Goal: Obtain resource: Download file/media

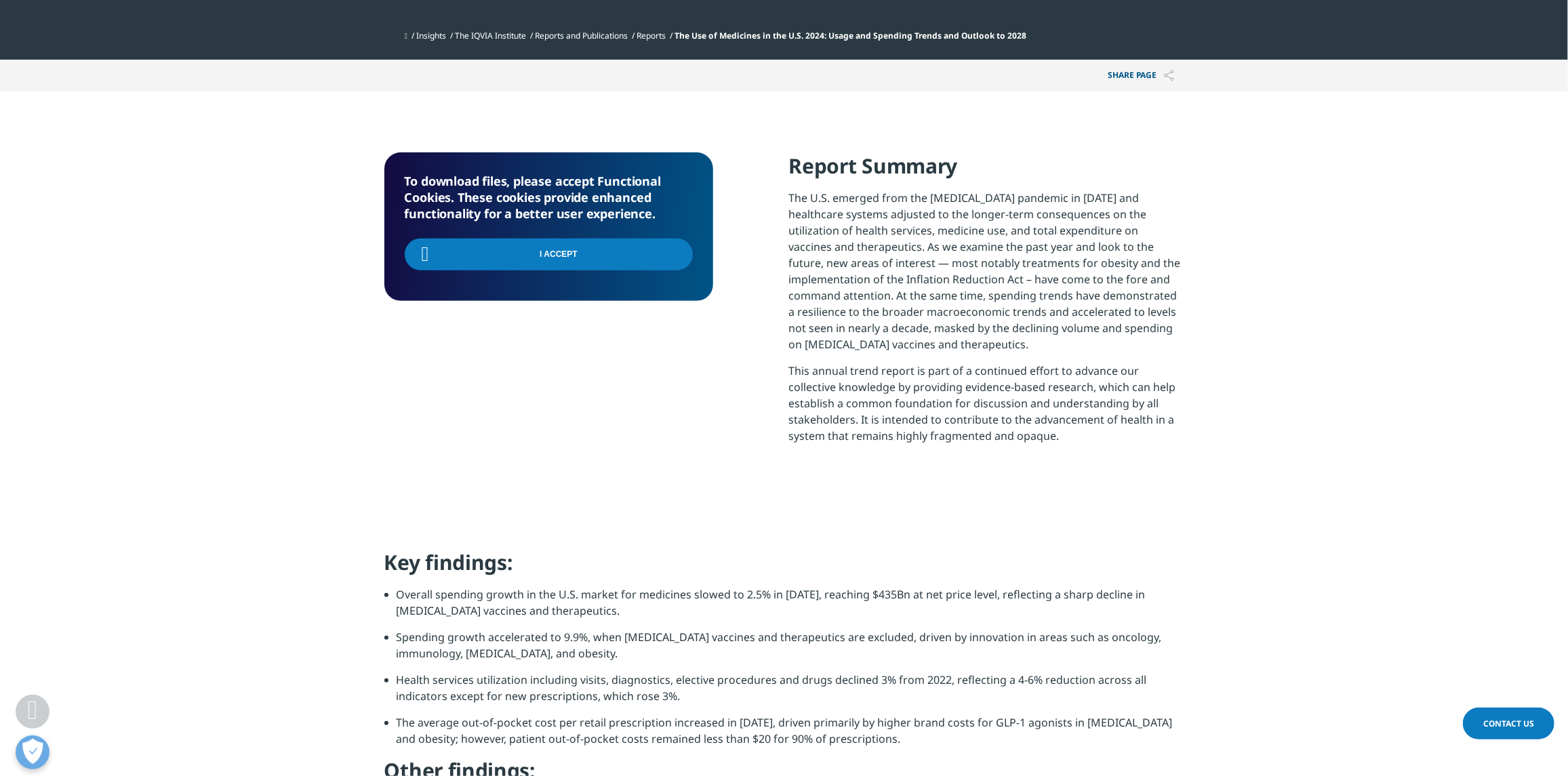
scroll to position [880, 0]
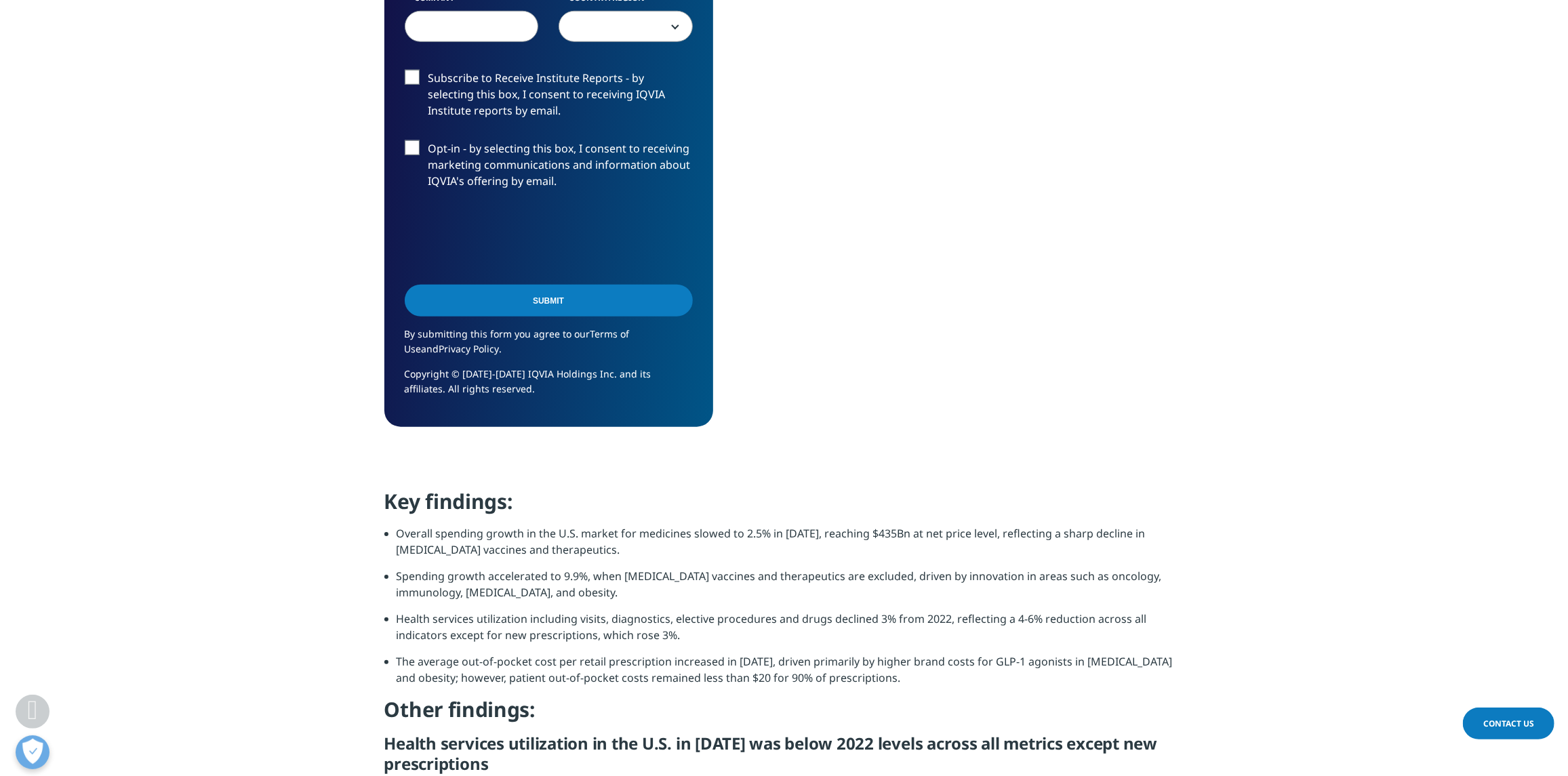
scroll to position [677, 0]
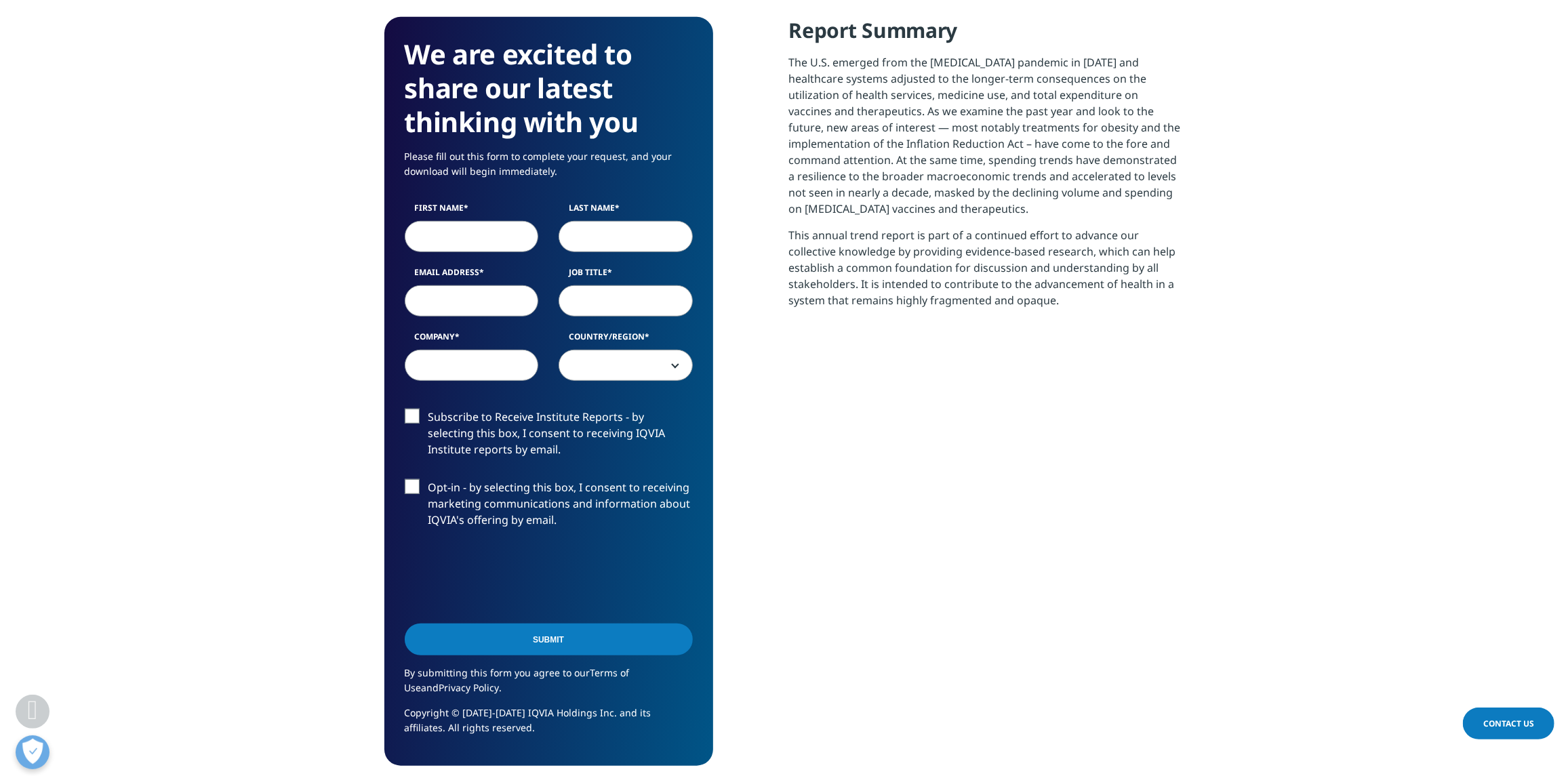
click at [454, 225] on input "First Name" at bounding box center [472, 236] width 134 height 31
type input "Fatima"
type input "Ward"
type input "fatimakward@gmail.com"
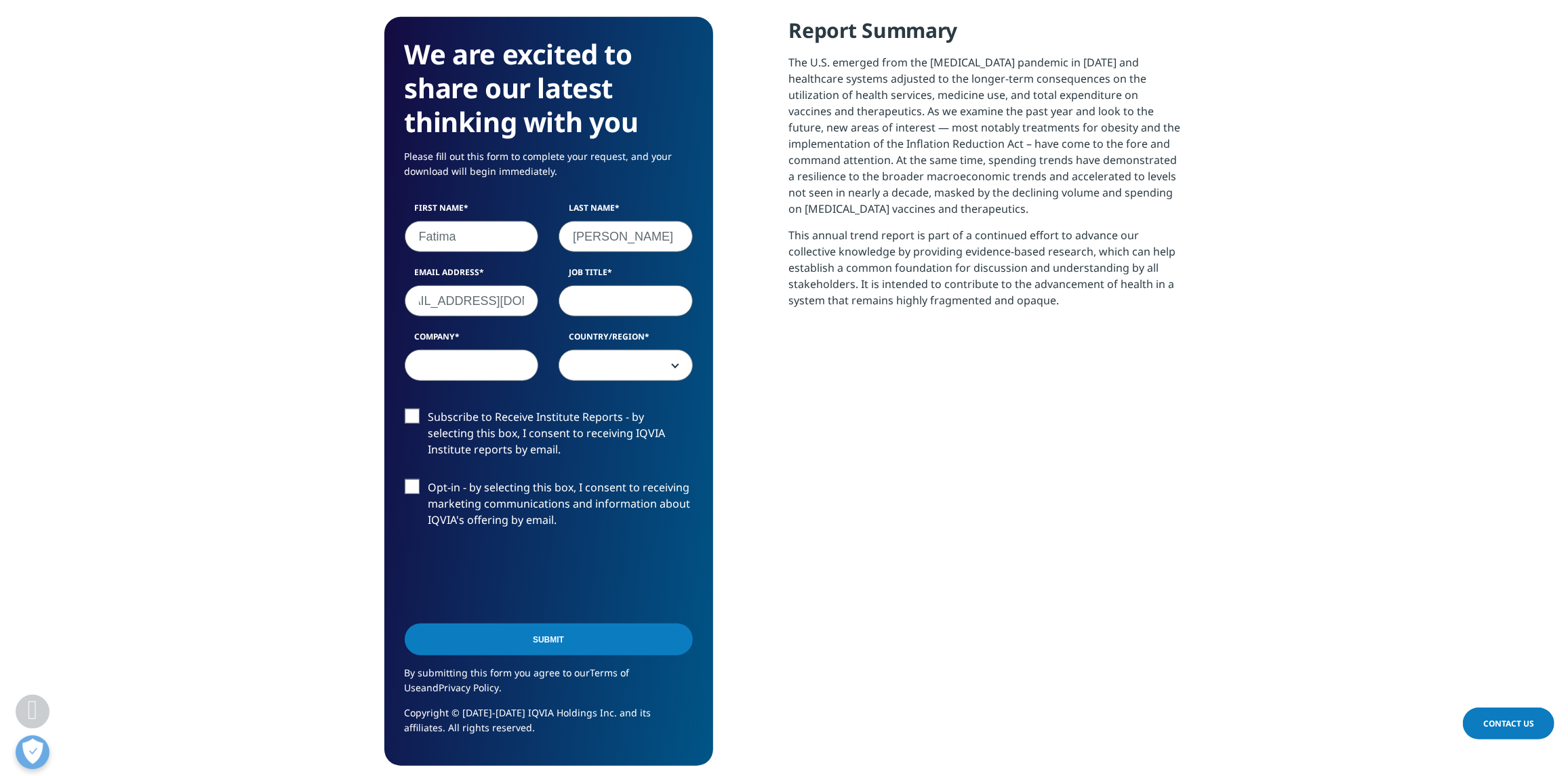
click at [610, 306] on input "Job Title" at bounding box center [626, 300] width 134 height 31
type input "Program Analyst"
type input "Jambo"
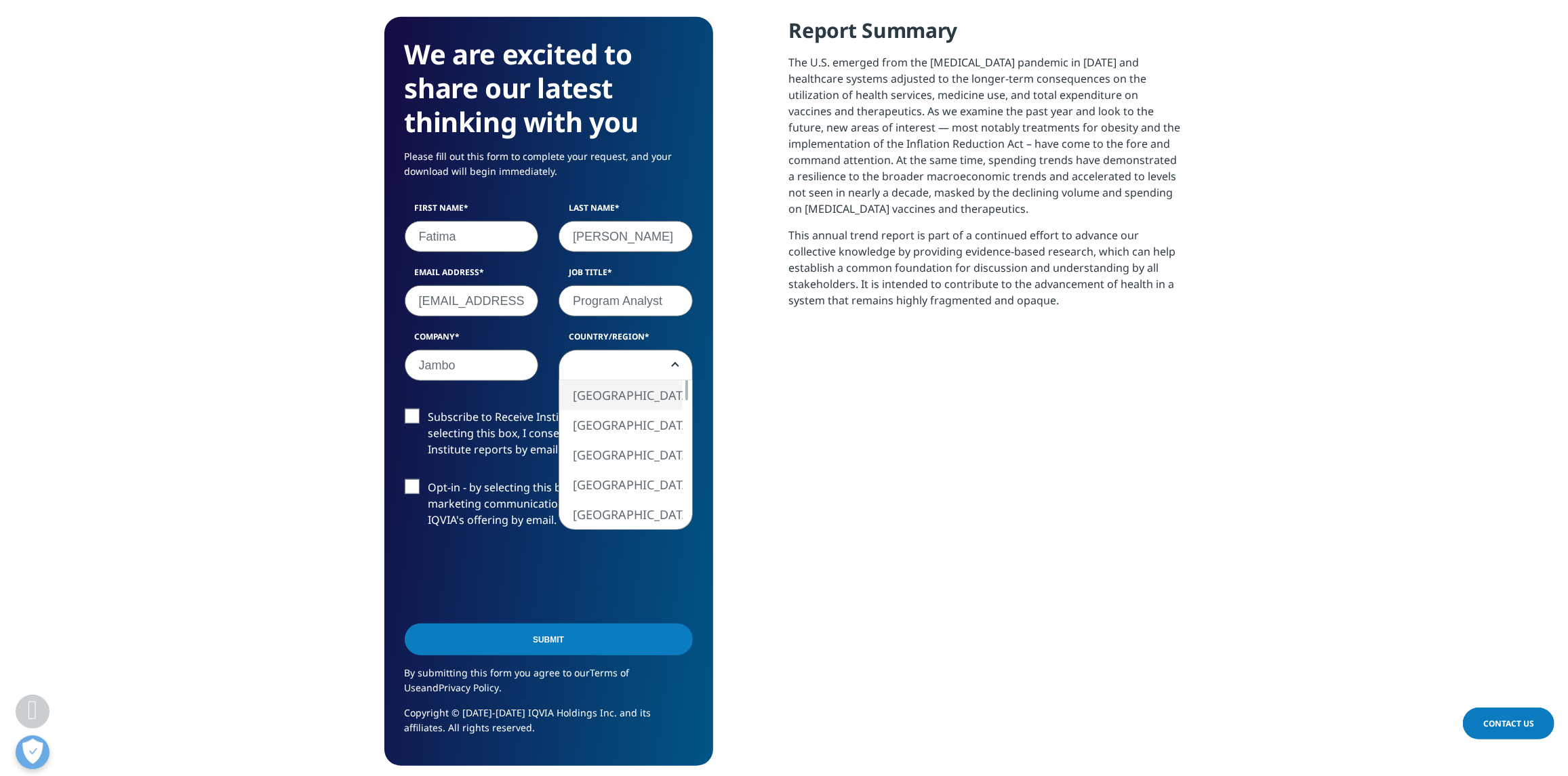
select select "[GEOGRAPHIC_DATA]"
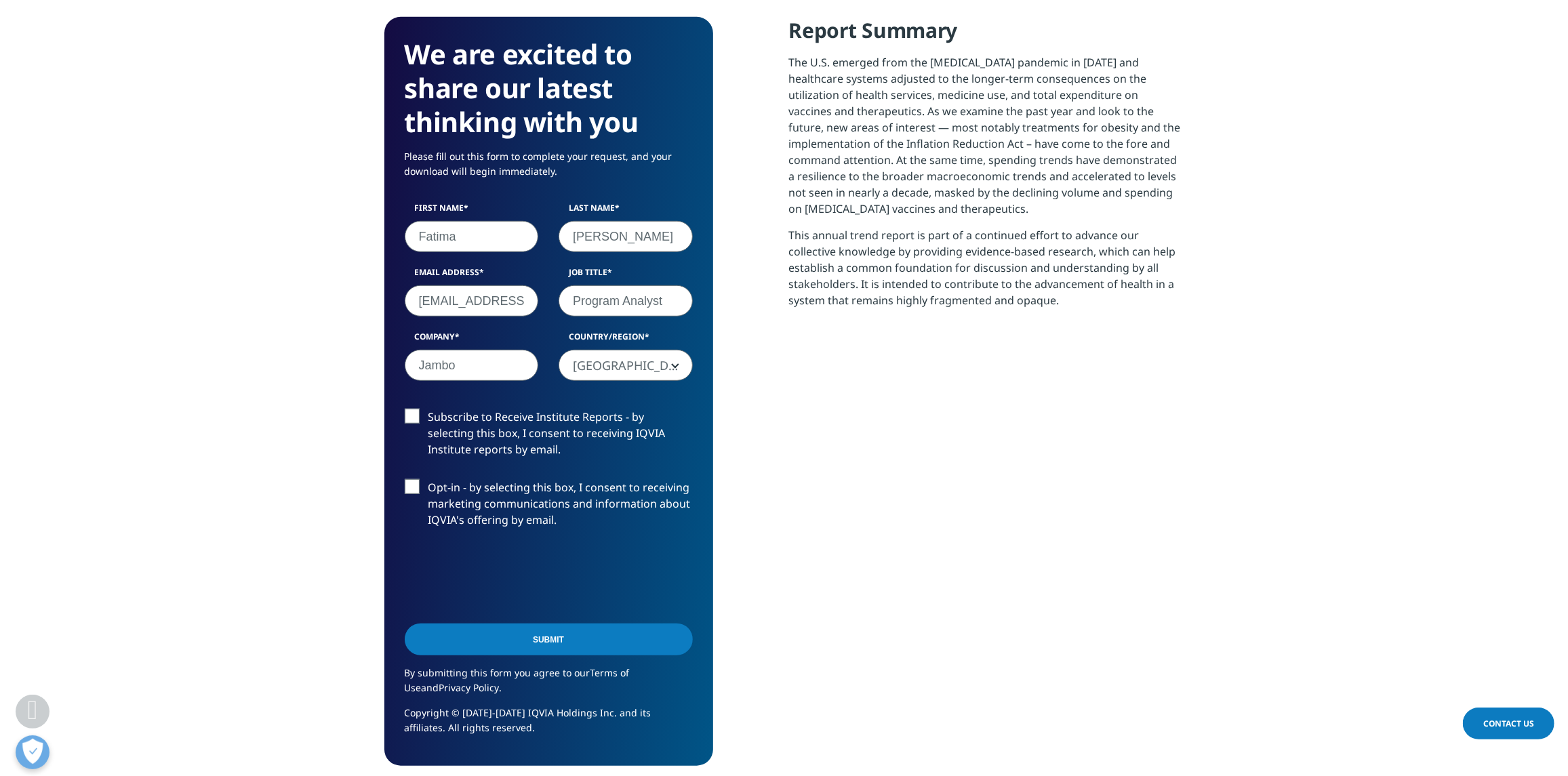
click at [544, 631] on input "Submit" at bounding box center [549, 639] width 288 height 32
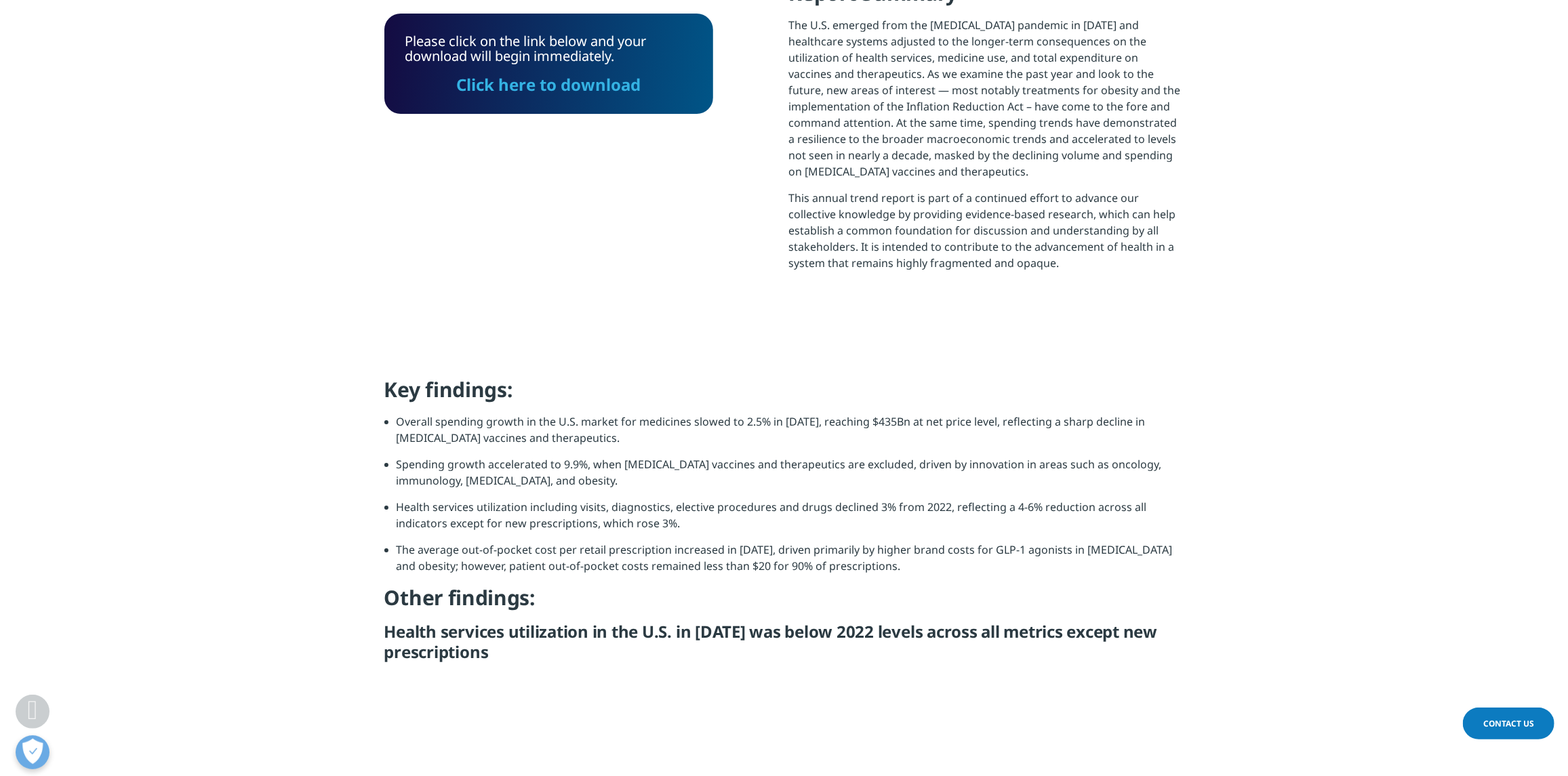
scroll to position [6, 7]
click at [569, 75] on link "Click here to download" at bounding box center [549, 84] width 184 height 23
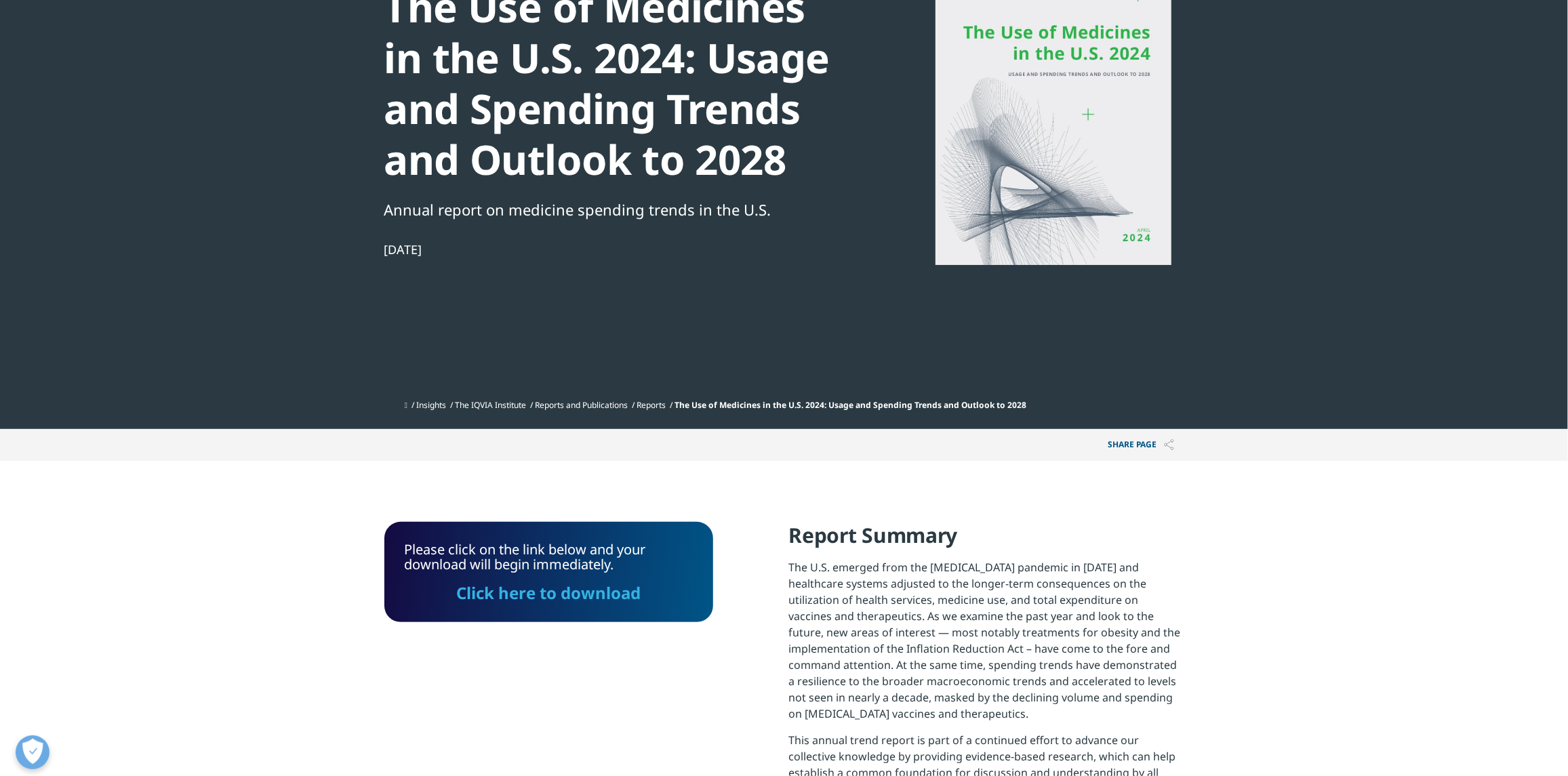
scroll to position [0, 0]
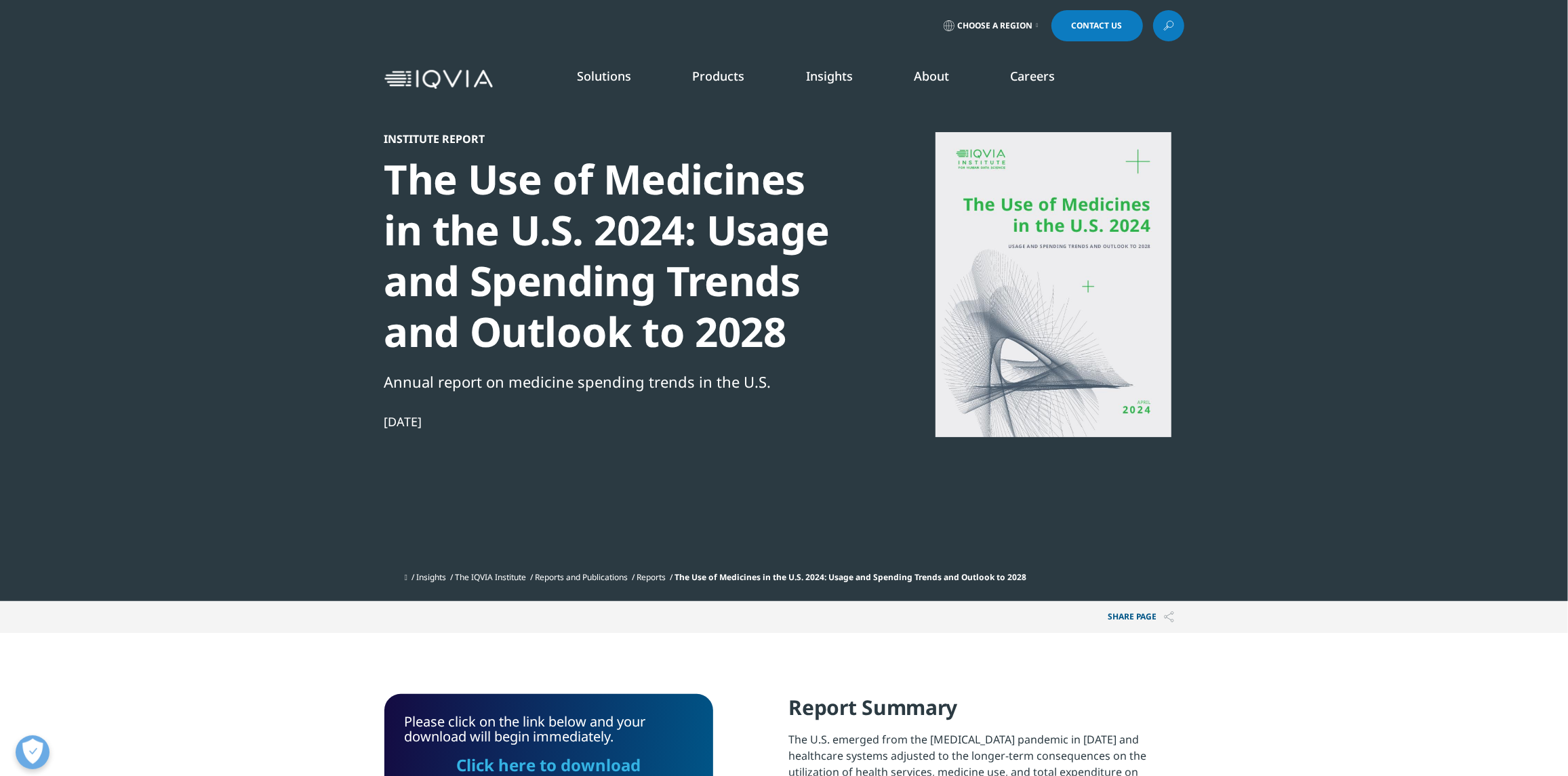
click at [846, 77] on link "Insights" at bounding box center [829, 75] width 47 height 16
click at [81, 230] on link "DISCOVER INSIGHTS" at bounding box center [221, 232] width 328 height 12
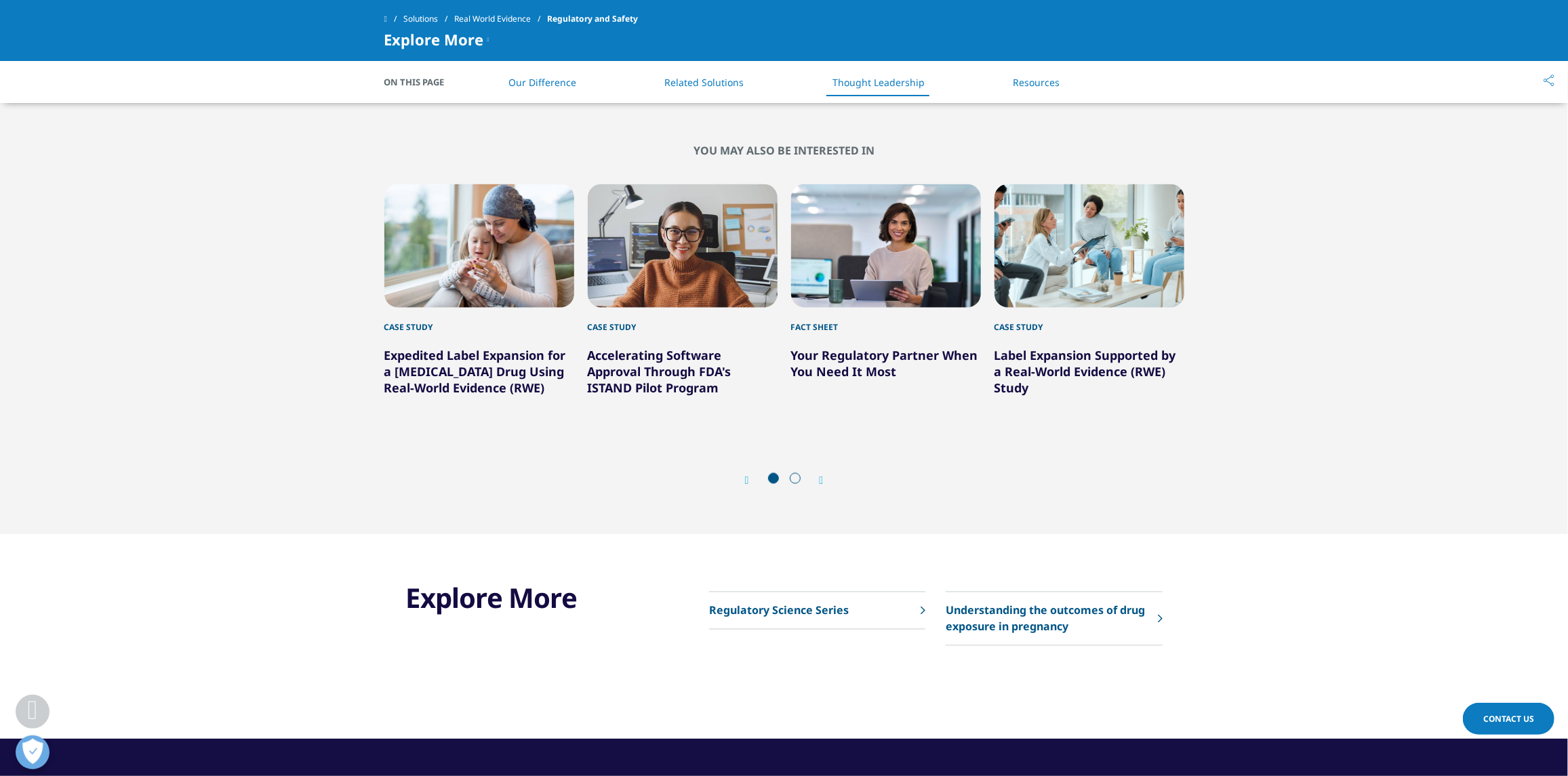
scroll to position [1964, 0]
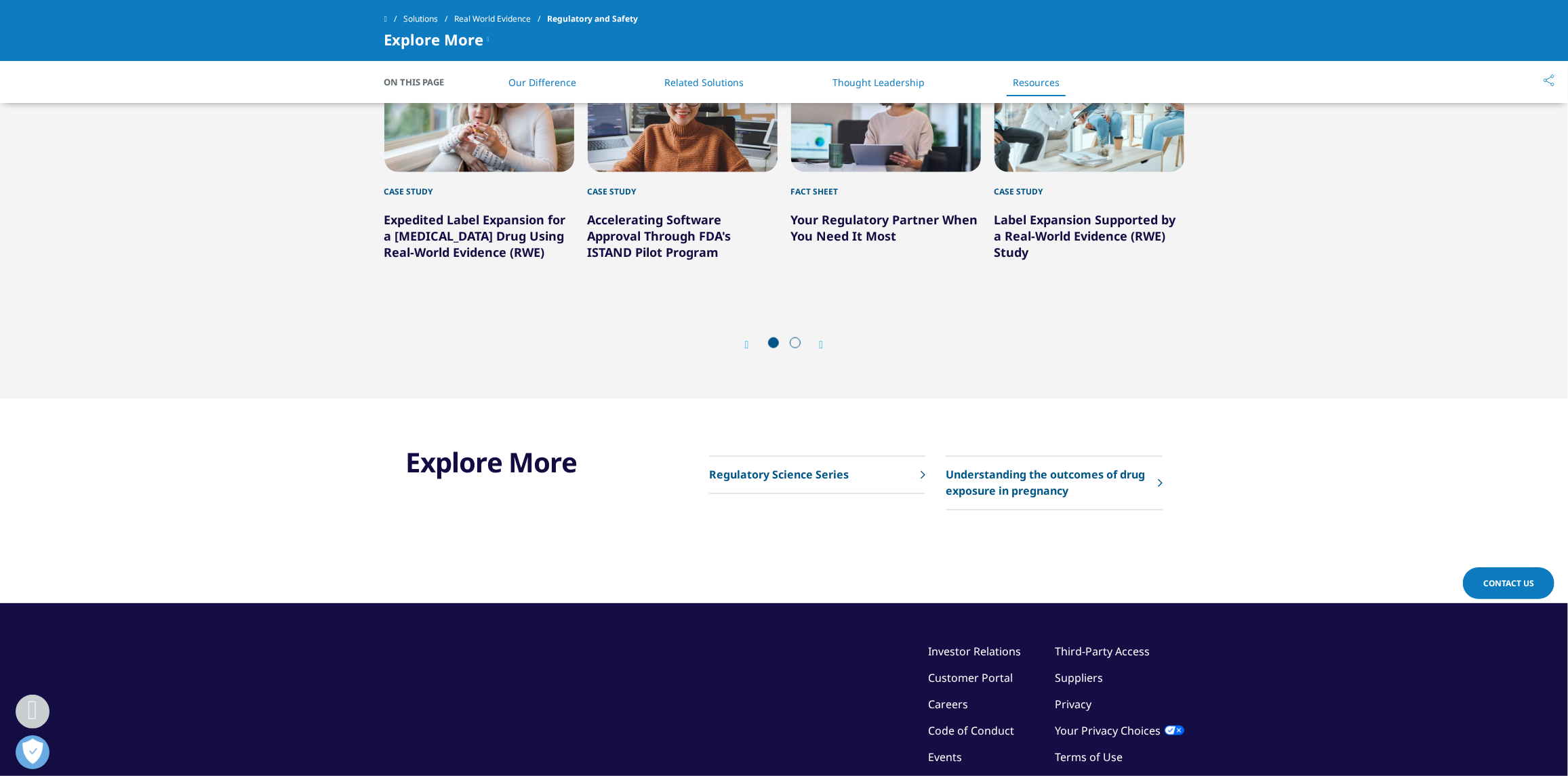
click at [445, 16] on link "Solutions" at bounding box center [428, 18] width 51 height 24
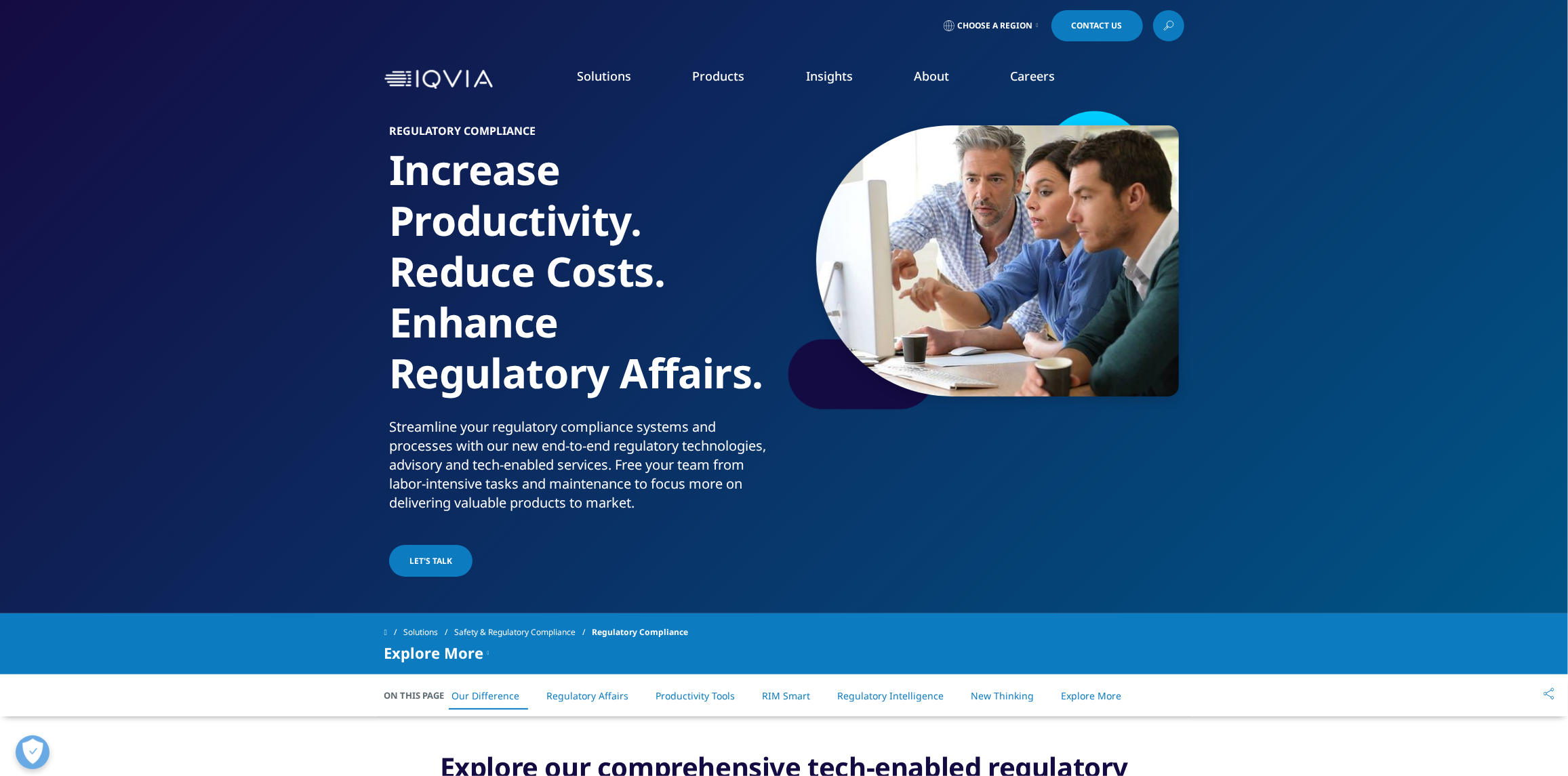
click at [433, 247] on link "SEE LATEST REPORTS" at bounding box center [549, 247] width 328 height 12
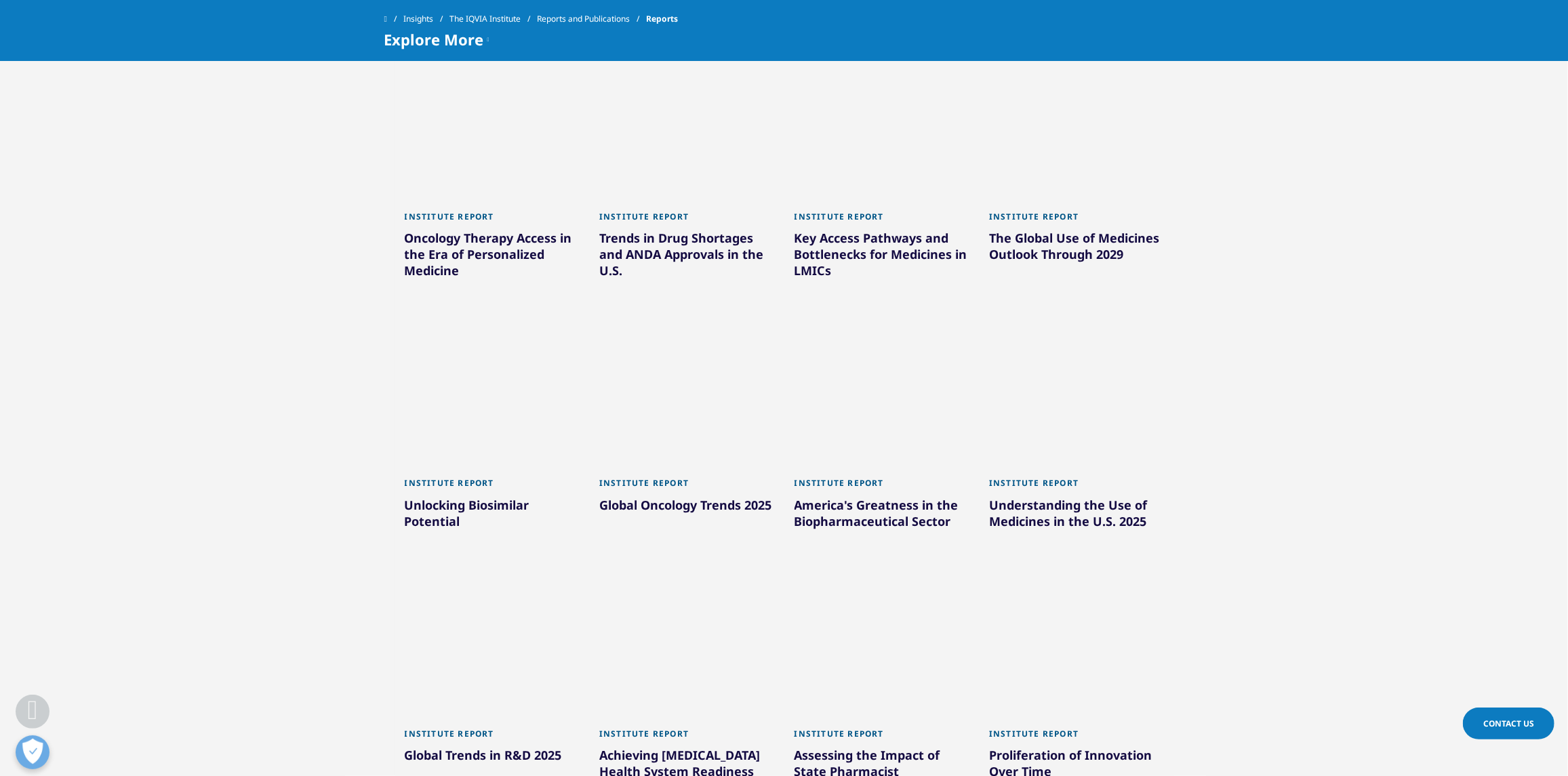
scroll to position [541, 0]
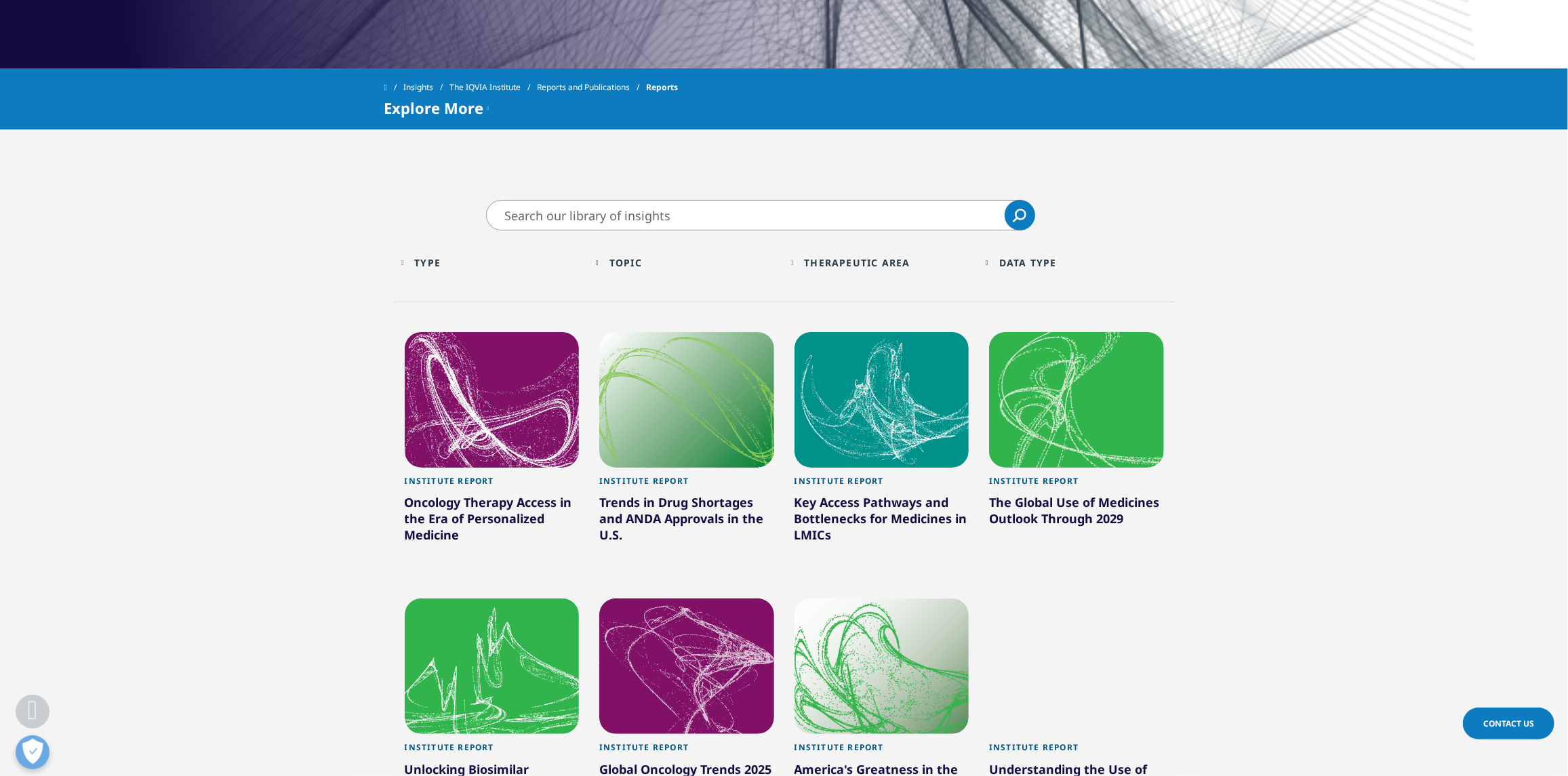
click at [904, 270] on div "Therapeutic Area Loading Clear Or/And Operator" at bounding box center [881, 262] width 182 height 32
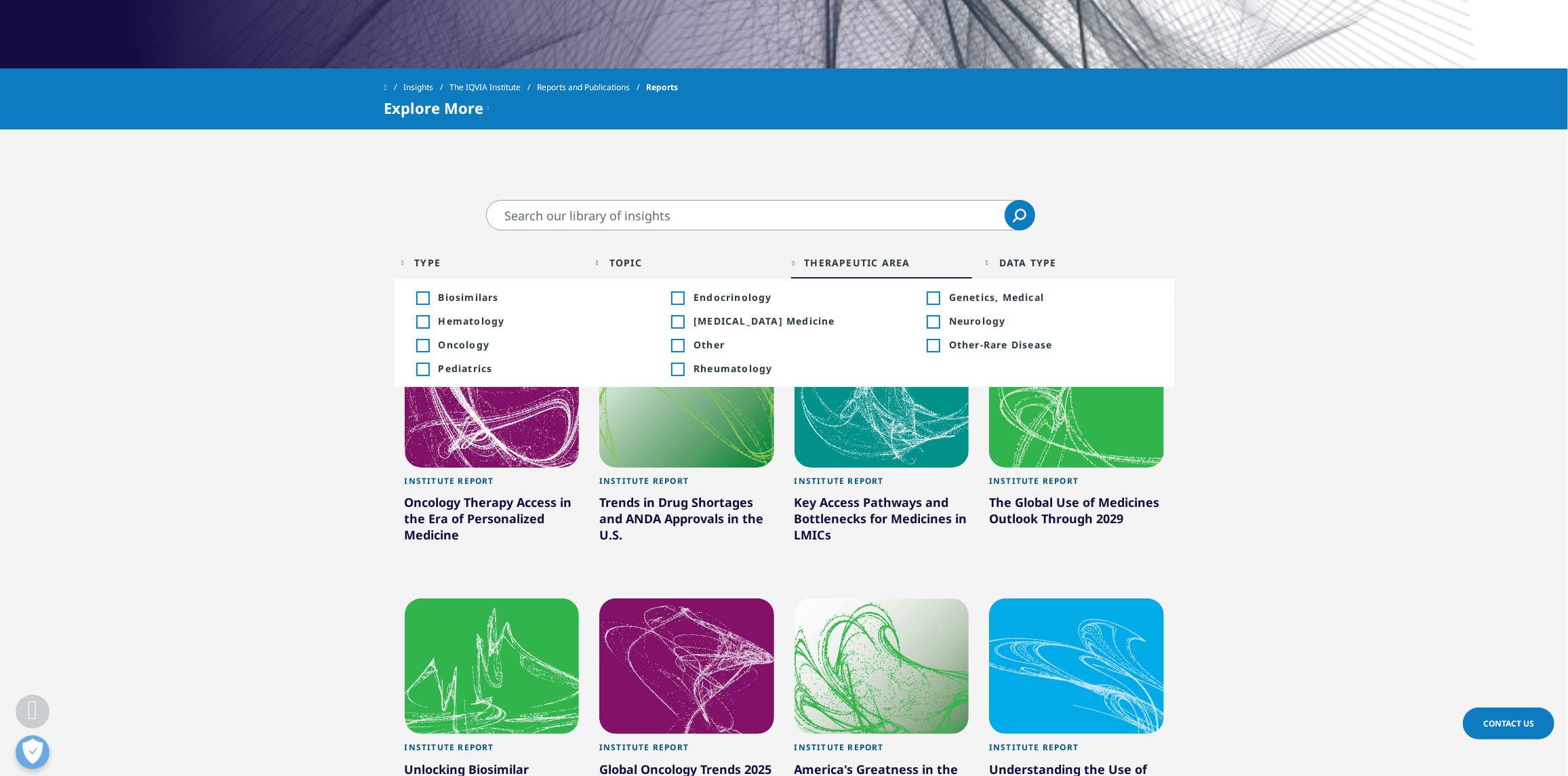
click at [968, 261] on div "Therapeutic Area Loading" at bounding box center [888, 262] width 168 height 13
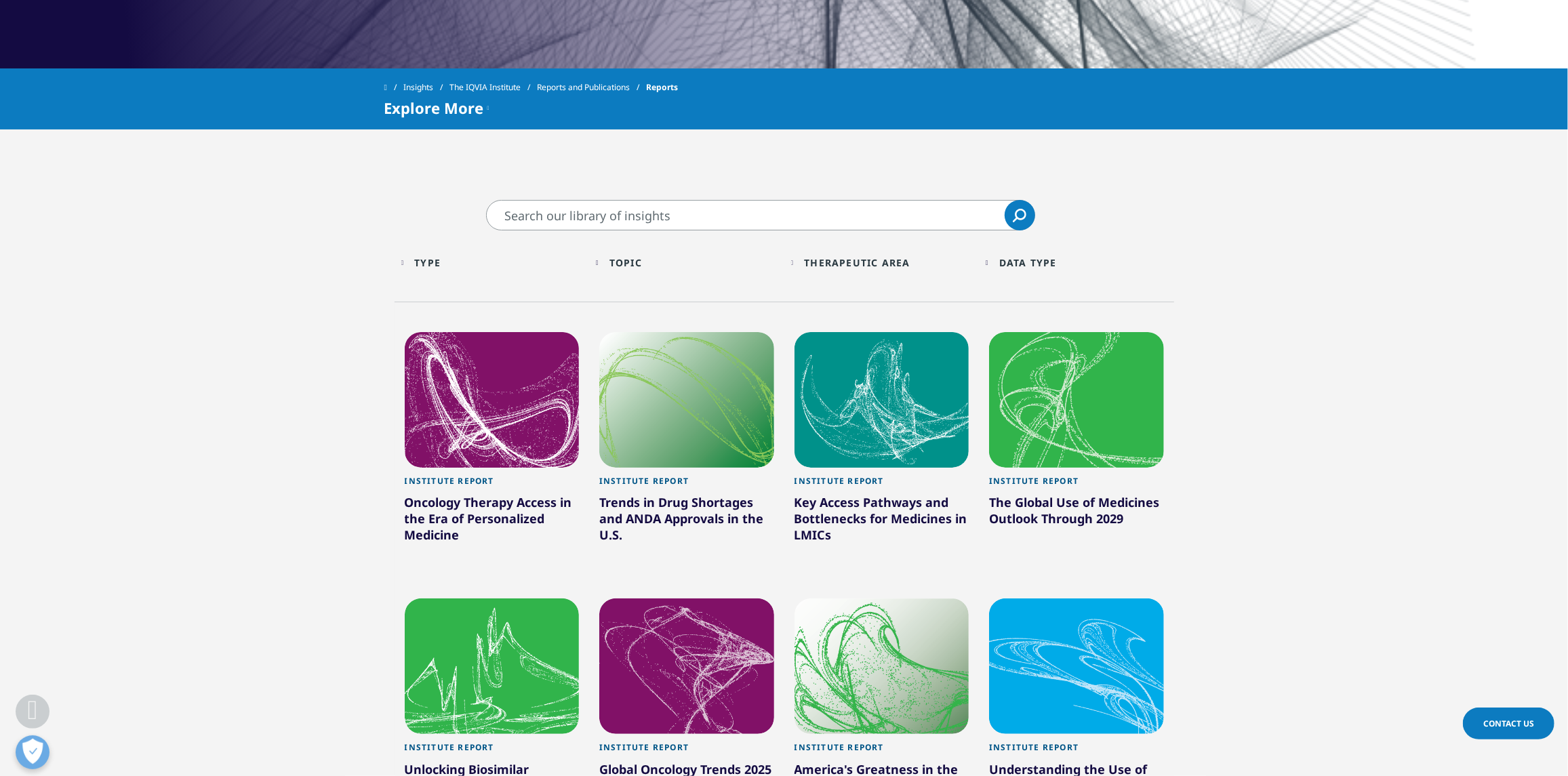
click at [992, 257] on div "Data Type Loading Clear Or/And Operator More" at bounding box center [1076, 262] width 182 height 32
click at [642, 261] on div "Topic" at bounding box center [626, 262] width 33 height 13
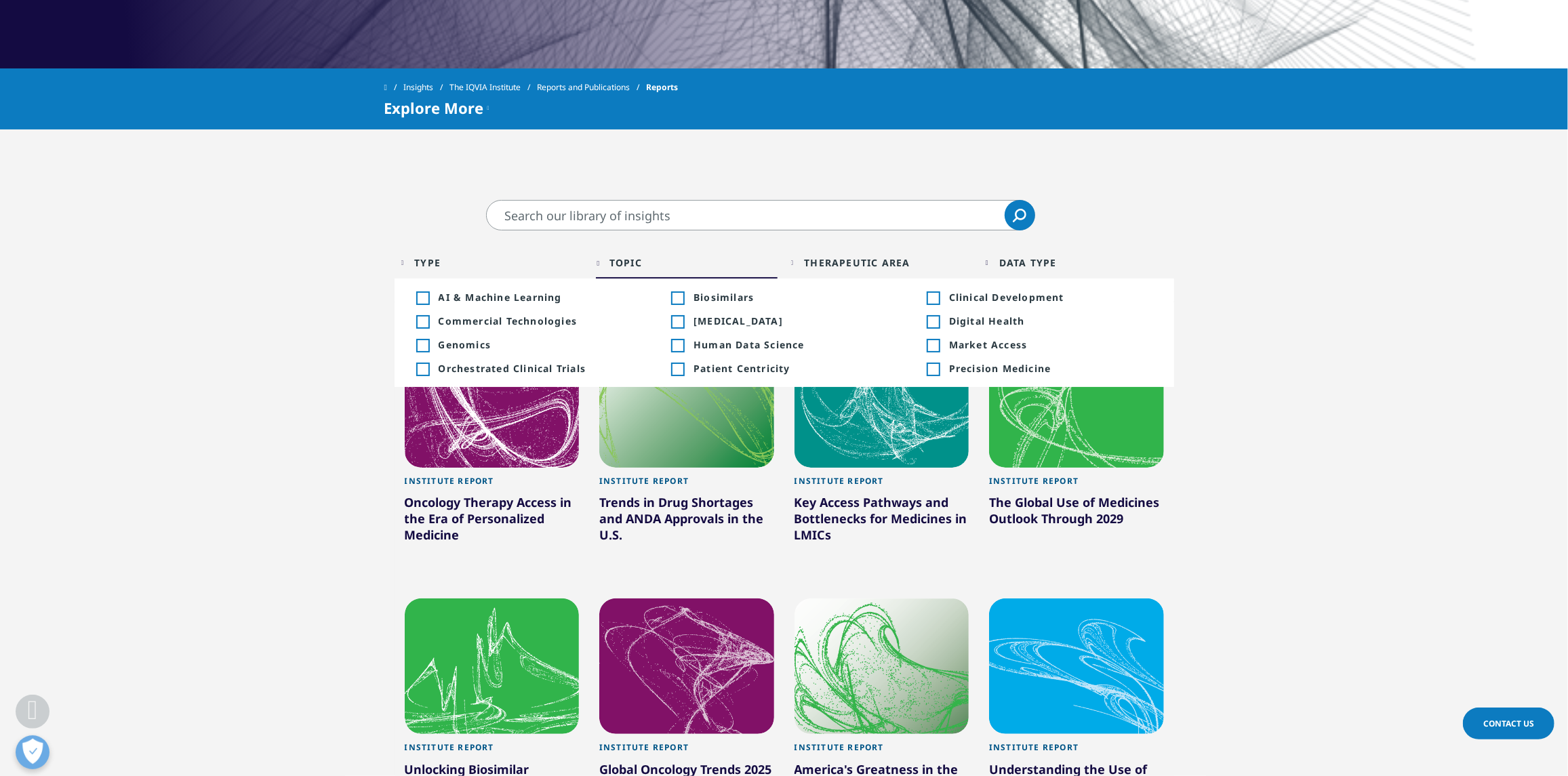
click at [663, 227] on input "Search" at bounding box center [761, 215] width 549 height 30
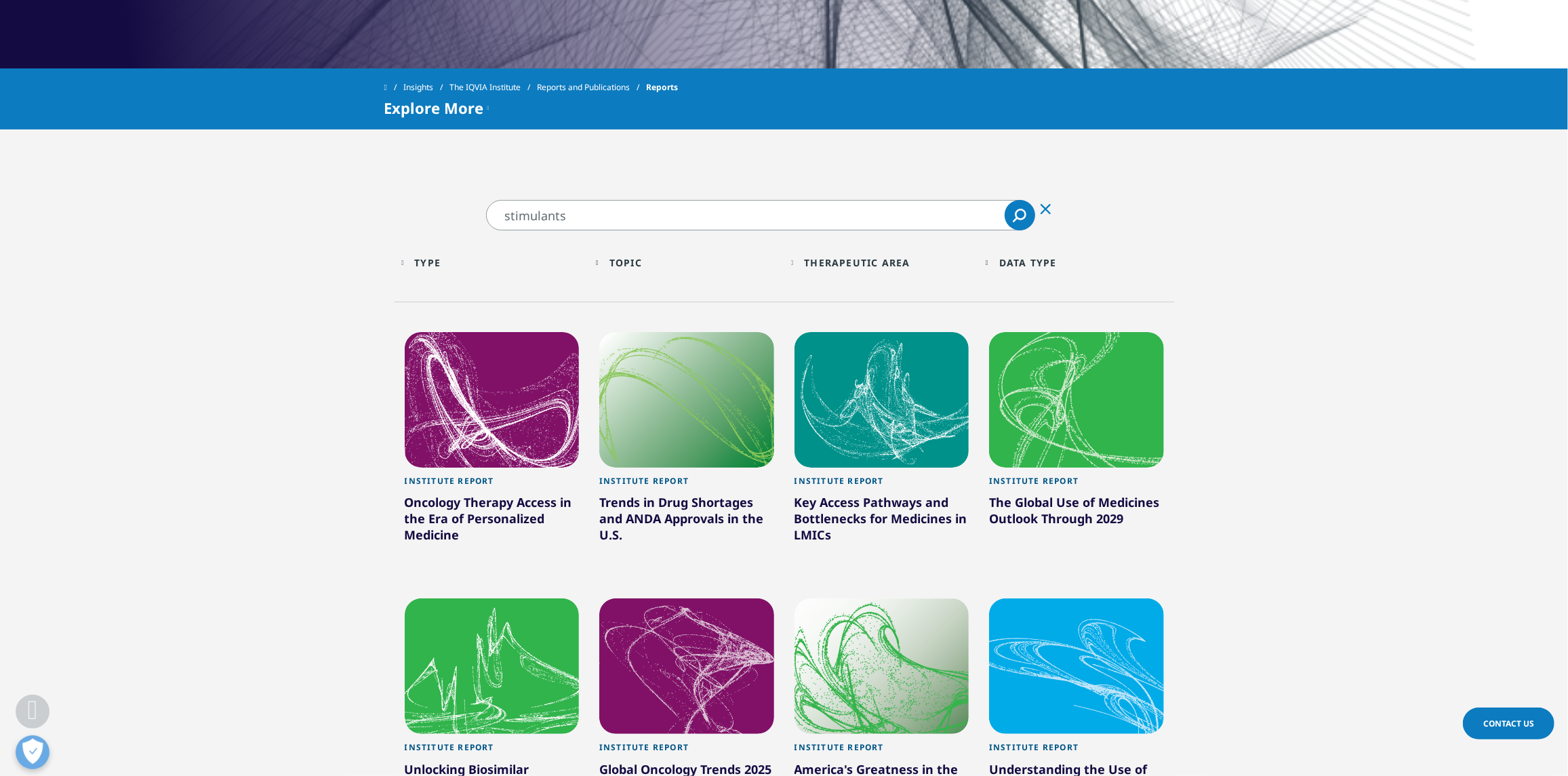
type input "stimulants"
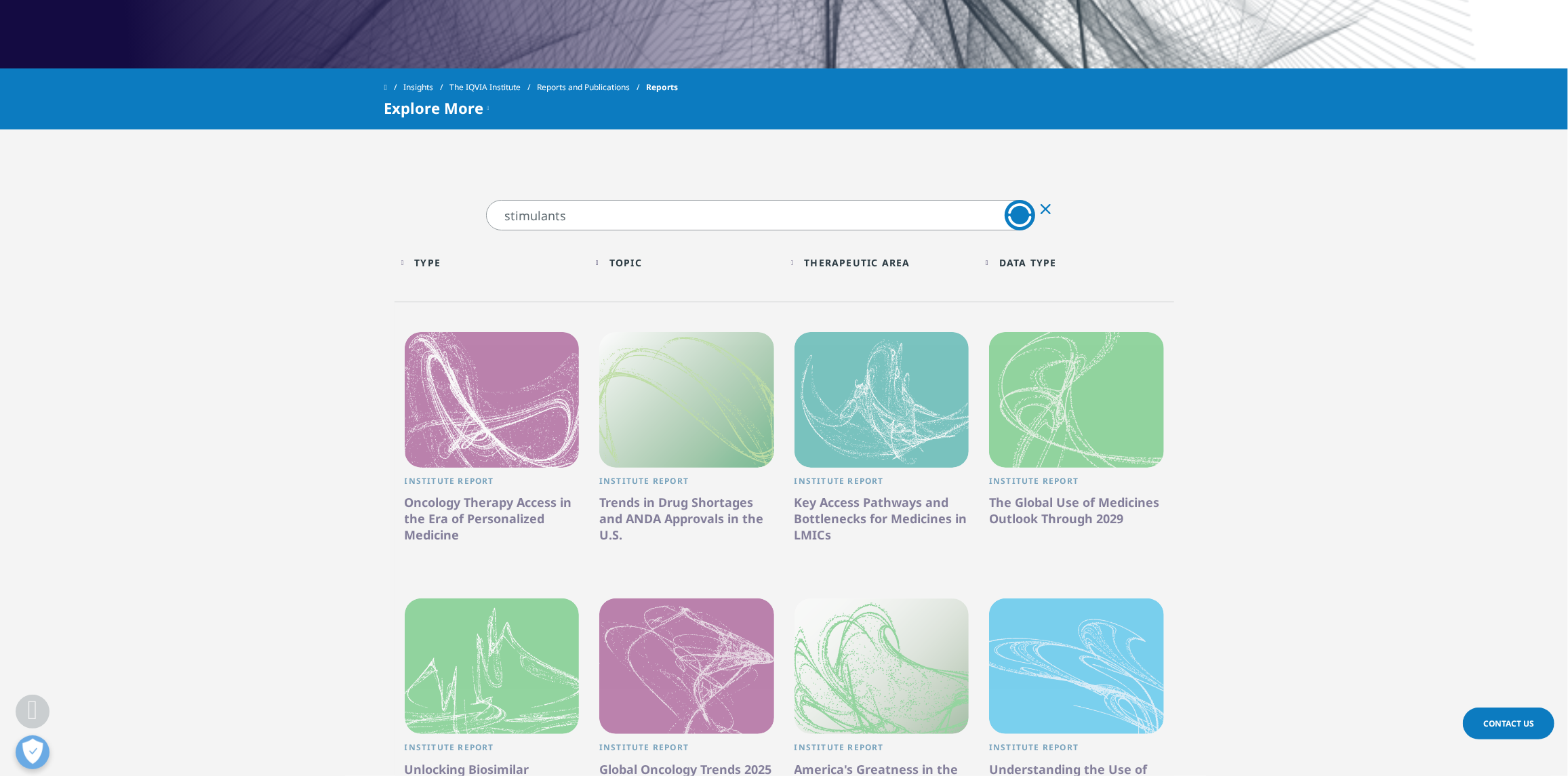
scroll to position [473, 0]
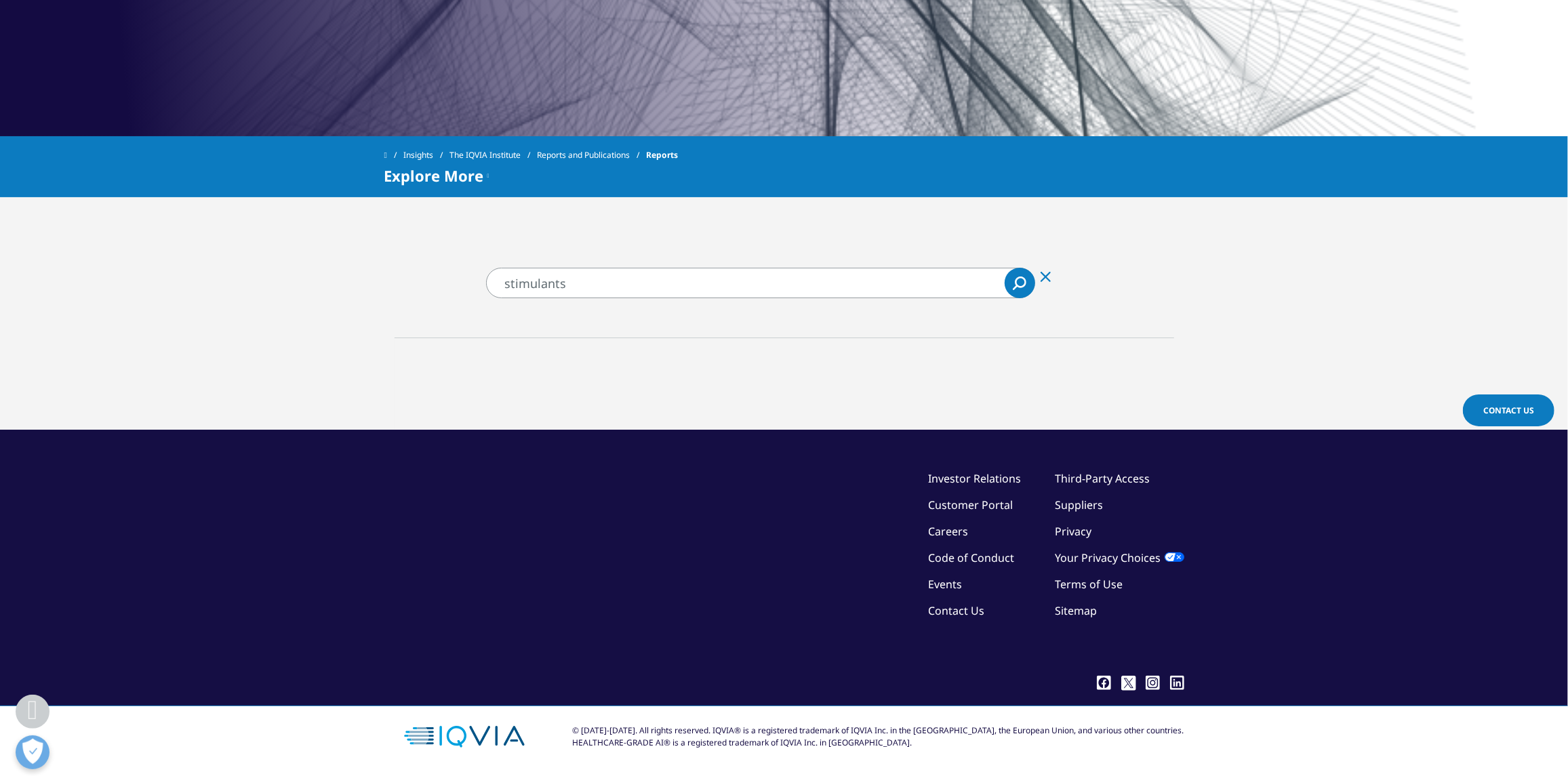
click at [630, 279] on input "stimulants" at bounding box center [761, 282] width 549 height 30
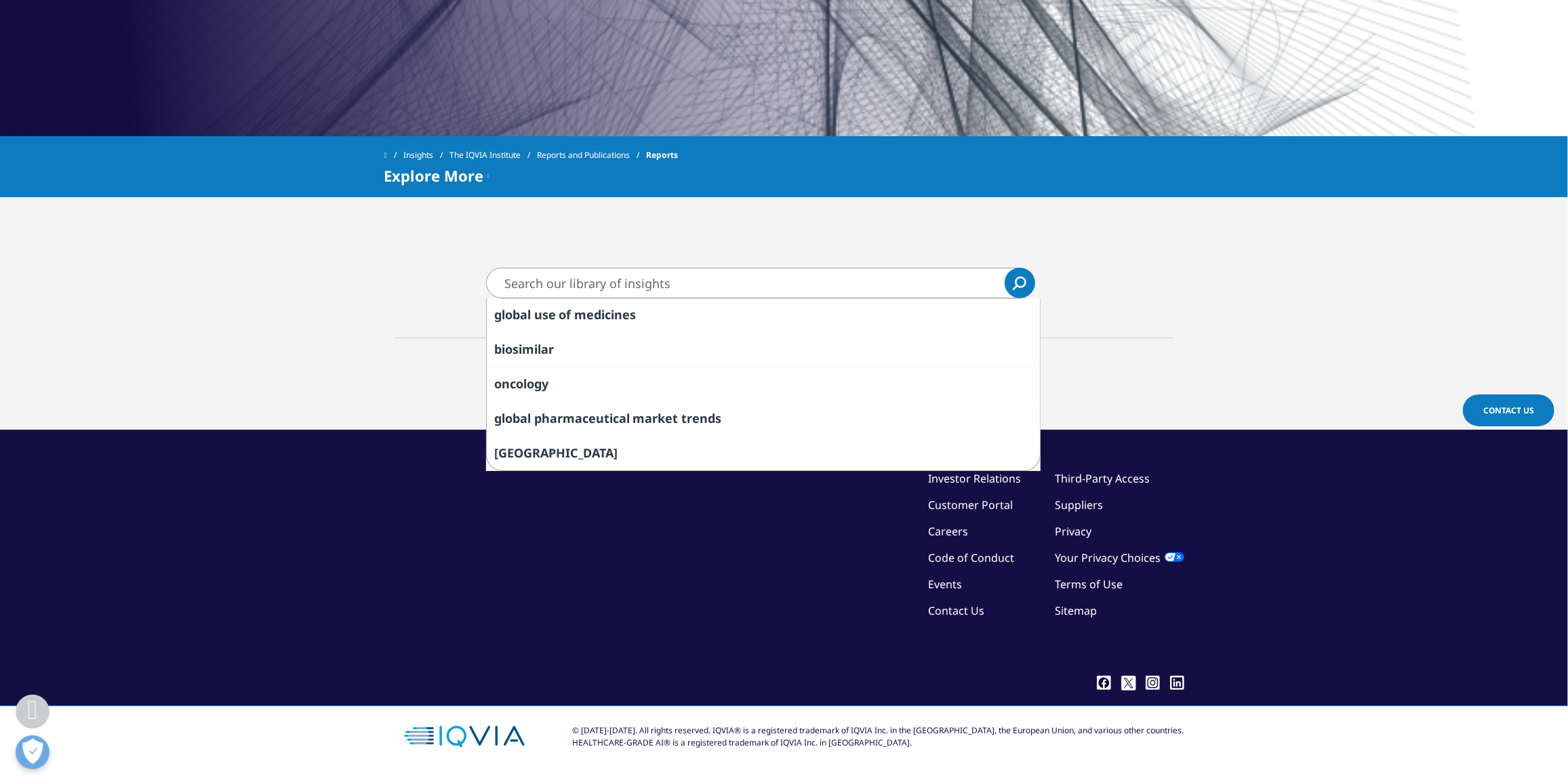
click at [587, 143] on link "Reports and Publications" at bounding box center [591, 155] width 109 height 24
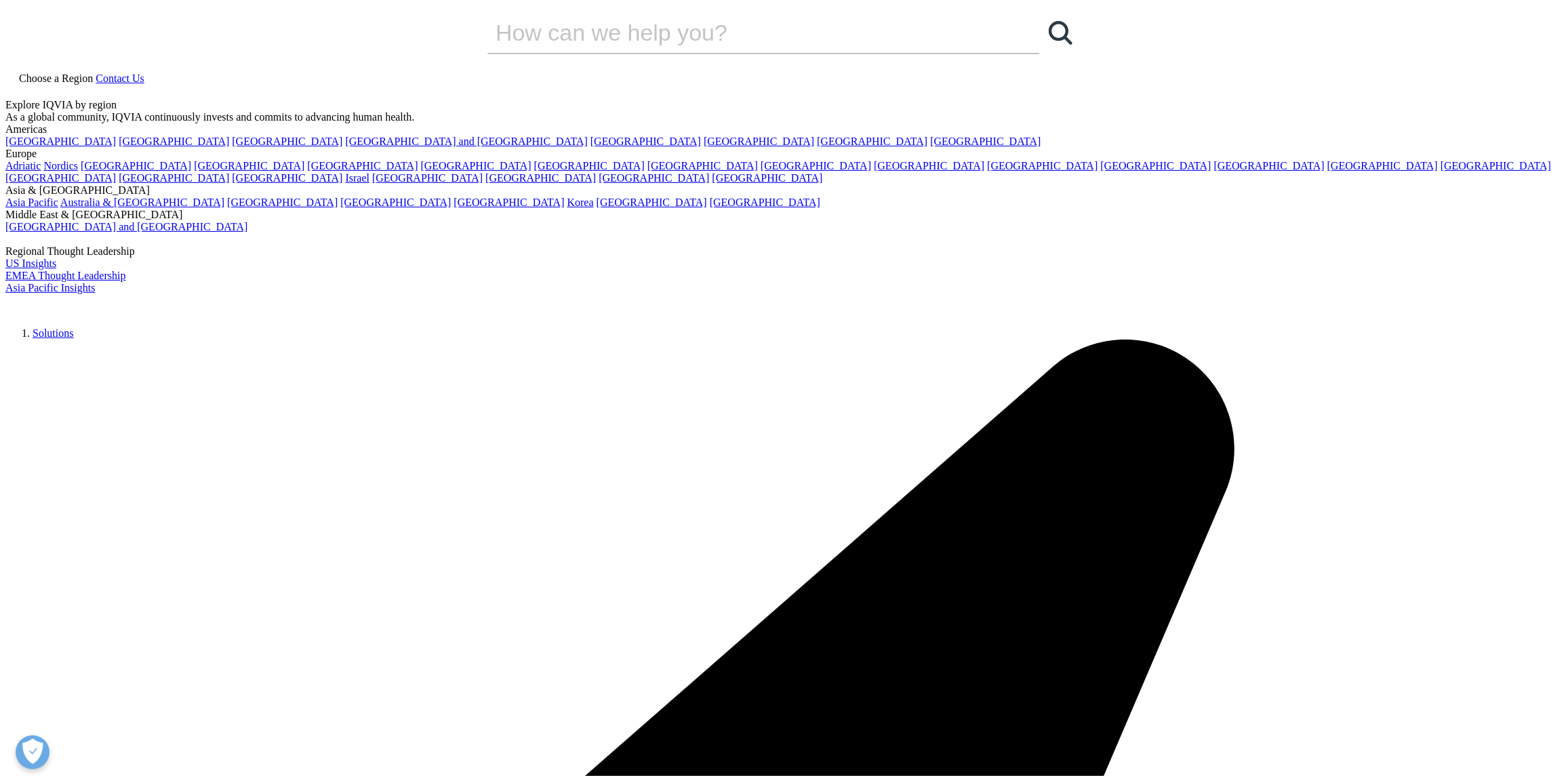
click at [16, 86] on link at bounding box center [10, 92] width 11 height 12
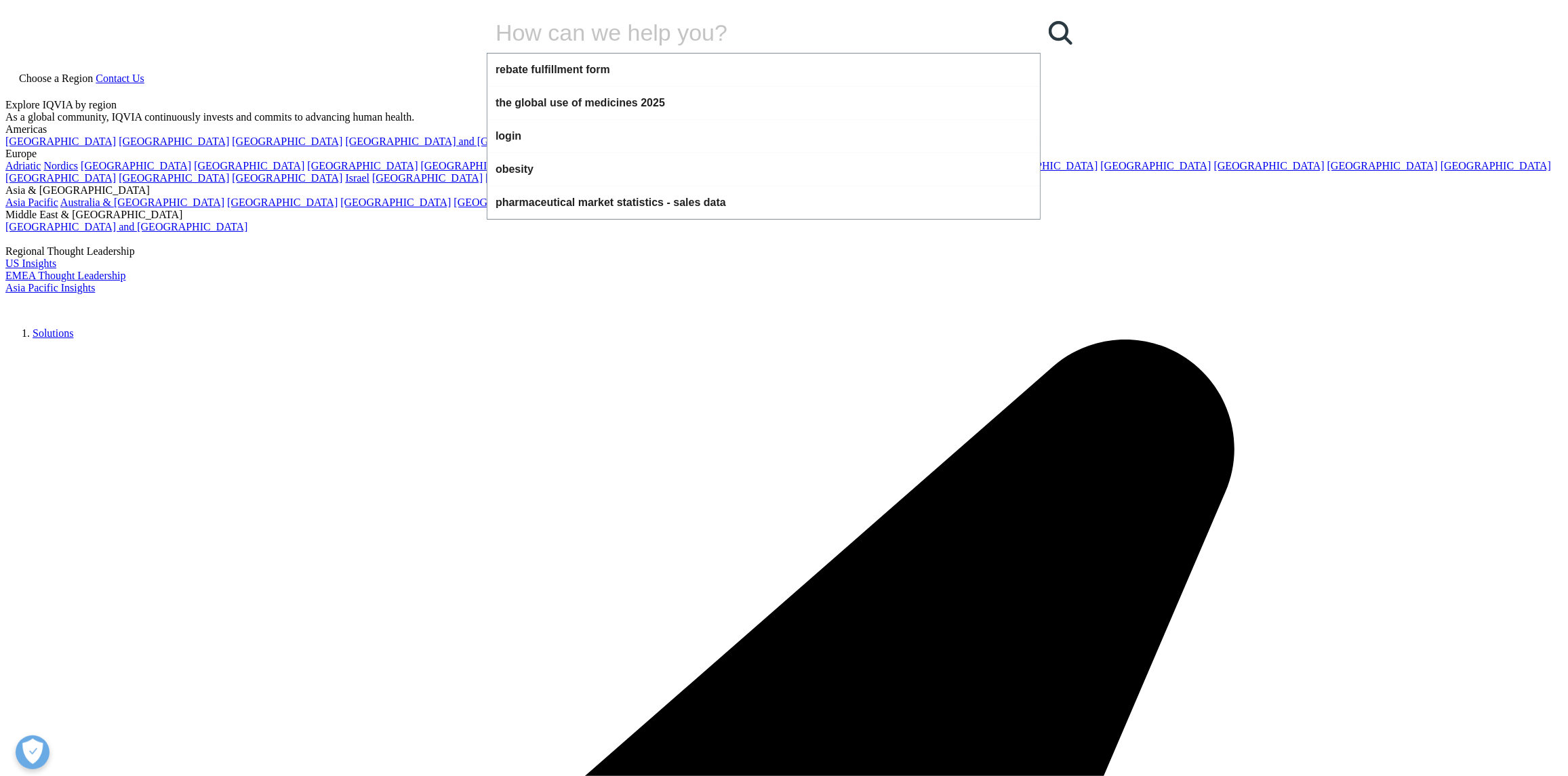
paste input "stimulants"
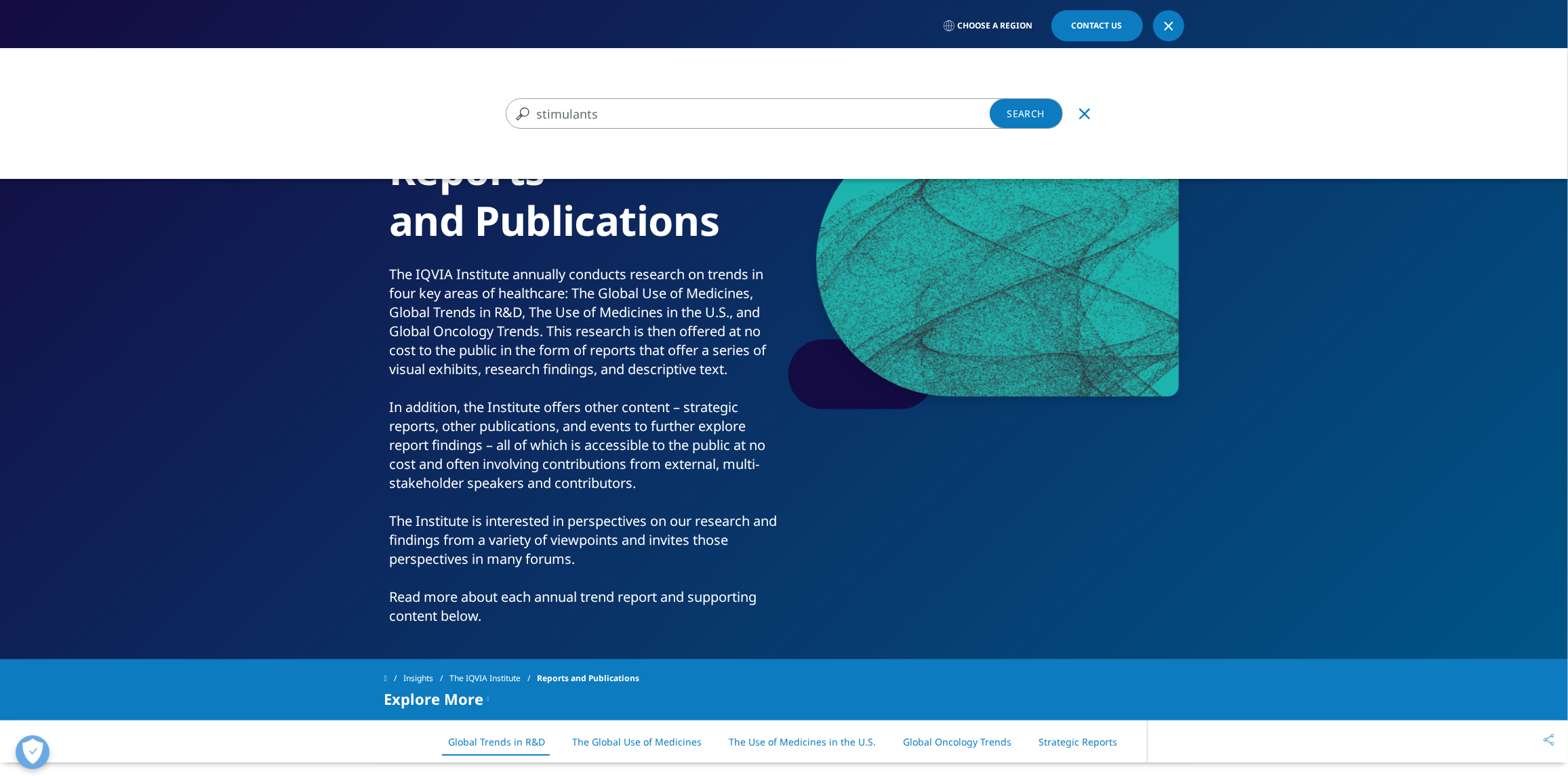
type input "stimulants"
click at [1010, 110] on link "Search Loading" at bounding box center [1025, 113] width 73 height 30
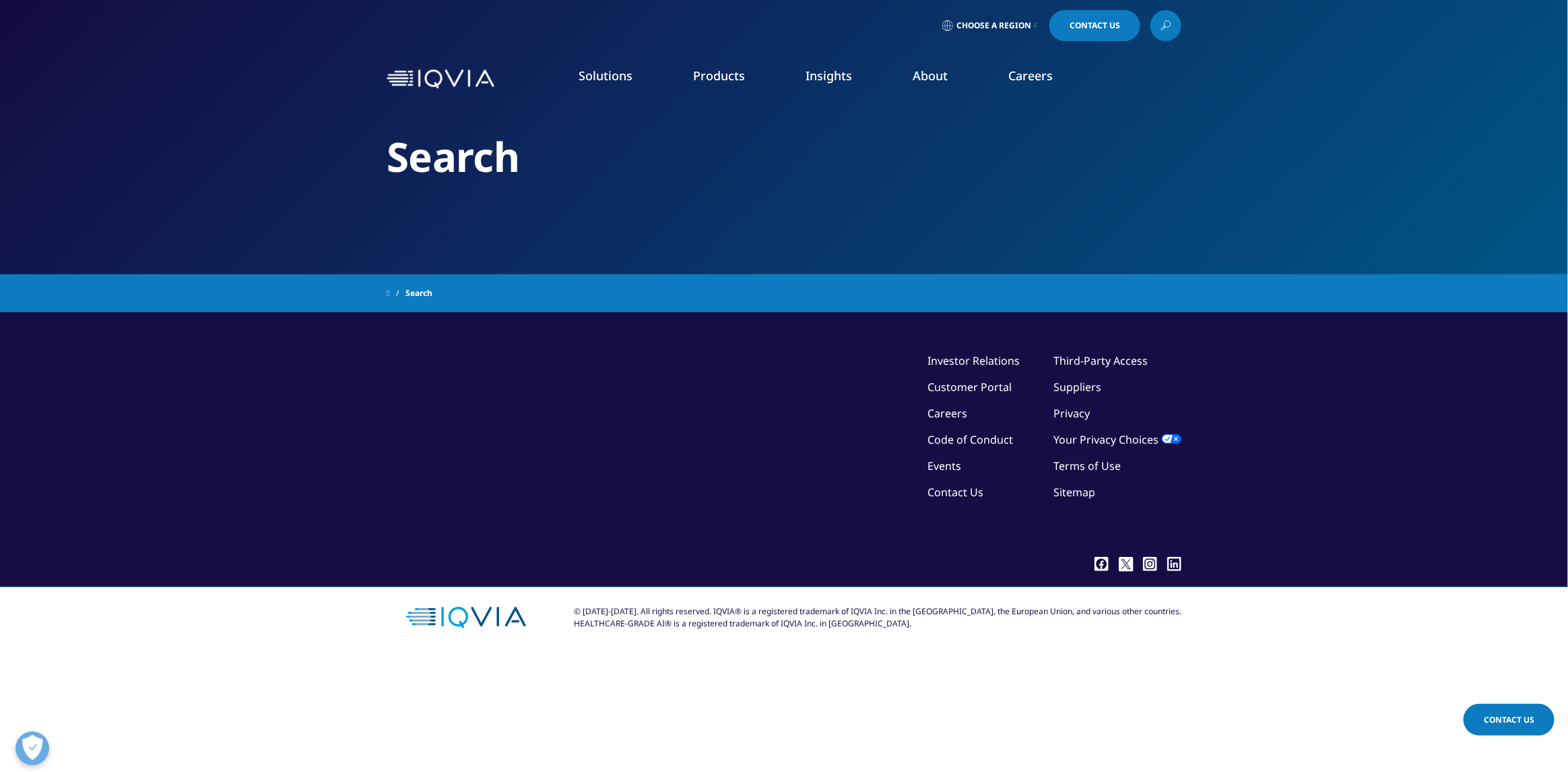
type input "stimulants"
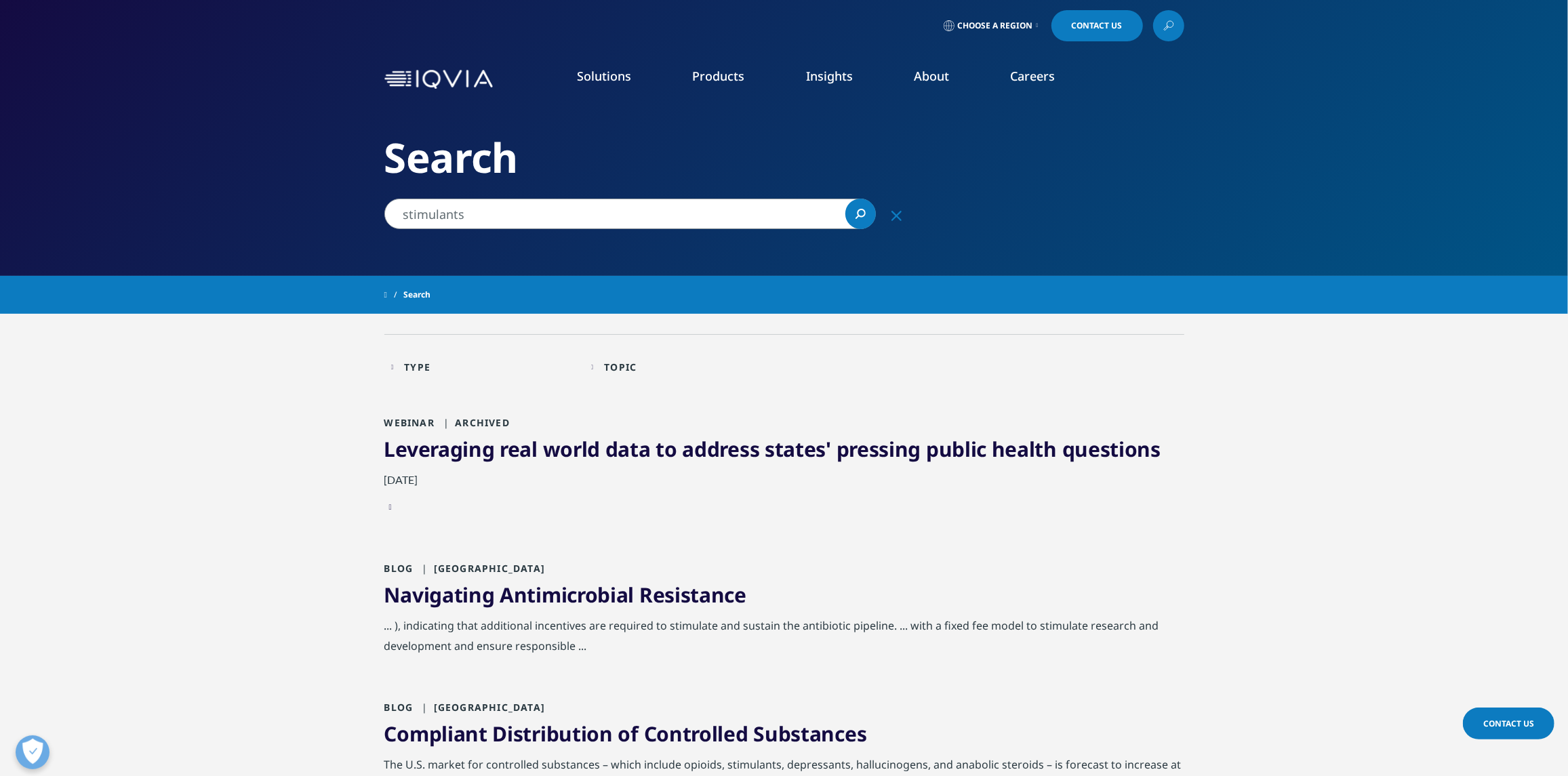
scroll to position [541, 0]
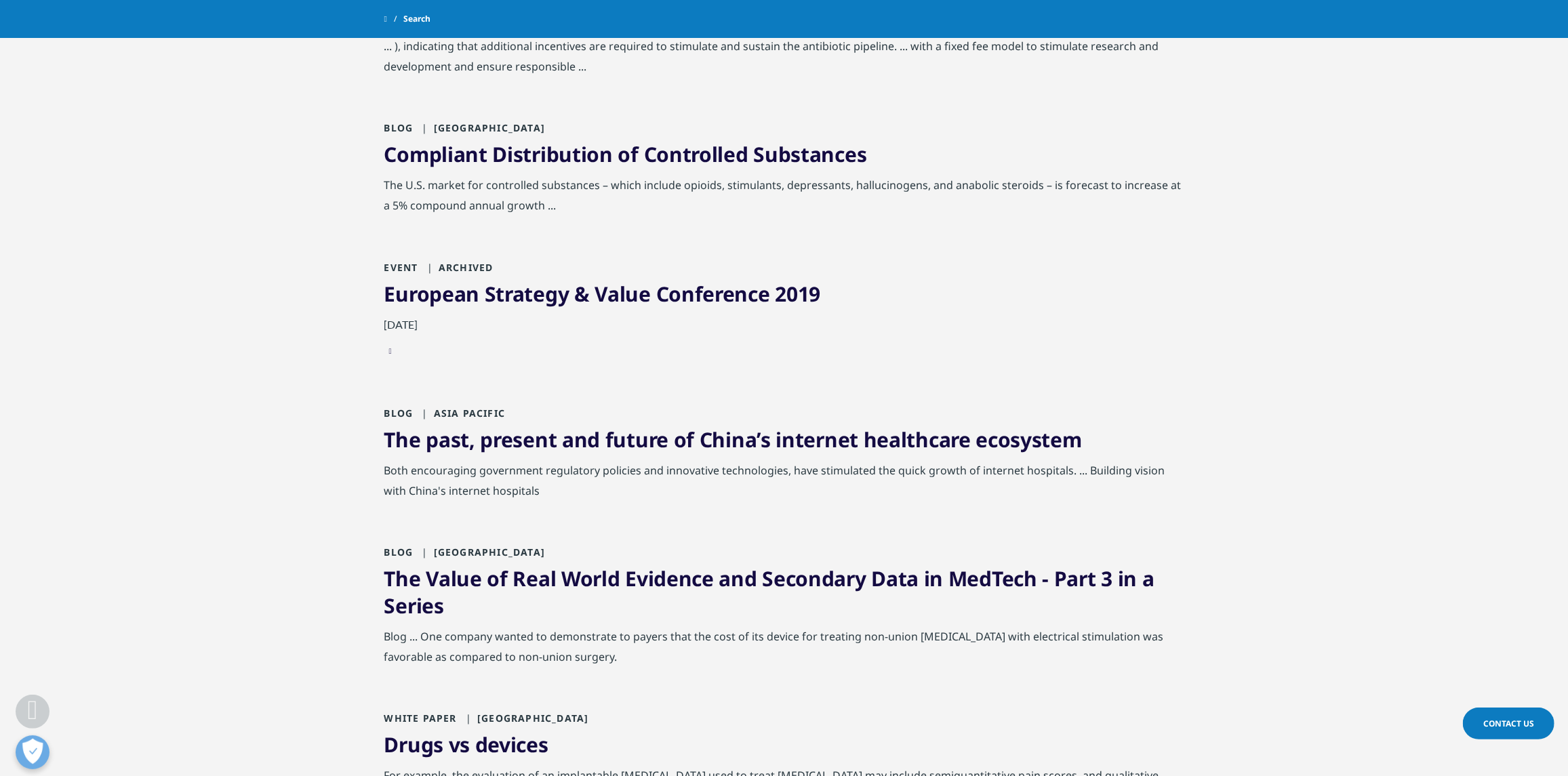
click at [825, 147] on link "Compliant Distribution of Controlled Substances" at bounding box center [626, 153] width 483 height 28
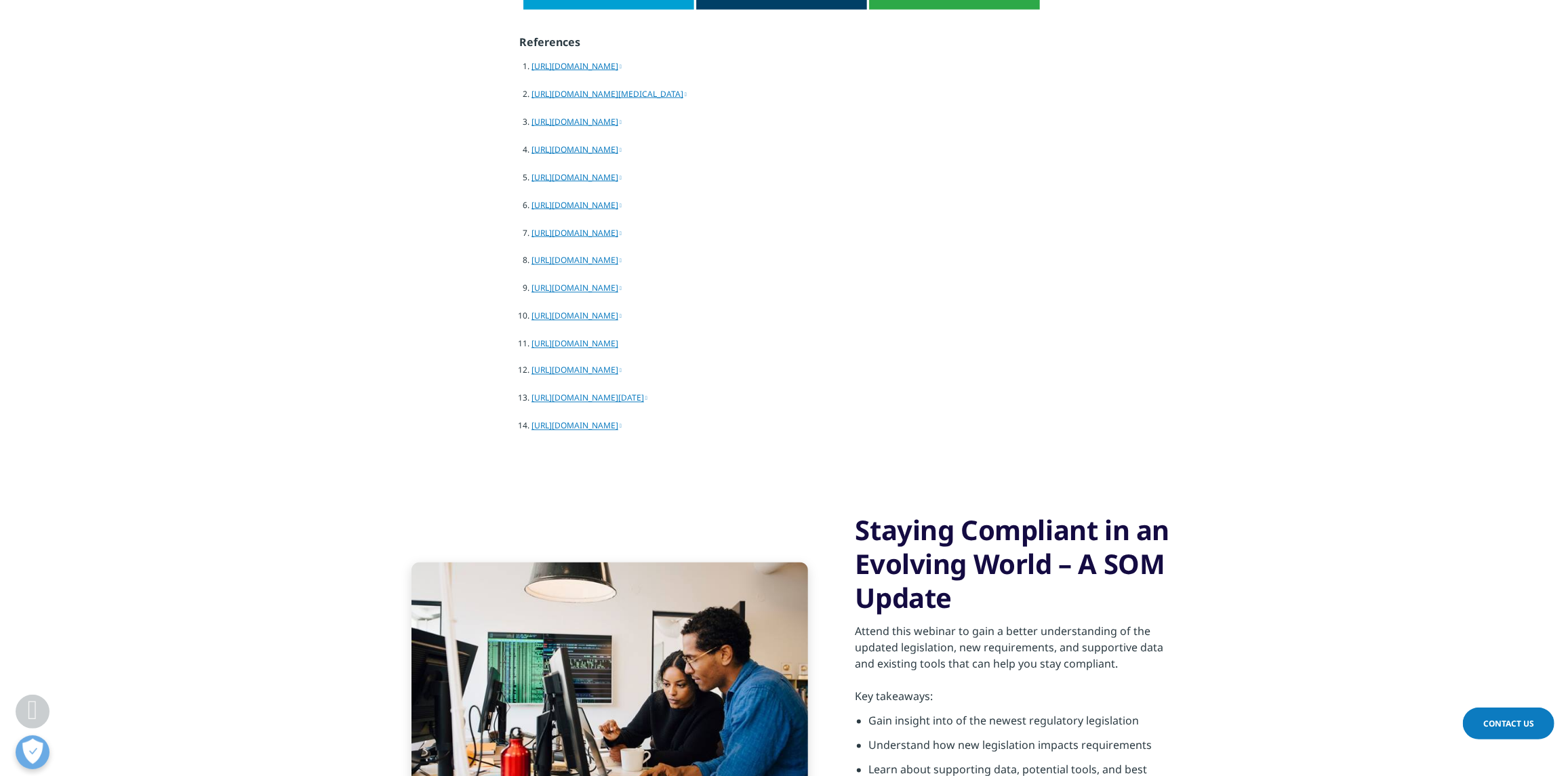
scroll to position [2031, 0]
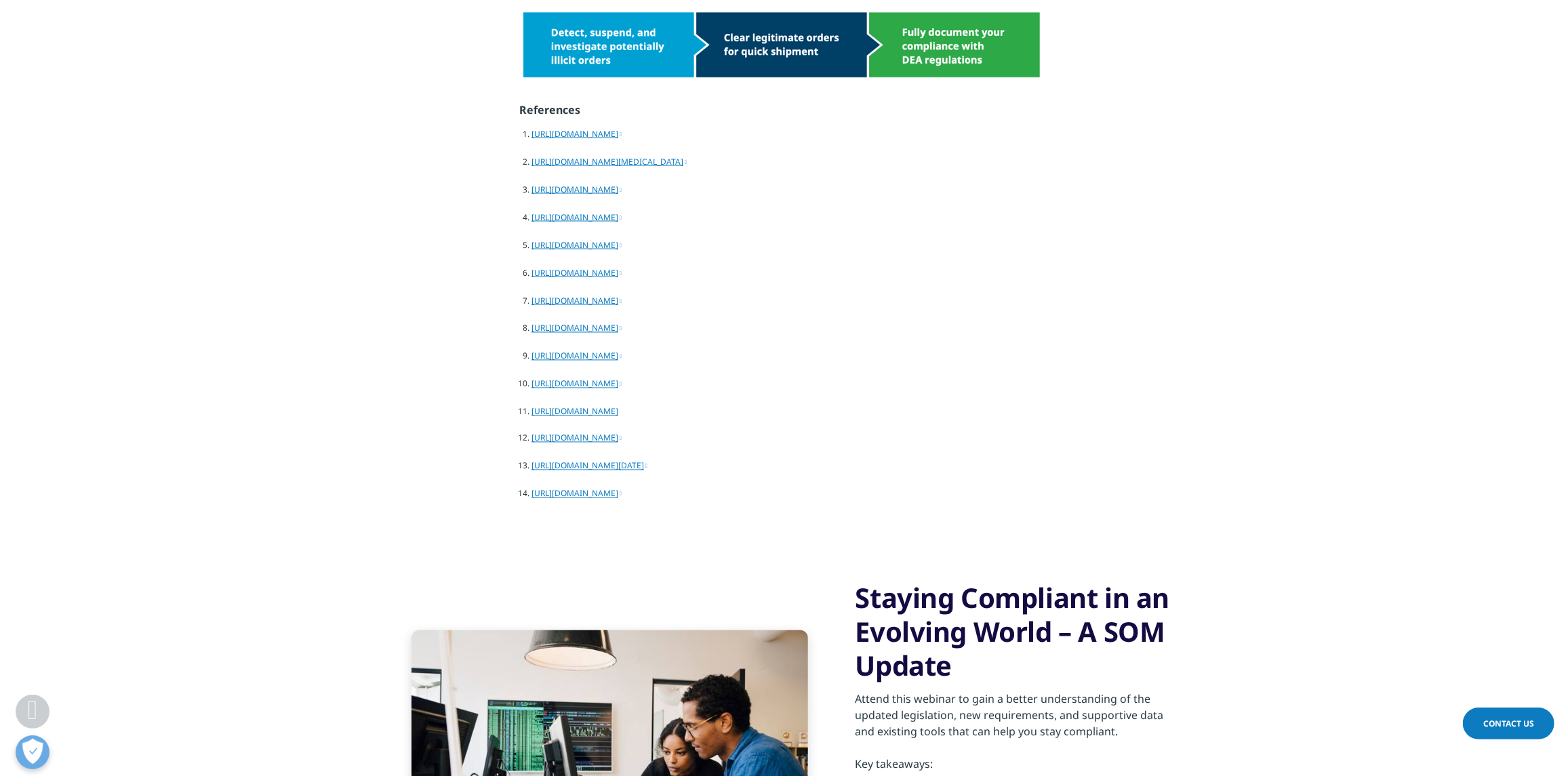
click at [618, 409] on link "https://www.iqvia.com/locations/united-states/events/2022/10/iqvia-24th-control…" at bounding box center [574, 411] width 86 height 12
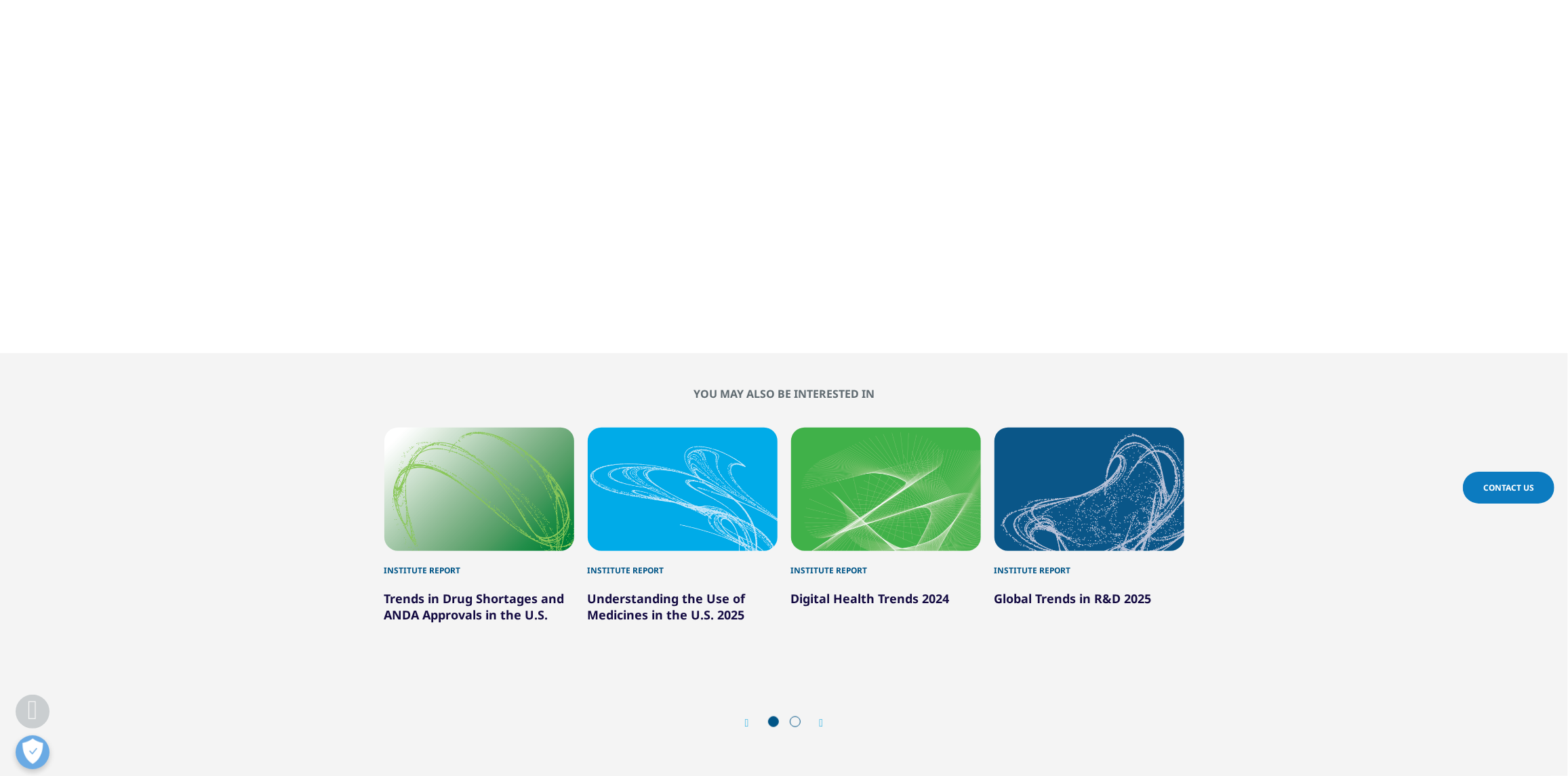
scroll to position [1363, 0]
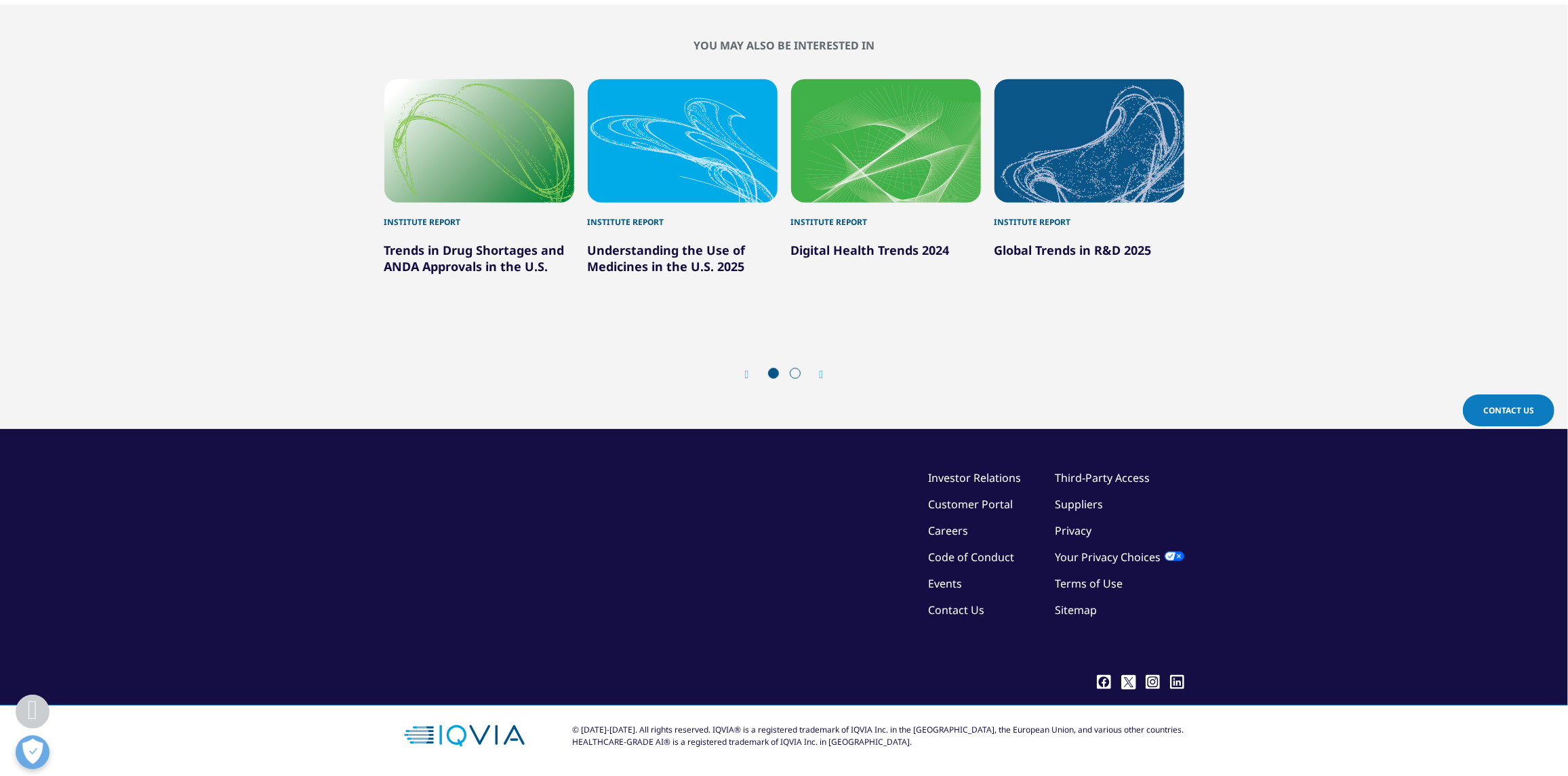
click at [709, 272] on link "Understanding the Use of Medicines in the U.S. 2025" at bounding box center [667, 258] width 158 height 33
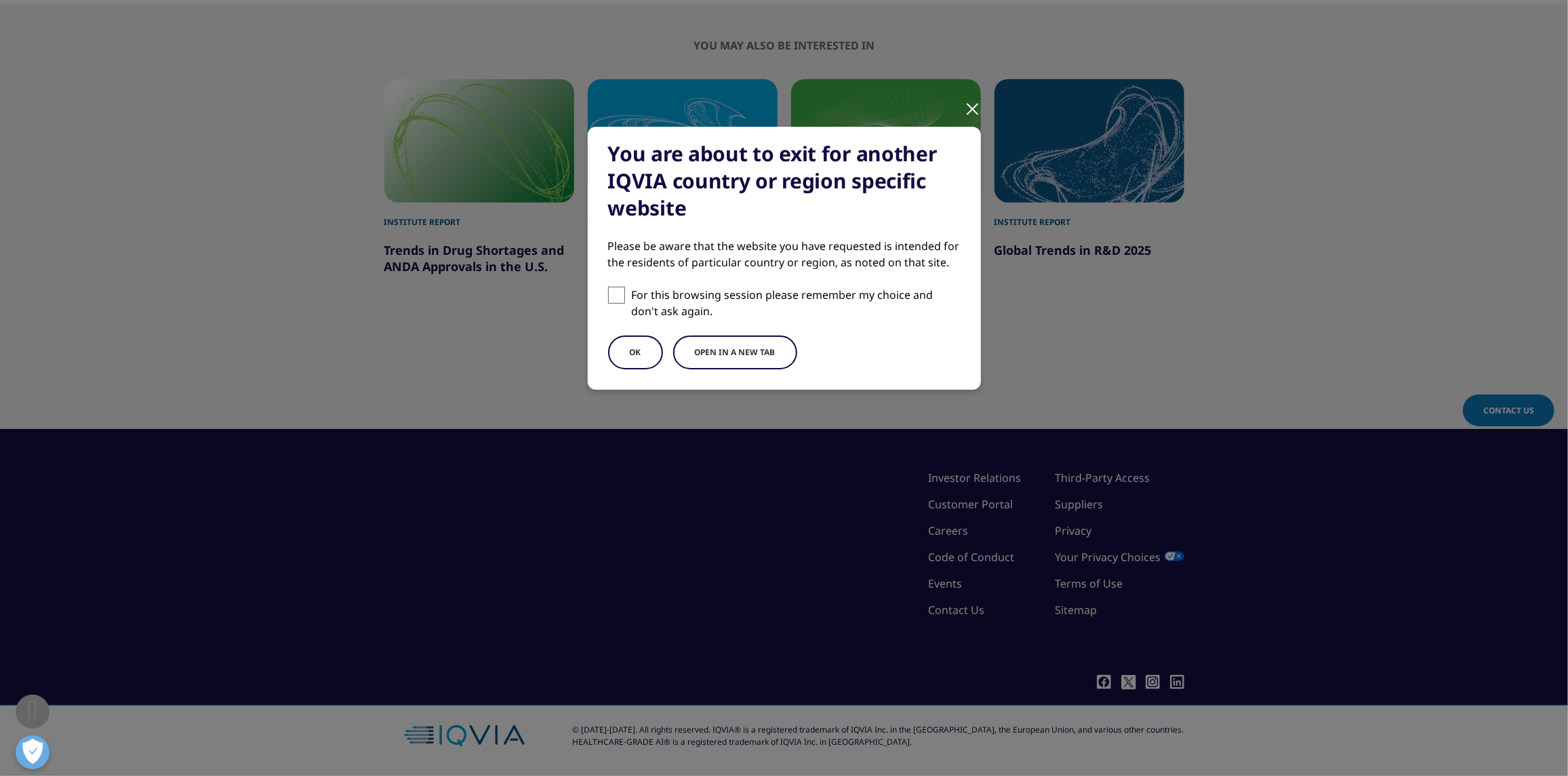
click at [655, 347] on button "OK" at bounding box center [635, 352] width 55 height 34
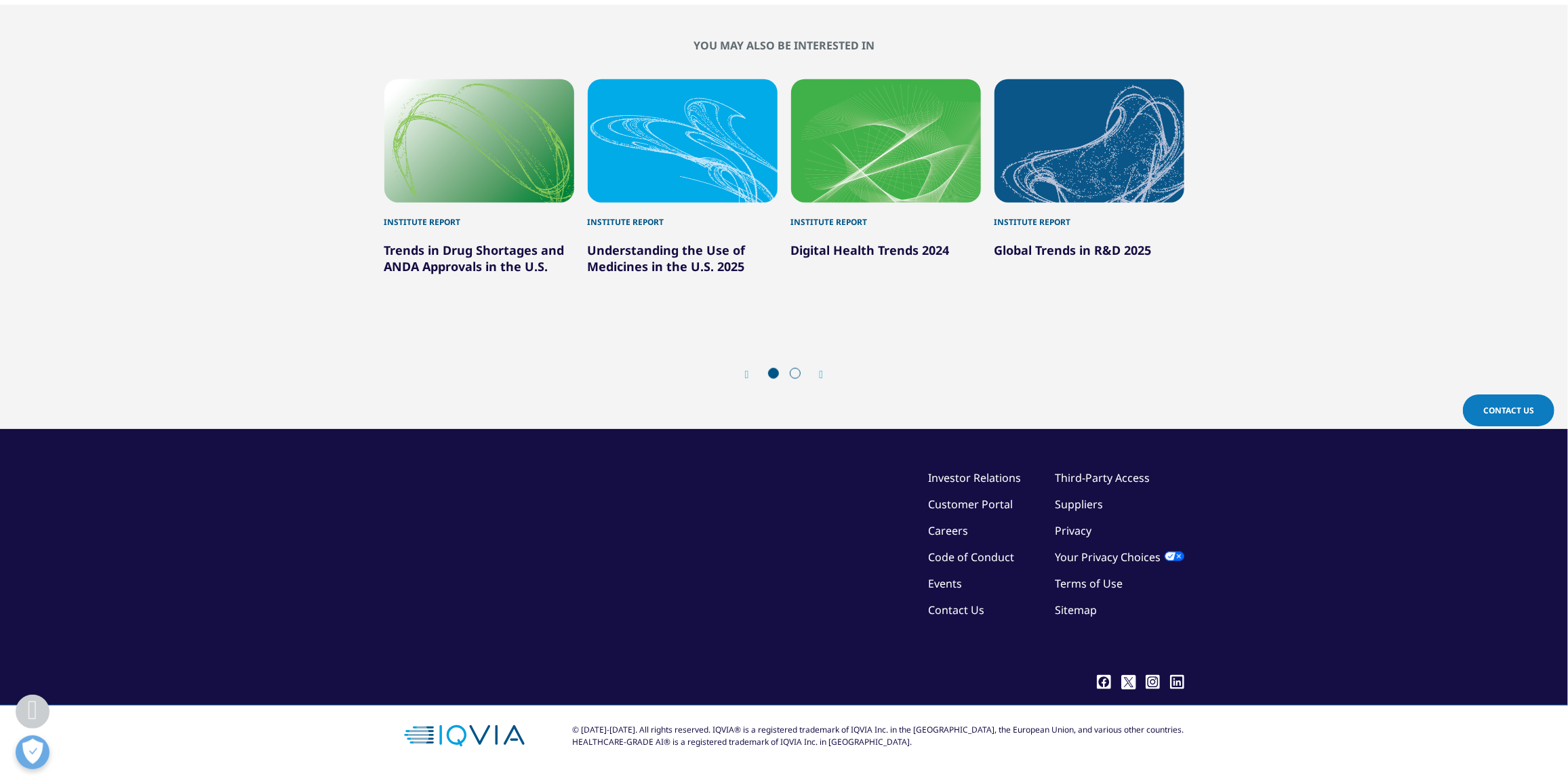
click at [685, 260] on link "Understanding the Use of Medicines in the U.S. 2025" at bounding box center [667, 258] width 158 height 33
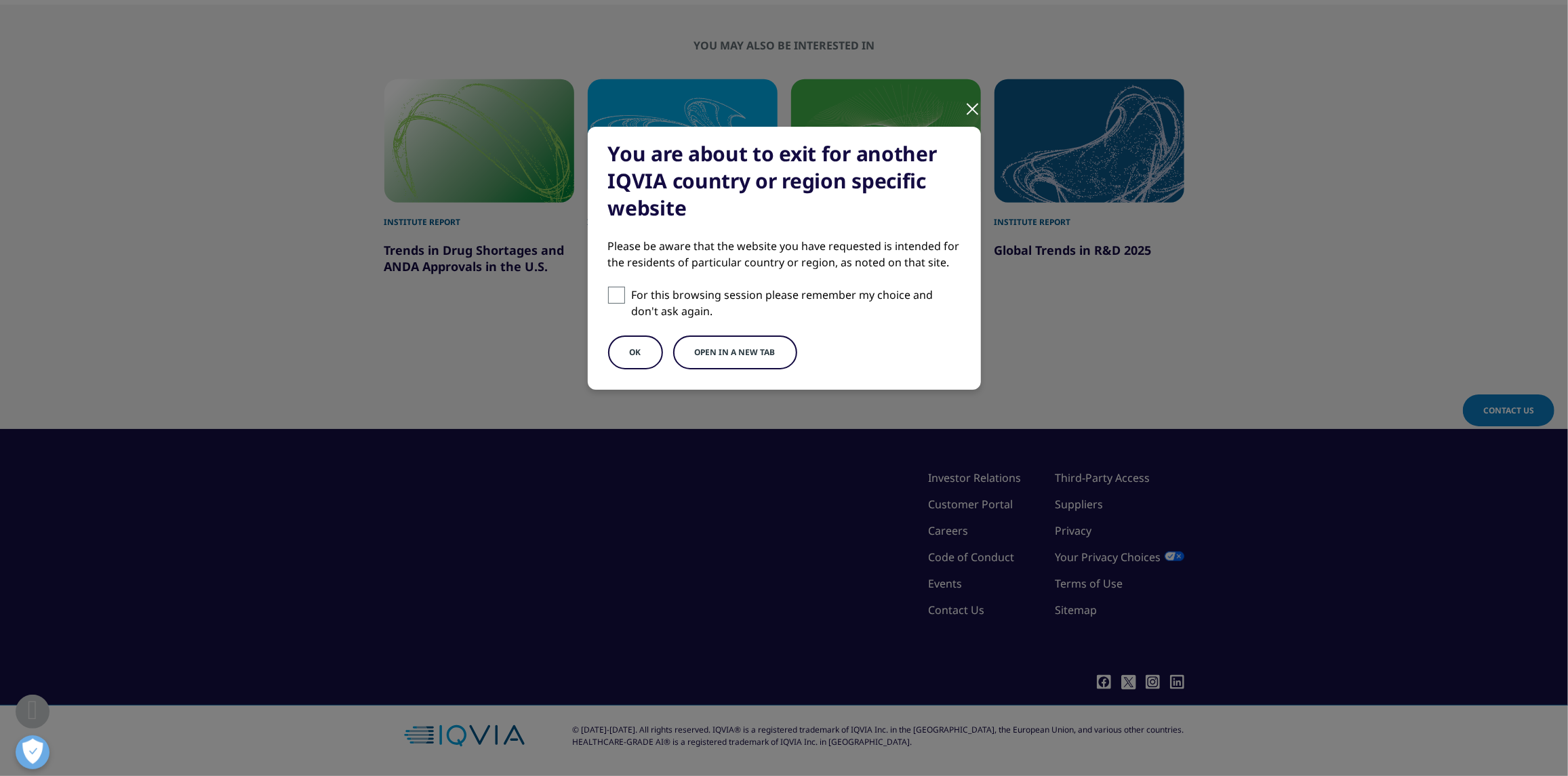
click at [708, 347] on button "Open in a new tab" at bounding box center [735, 352] width 124 height 34
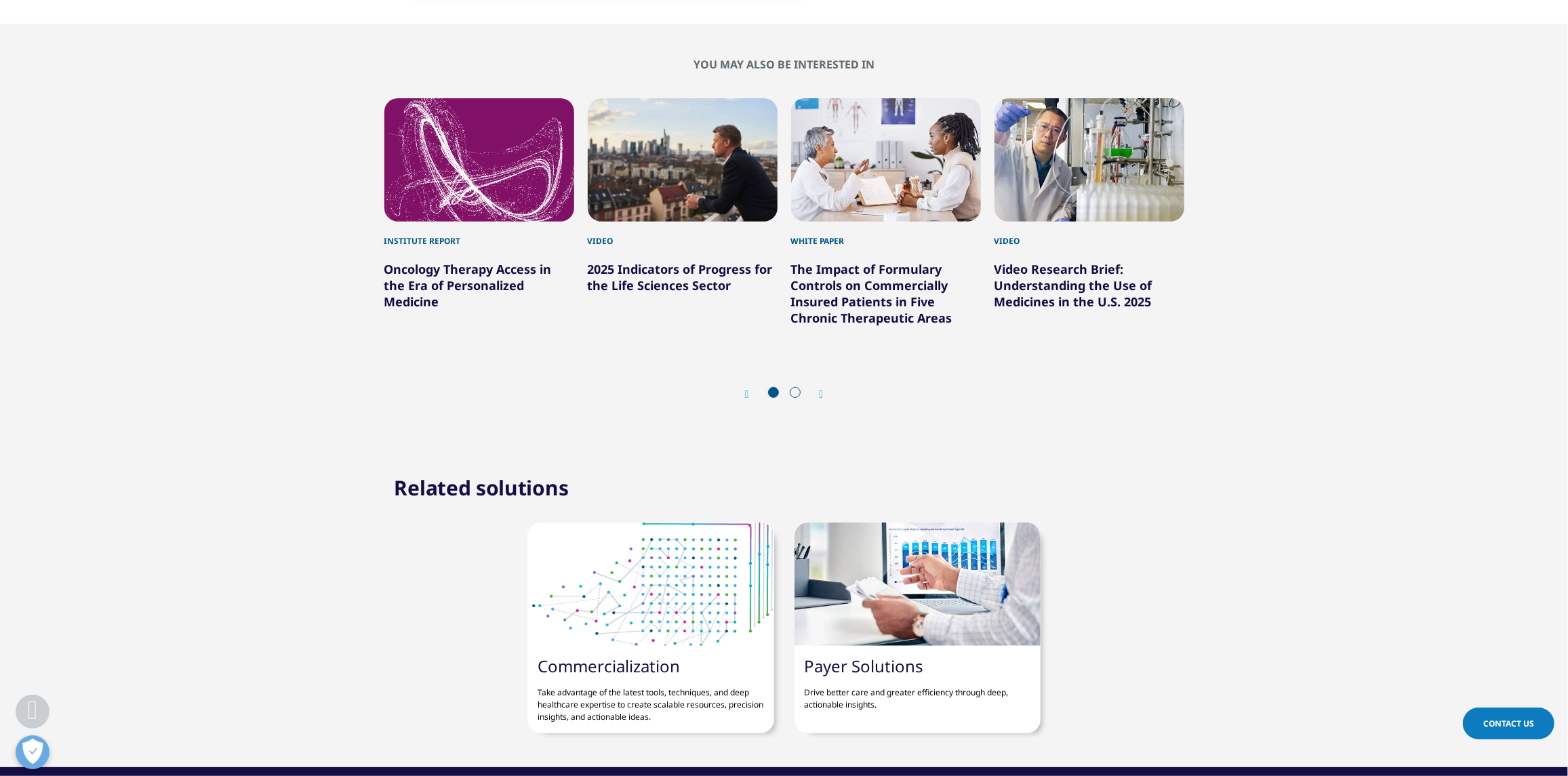
scroll to position [5080, 0]
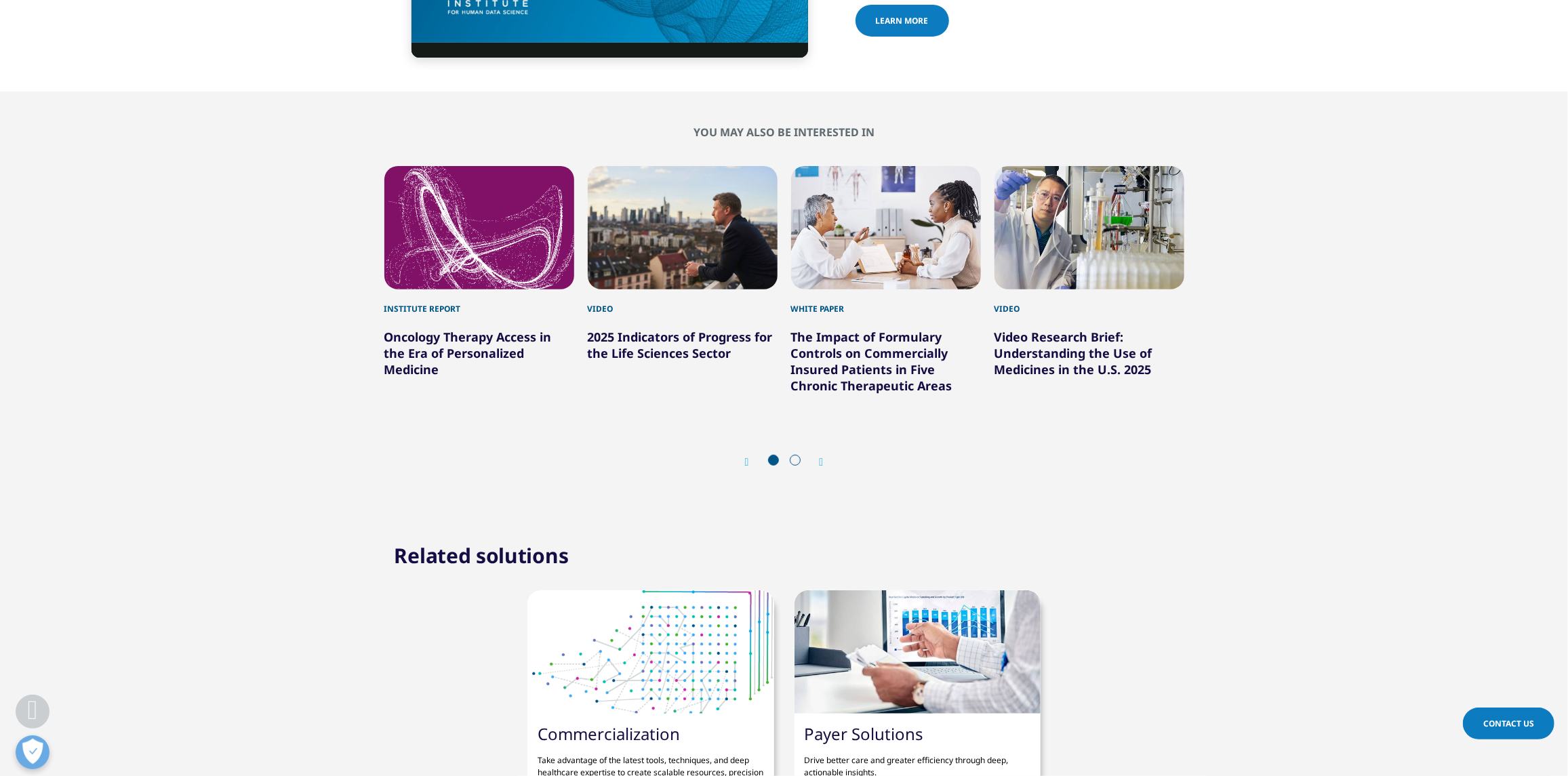
click at [832, 441] on div "Prev Next" at bounding box center [784, 461] width 800 height 41
click at [803, 454] on div at bounding box center [784, 461] width 44 height 13
click at [812, 455] on div "Next" at bounding box center [814, 461] width 18 height 13
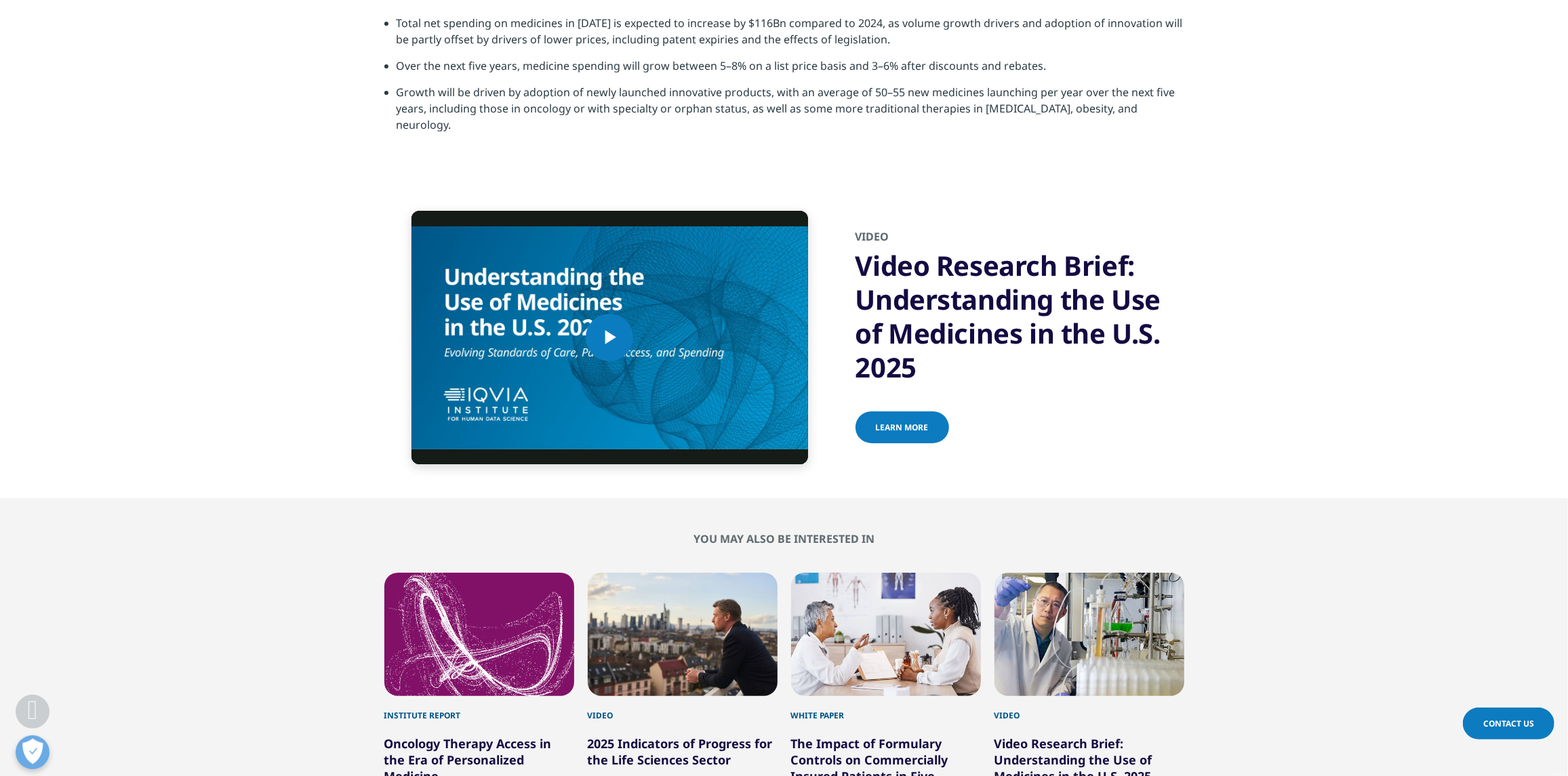
scroll to position [4809, 0]
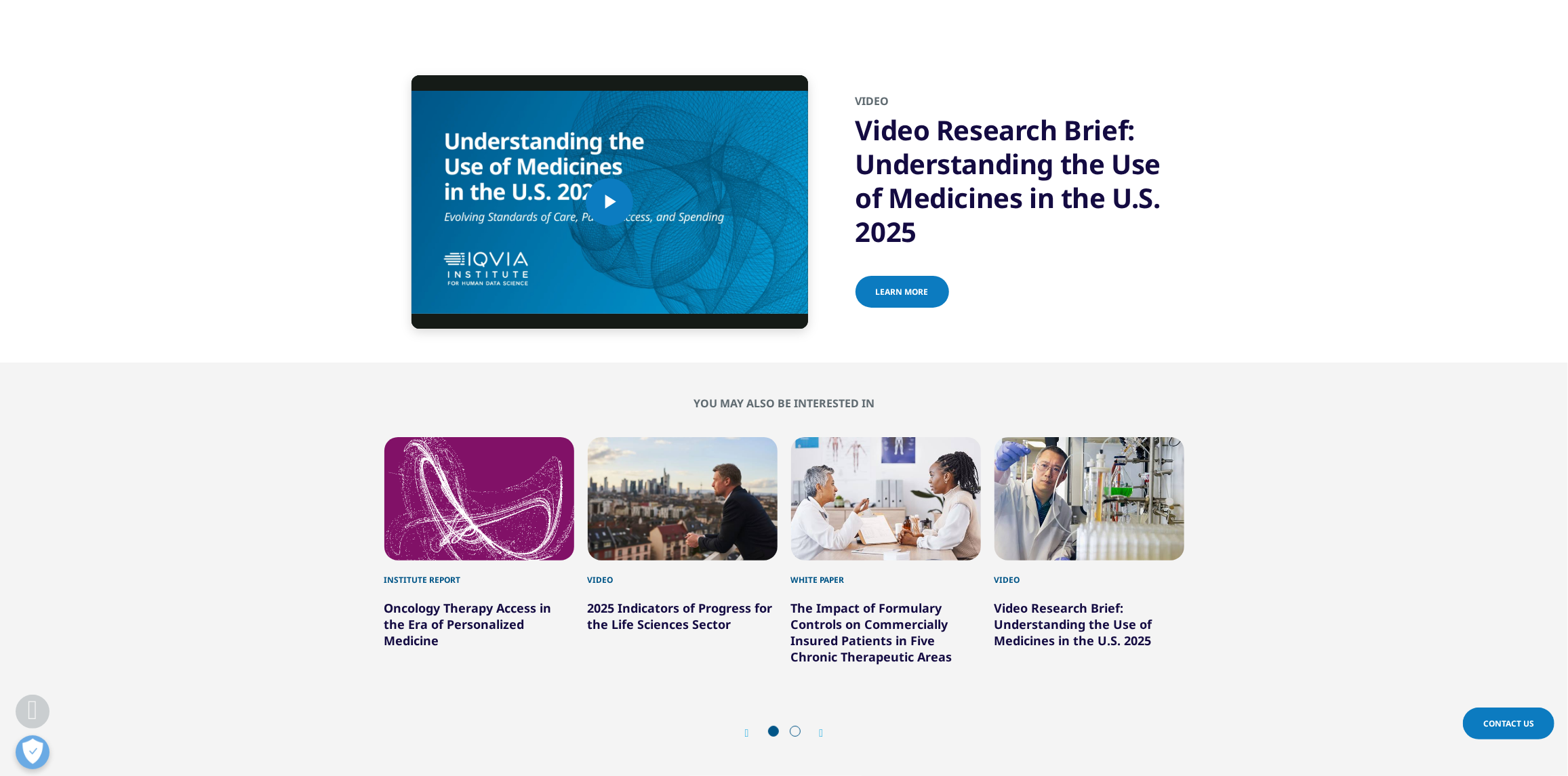
click at [1325, 199] on section "Video Player is loading. Play Video Play Skip Backward Skip Forward Mute Curren…" at bounding box center [784, 201] width 1568 height 321
click at [916, 599] on link "The Impact of Formulary Controls on Commercially Insured Patients in Five Chron…" at bounding box center [871, 632] width 161 height 65
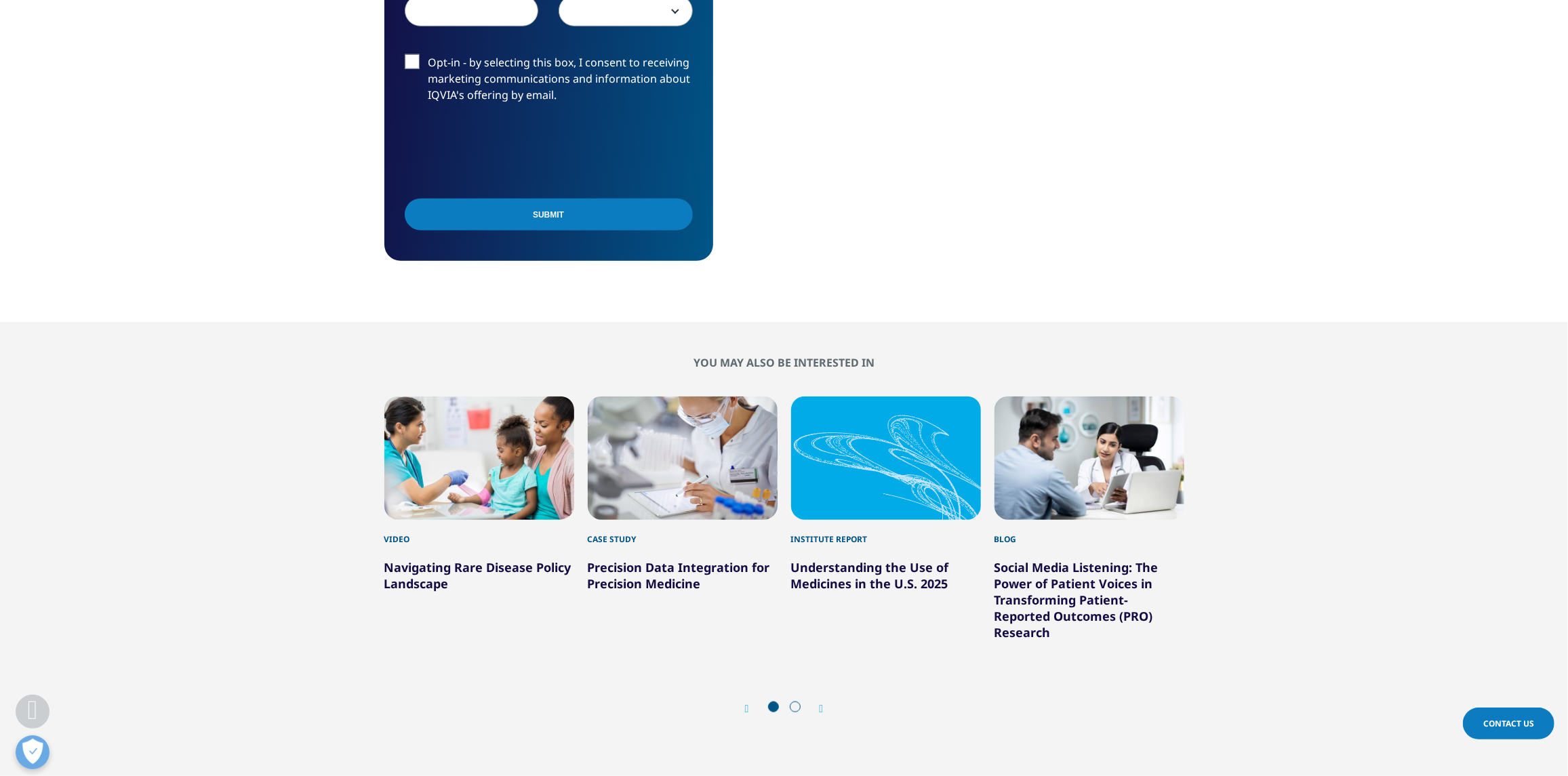
scroll to position [1218, 0]
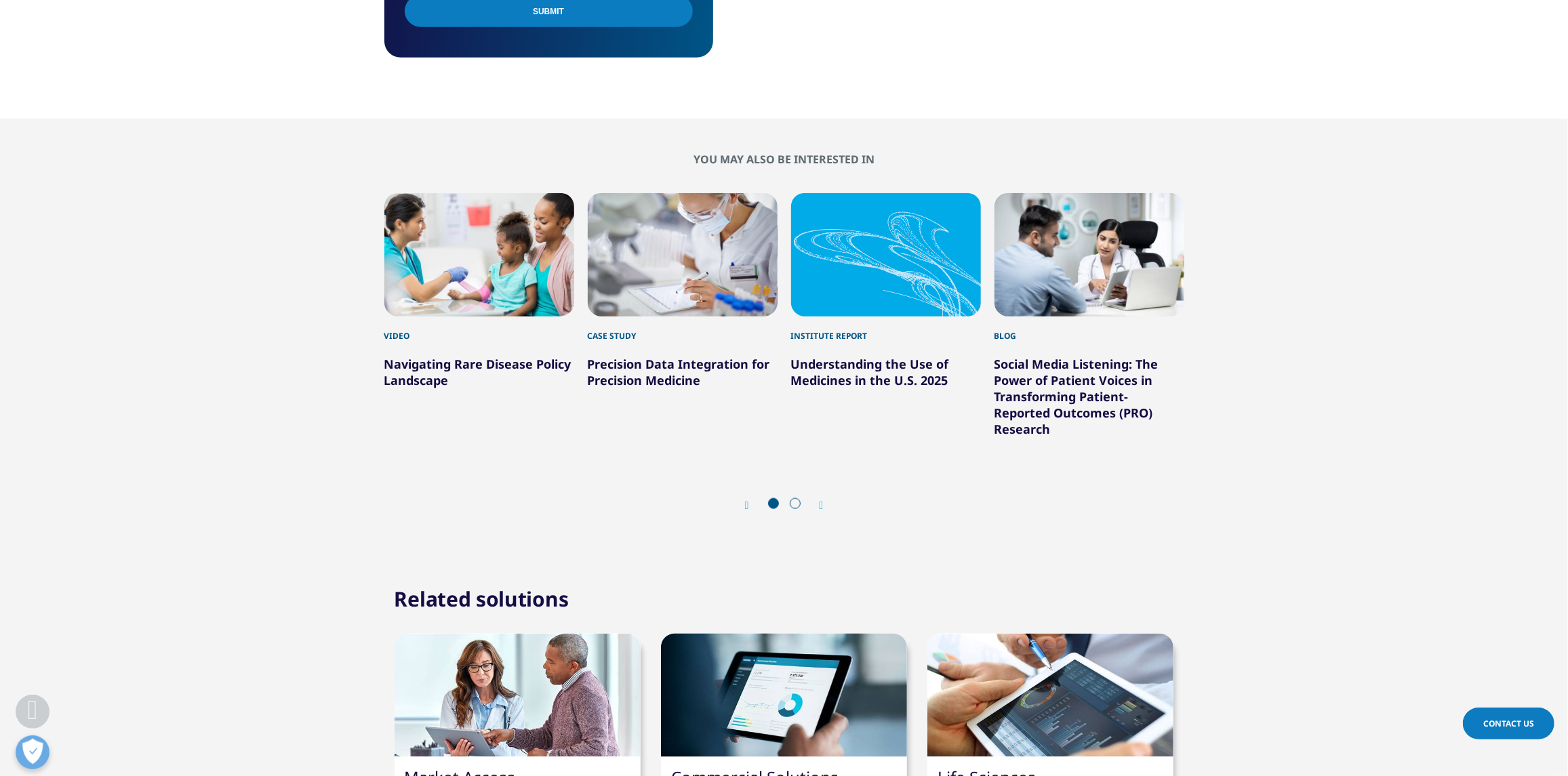
click at [867, 377] on link "Understanding the Use of Medicines in the U.S. 2025" at bounding box center [870, 371] width 158 height 33
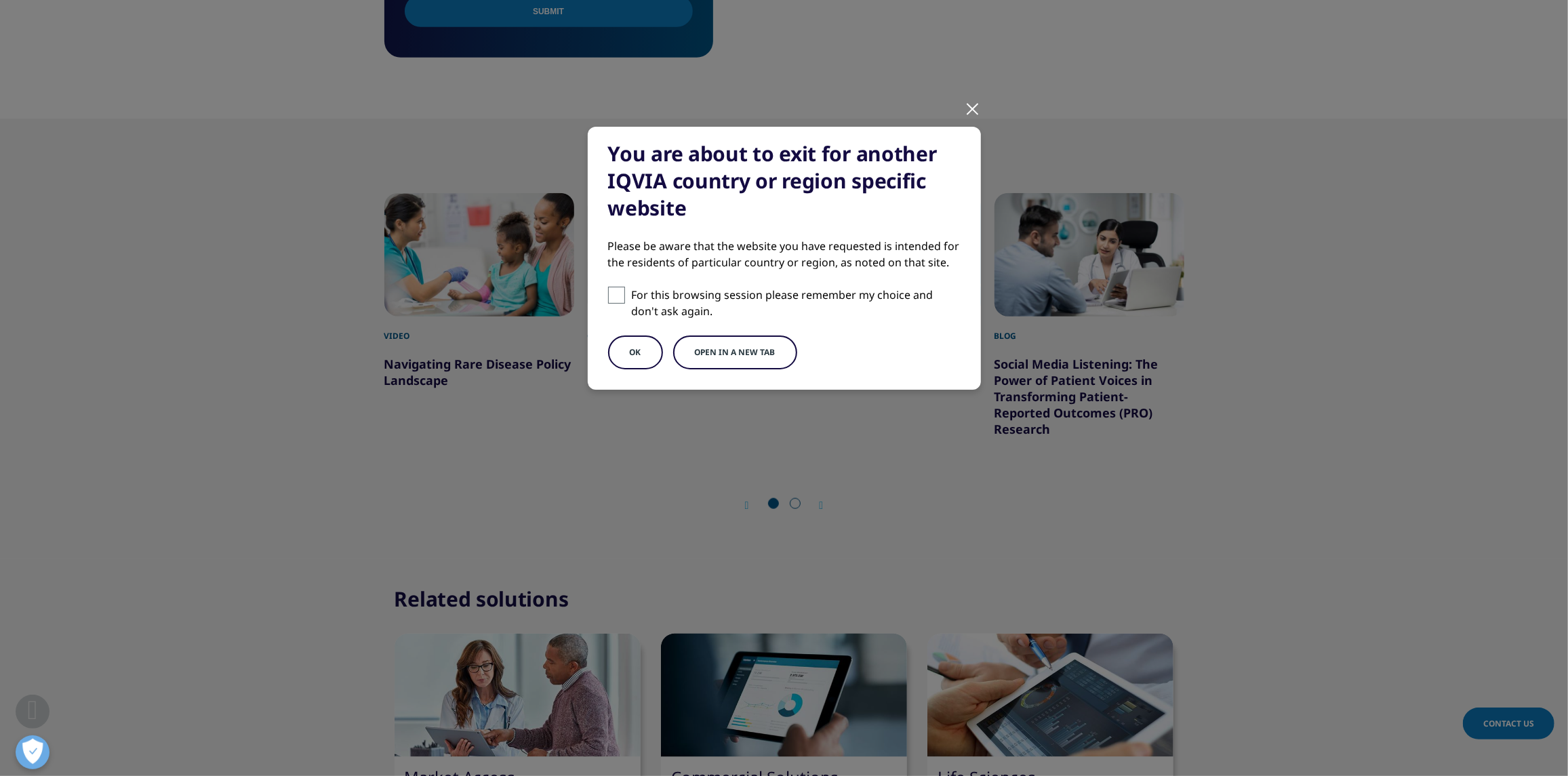
click at [783, 360] on button "Open in a new tab" at bounding box center [735, 352] width 124 height 34
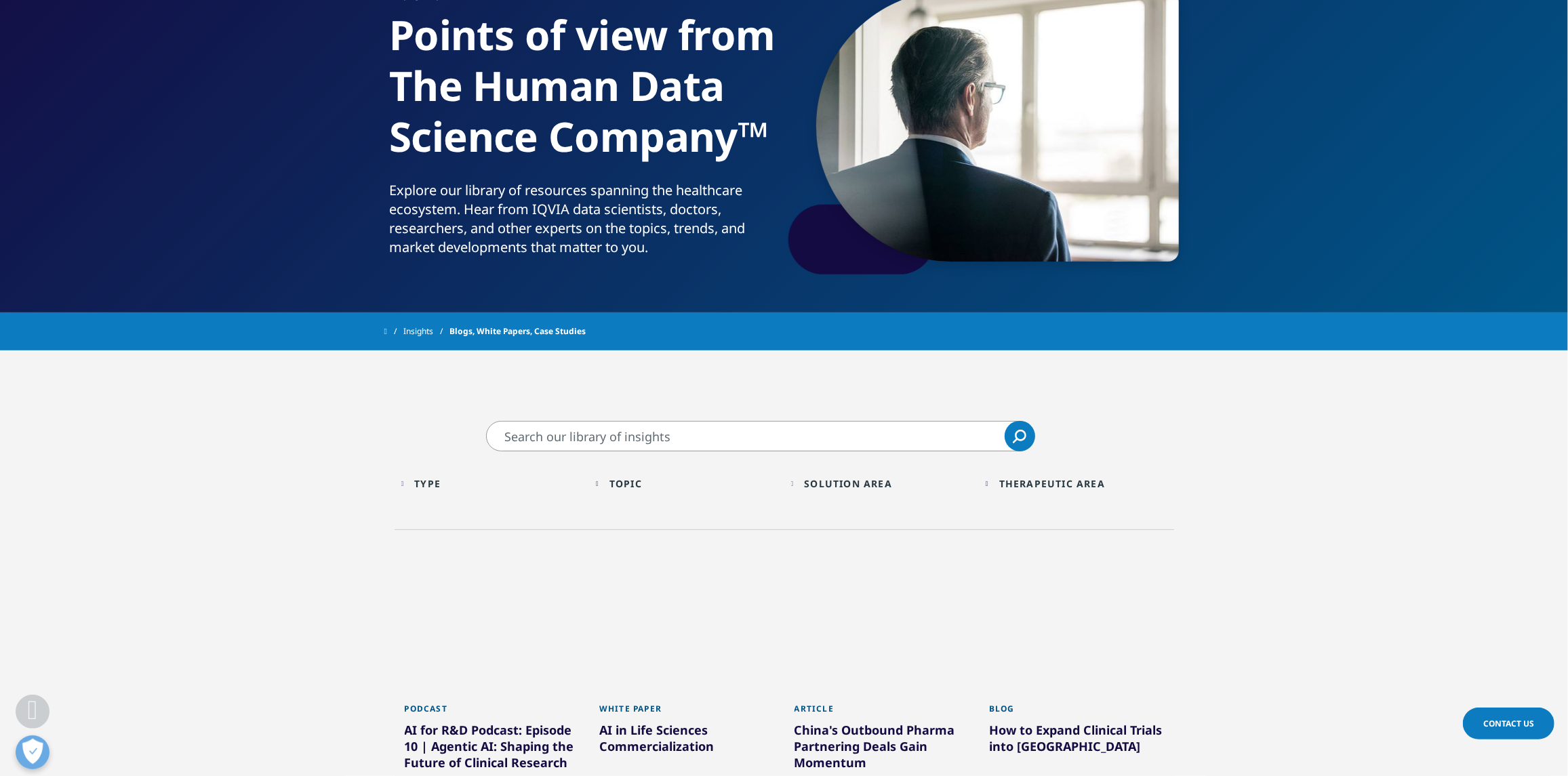
scroll to position [473, 0]
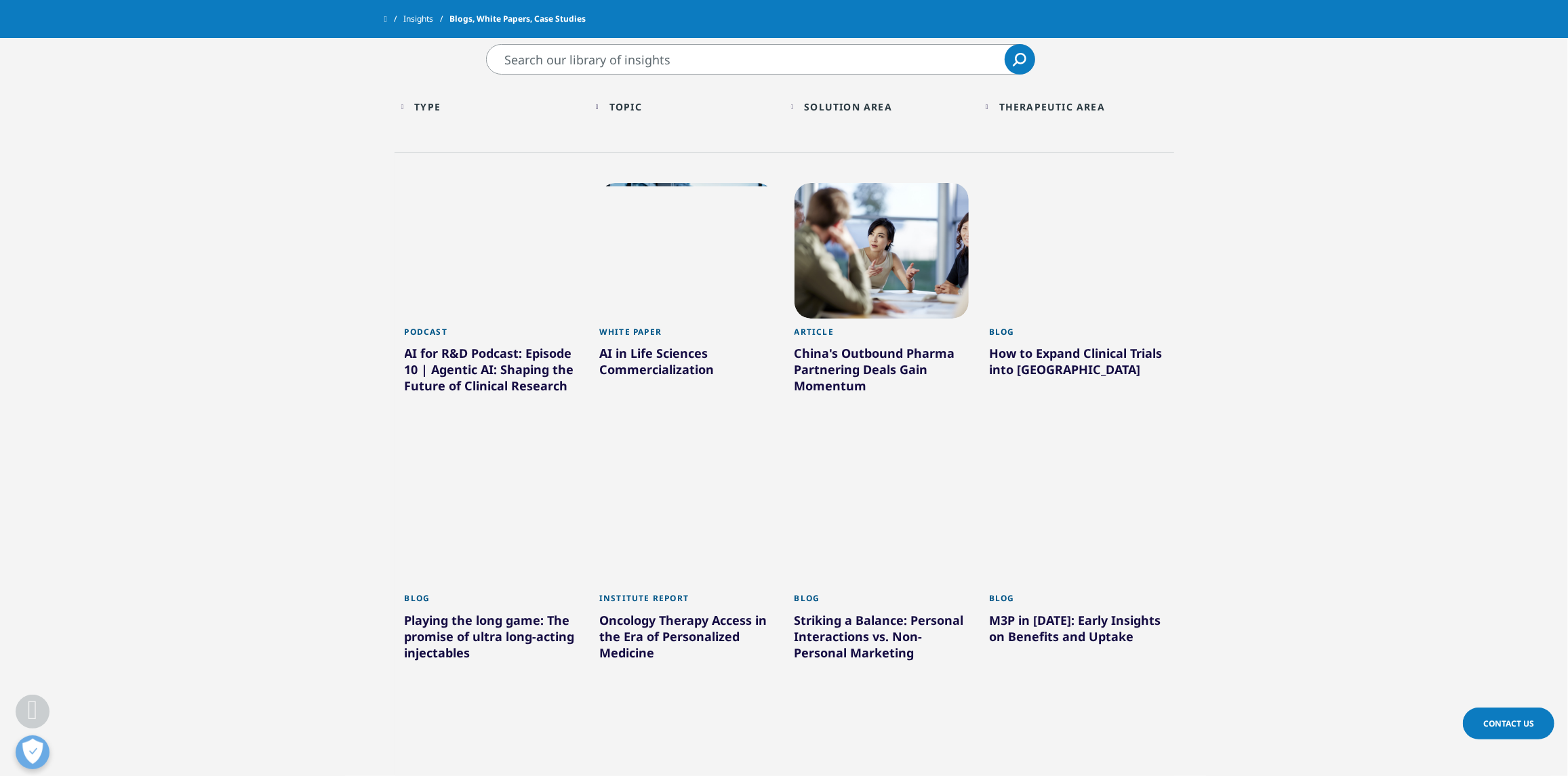
click at [663, 106] on div "Topic Loading" at bounding box center [693, 106] width 168 height 13
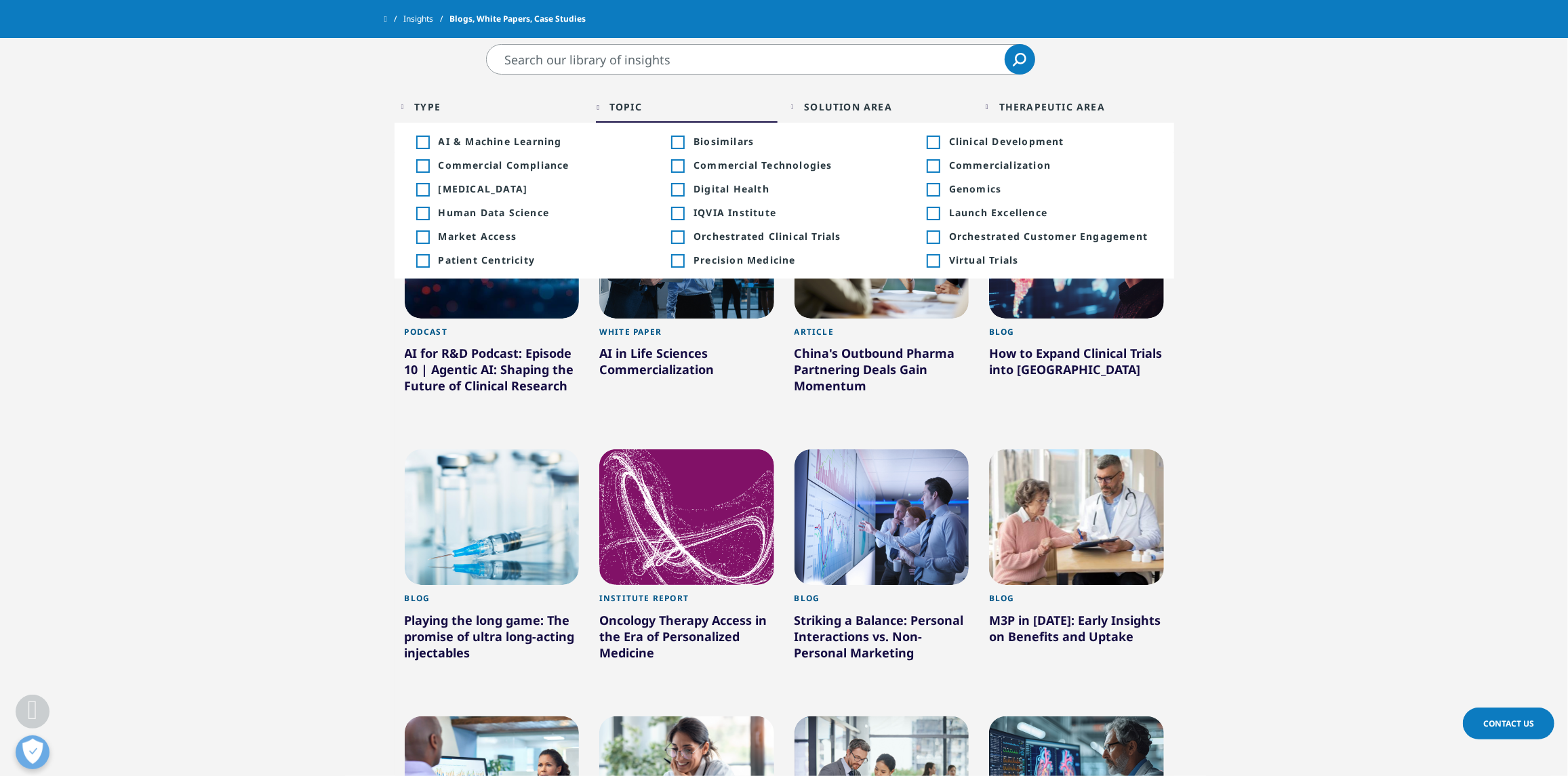
click at [1067, 103] on div "Therapeutic Area" at bounding box center [1052, 106] width 106 height 13
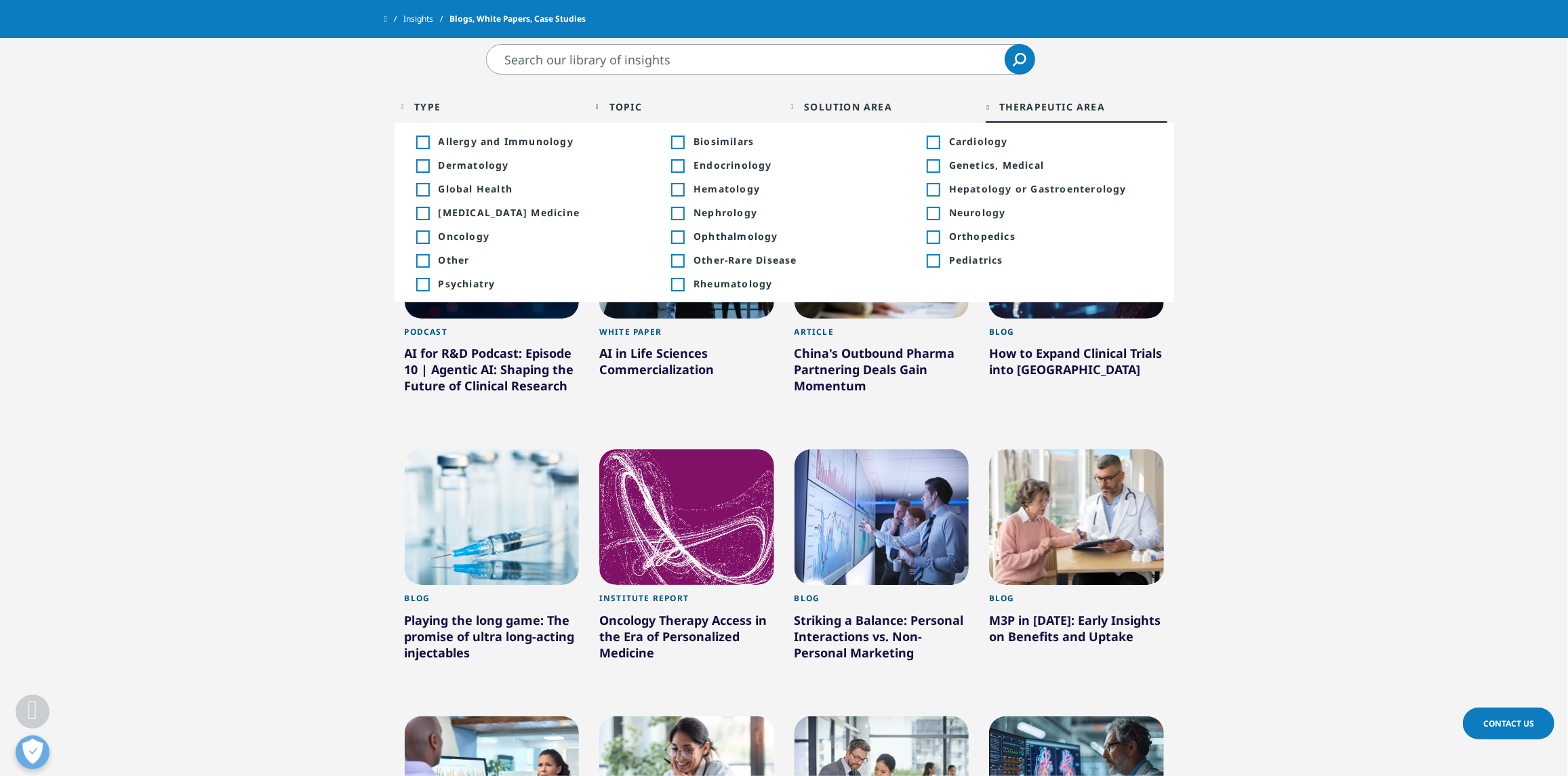
click at [825, 102] on div "Solution Area" at bounding box center [848, 106] width 88 height 13
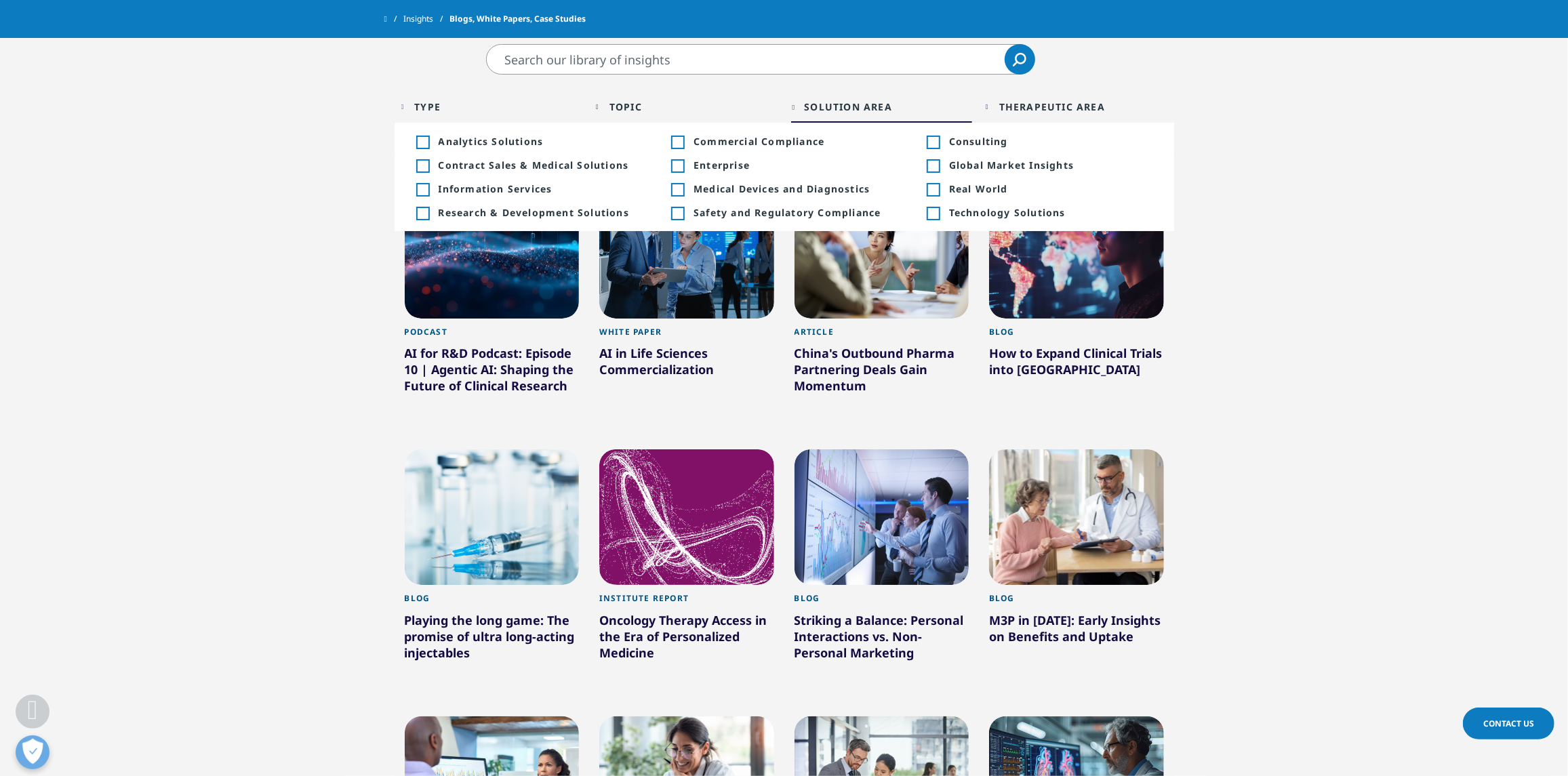
click at [1349, 383] on section "Clear Search Loading Type Loading Clear Or/And Operator Toggle Article 221 Togg…" at bounding box center [784, 569] width 1568 height 1049
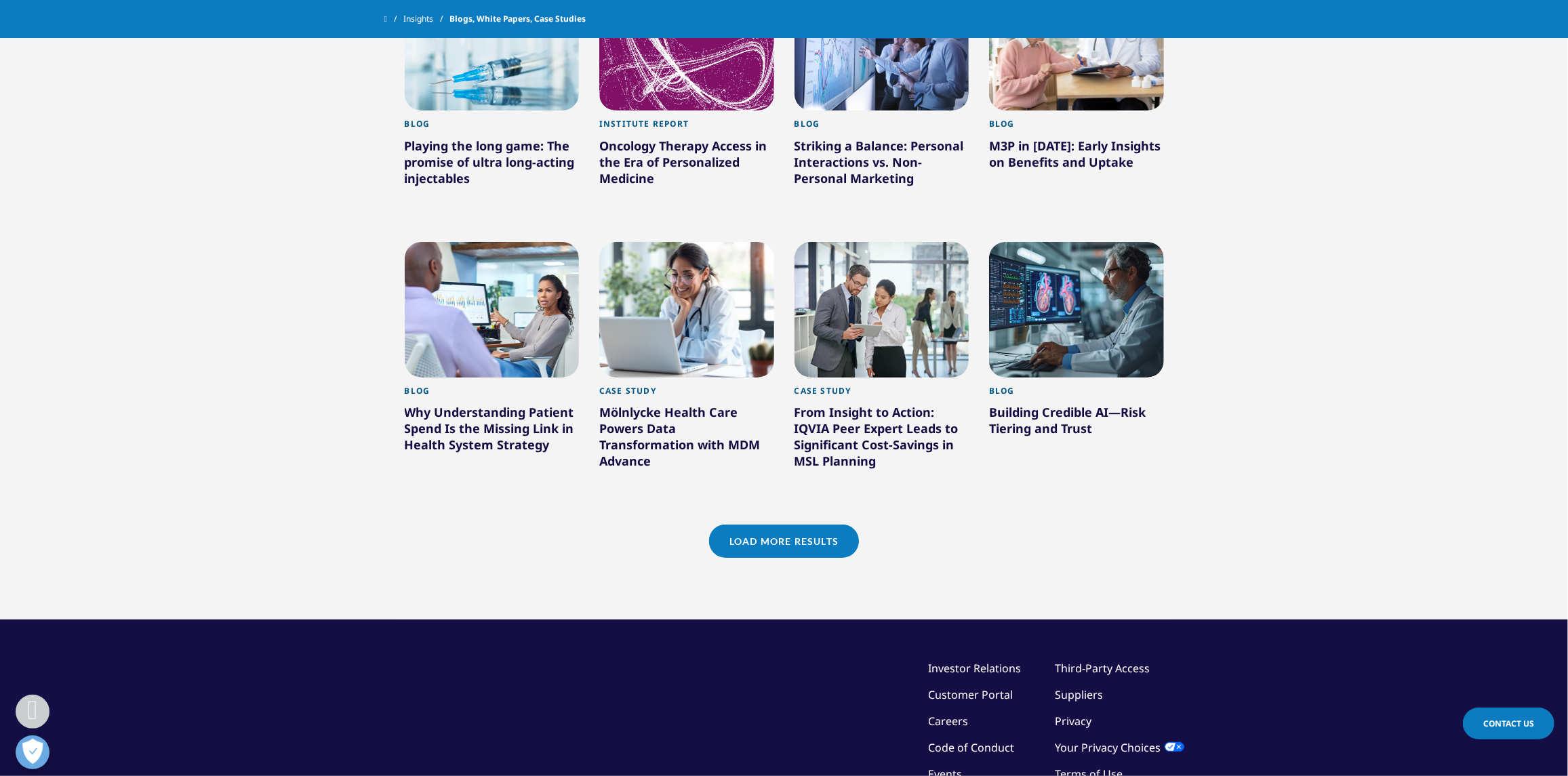
scroll to position [1016, 0]
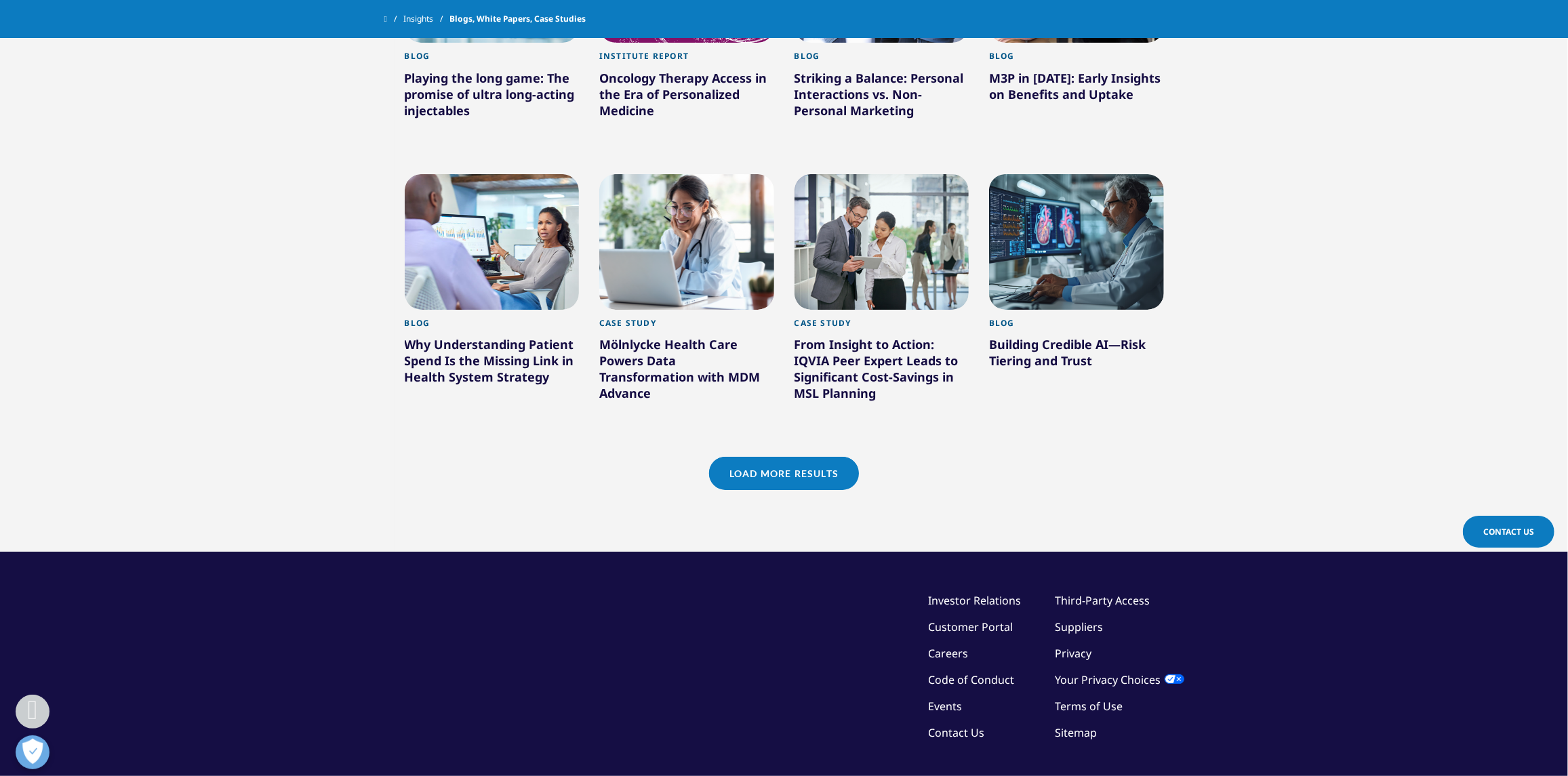
click at [839, 463] on link "Load More Results" at bounding box center [784, 473] width 150 height 34
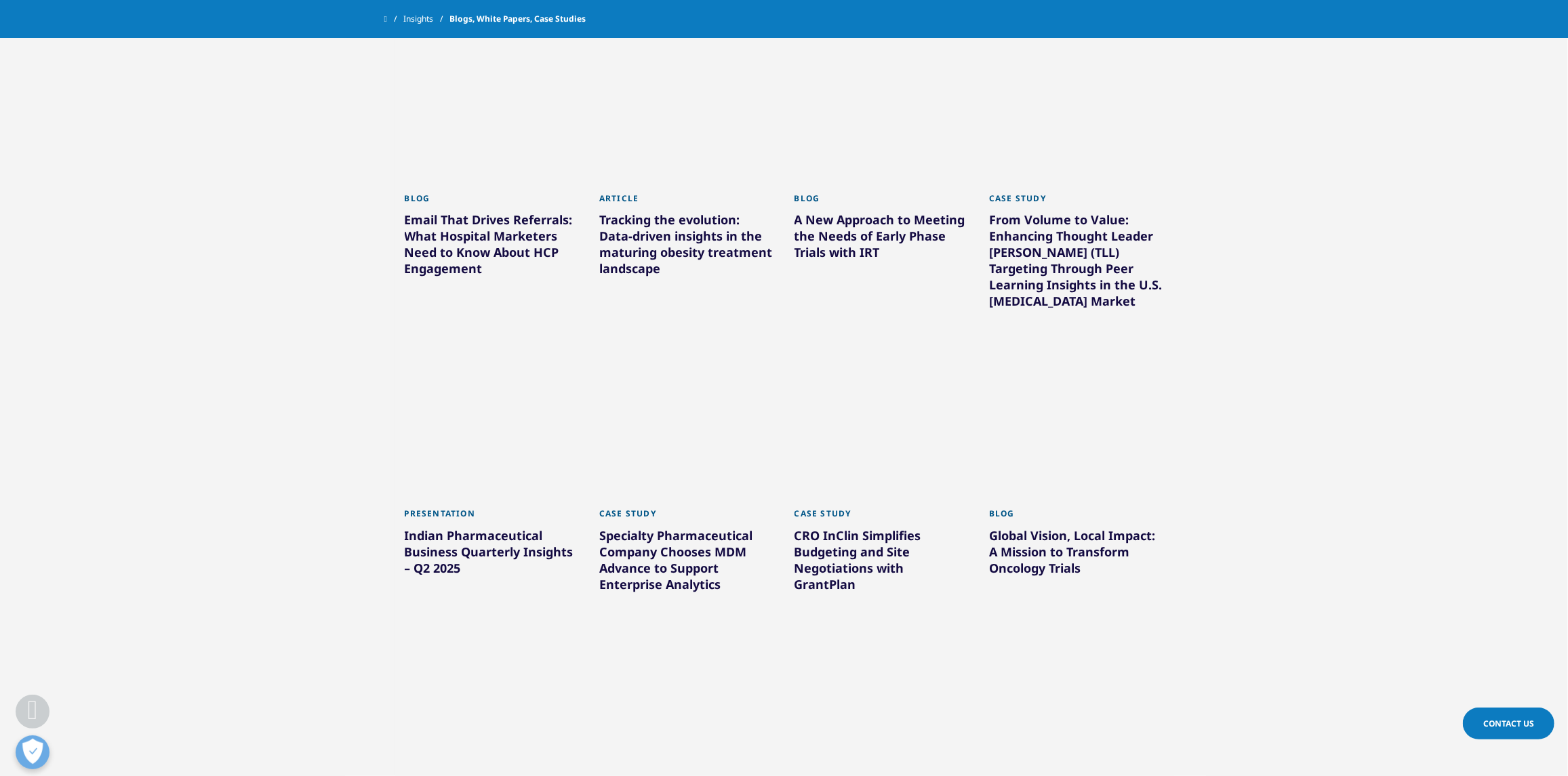
scroll to position [1964, 0]
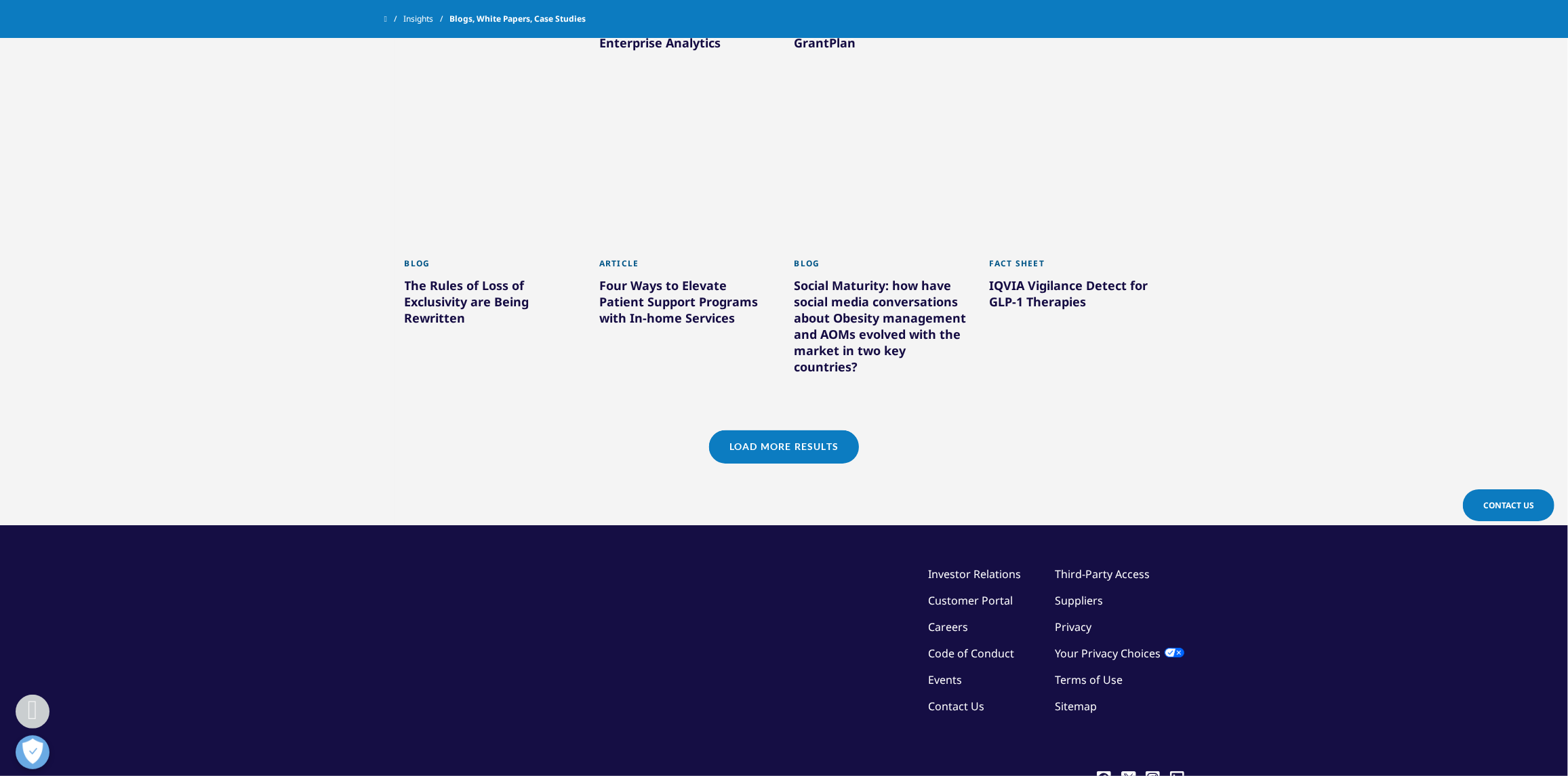
click at [839, 463] on div "Load More Results" at bounding box center [784, 463] width 780 height 67
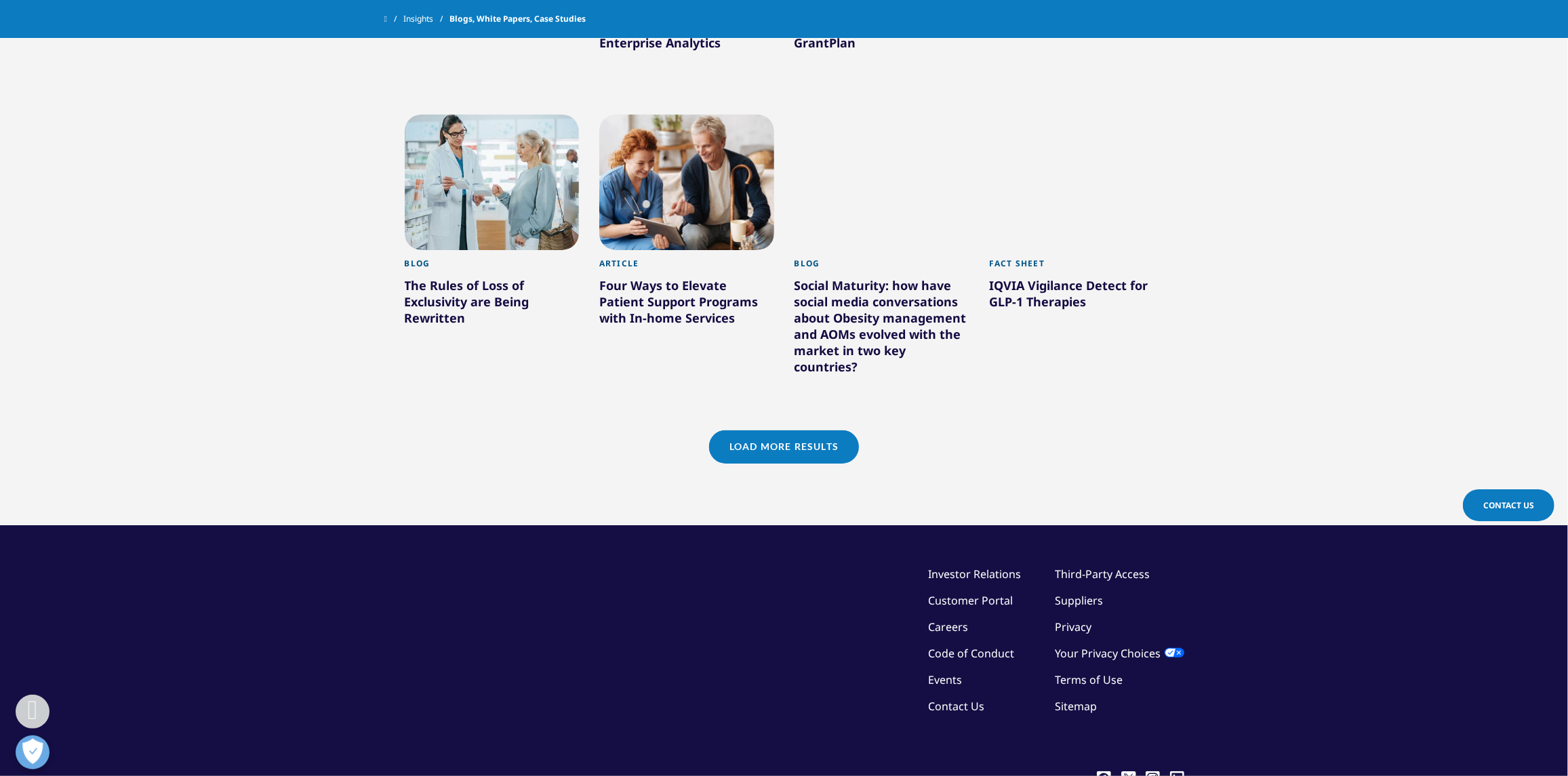
click at [839, 438] on link "Load More Results" at bounding box center [784, 447] width 150 height 34
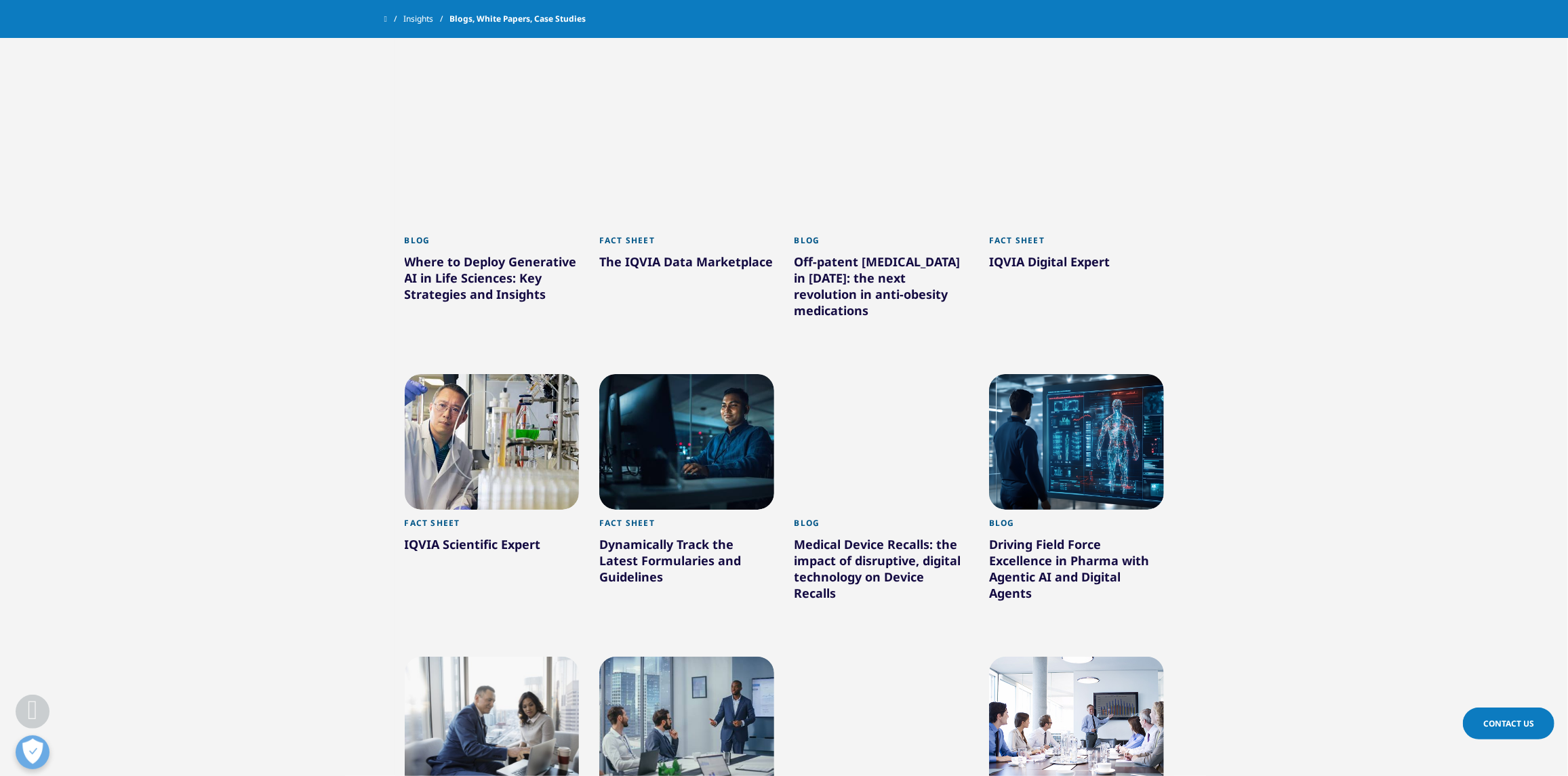
scroll to position [2777, 0]
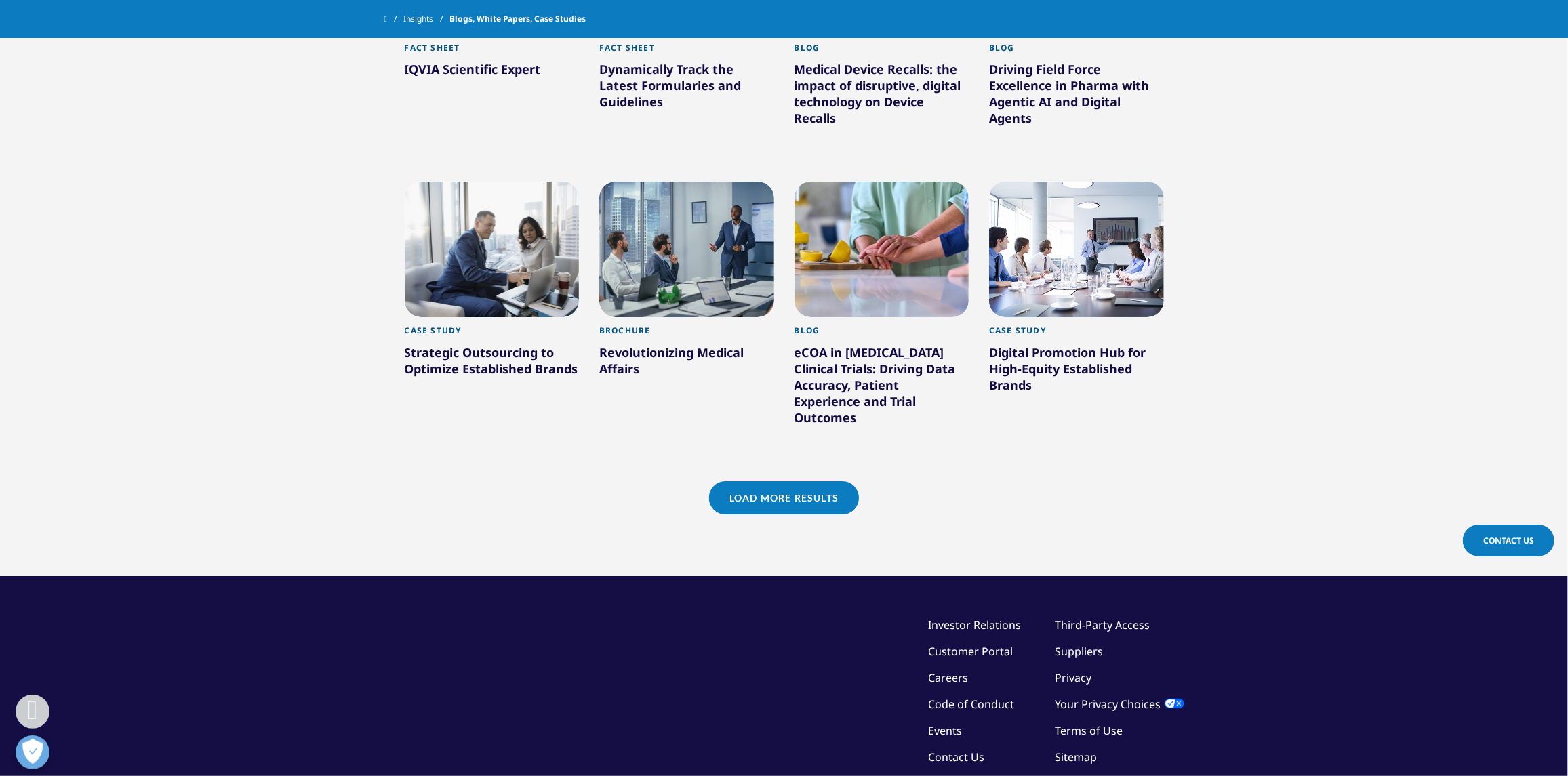
click at [823, 481] on link "Load More Results" at bounding box center [784, 498] width 150 height 34
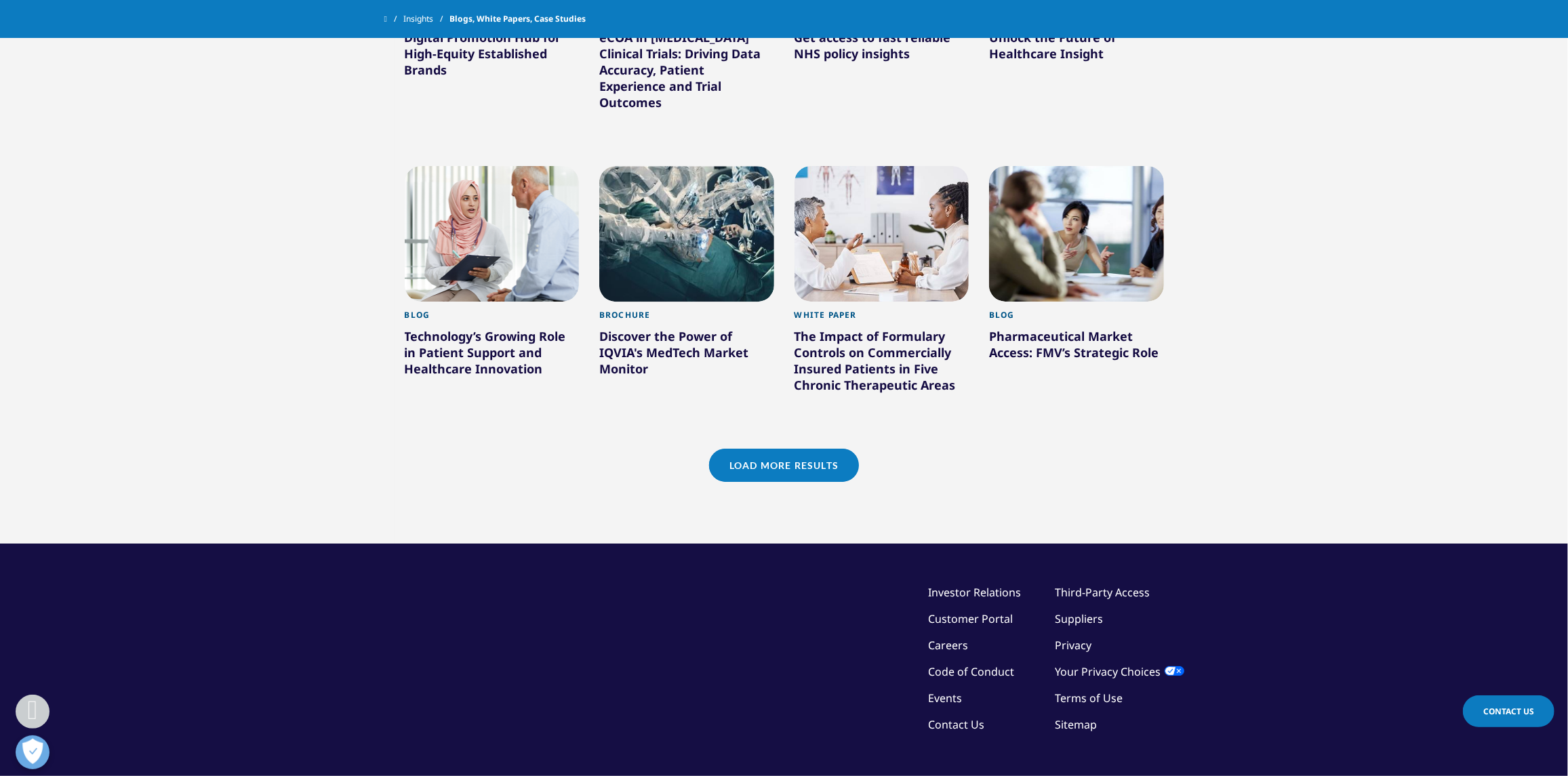
scroll to position [3725, 0]
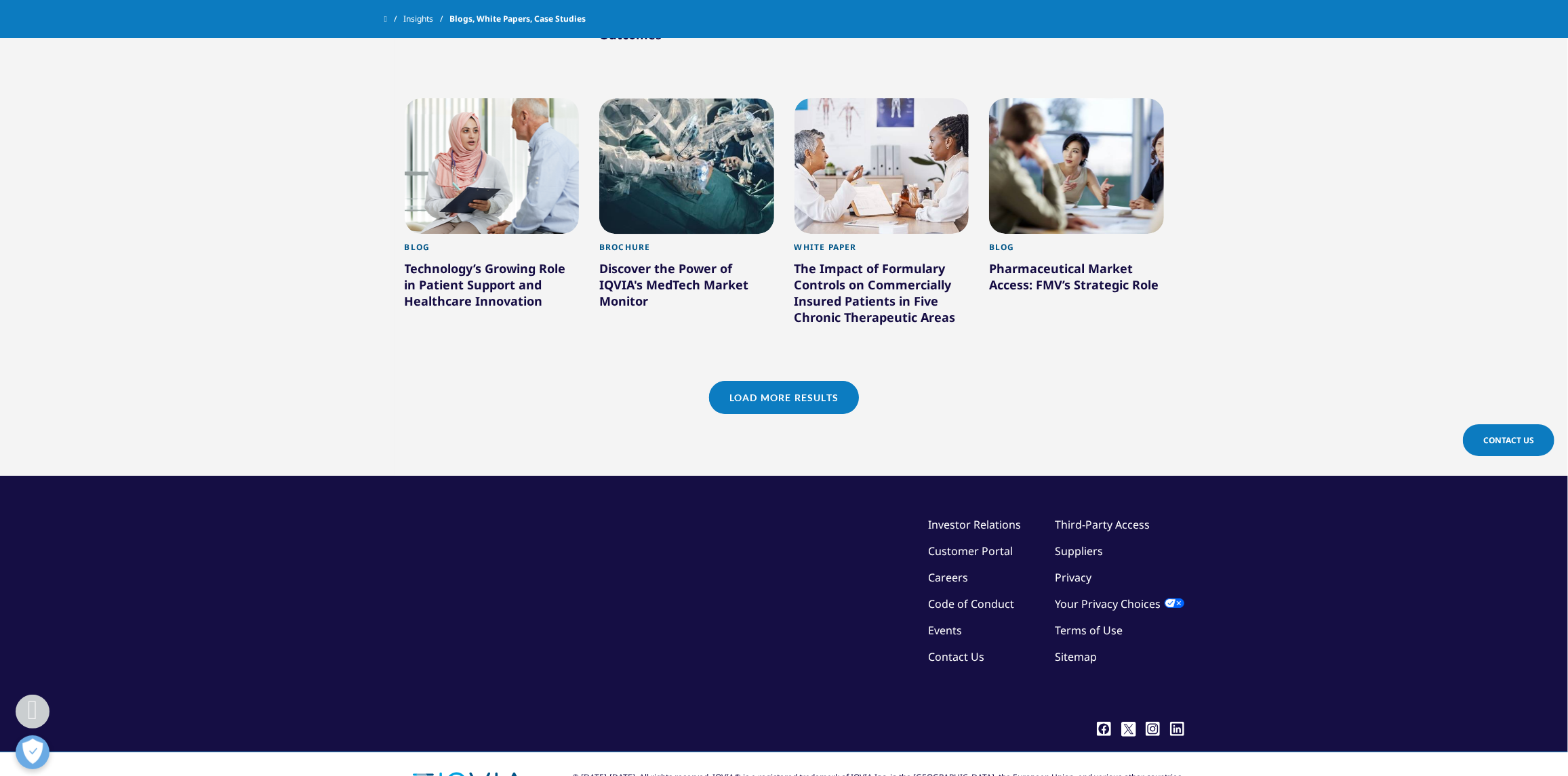
click at [829, 391] on link "Load More Results" at bounding box center [784, 397] width 150 height 34
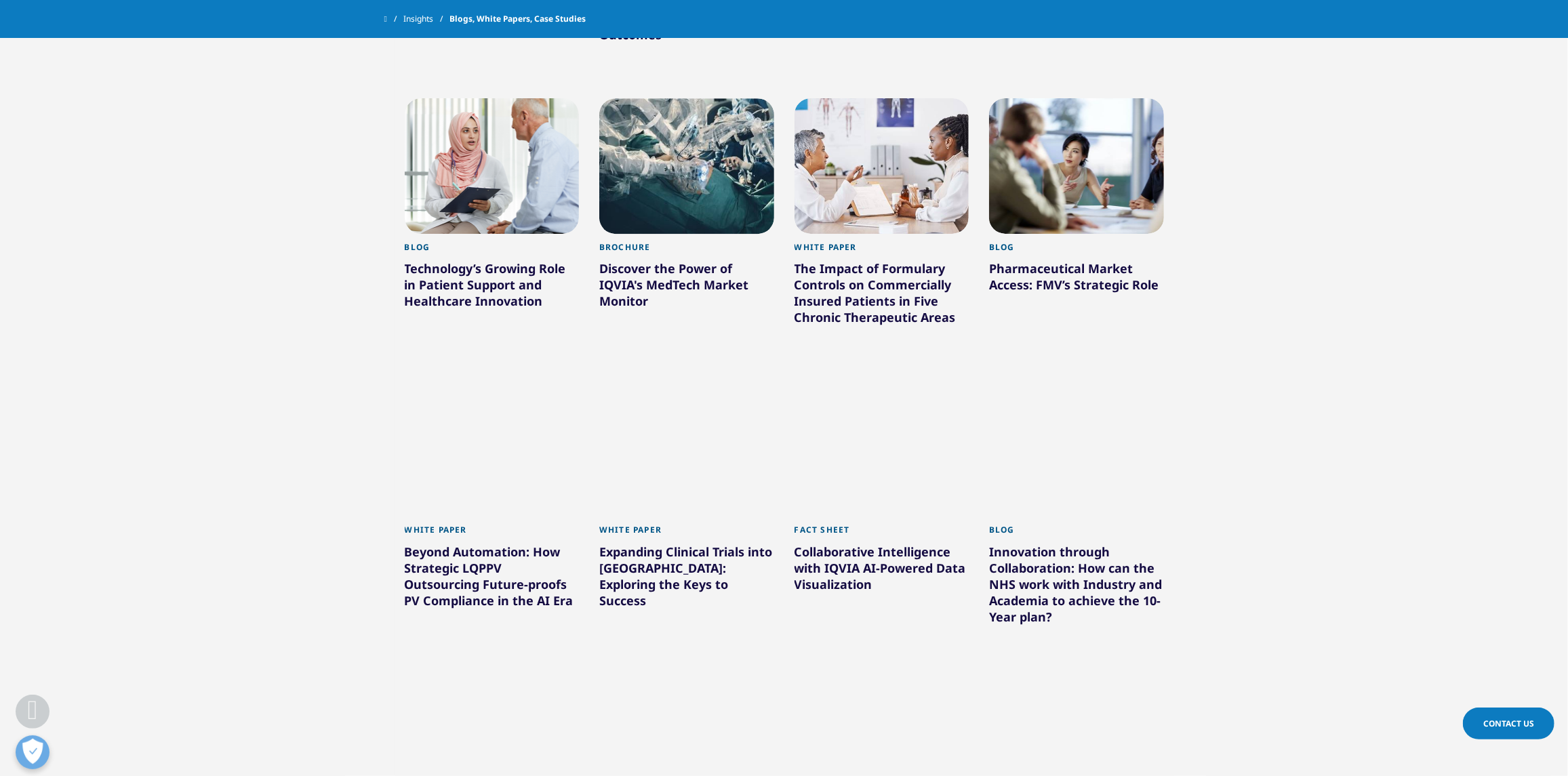
scroll to position [4403, 0]
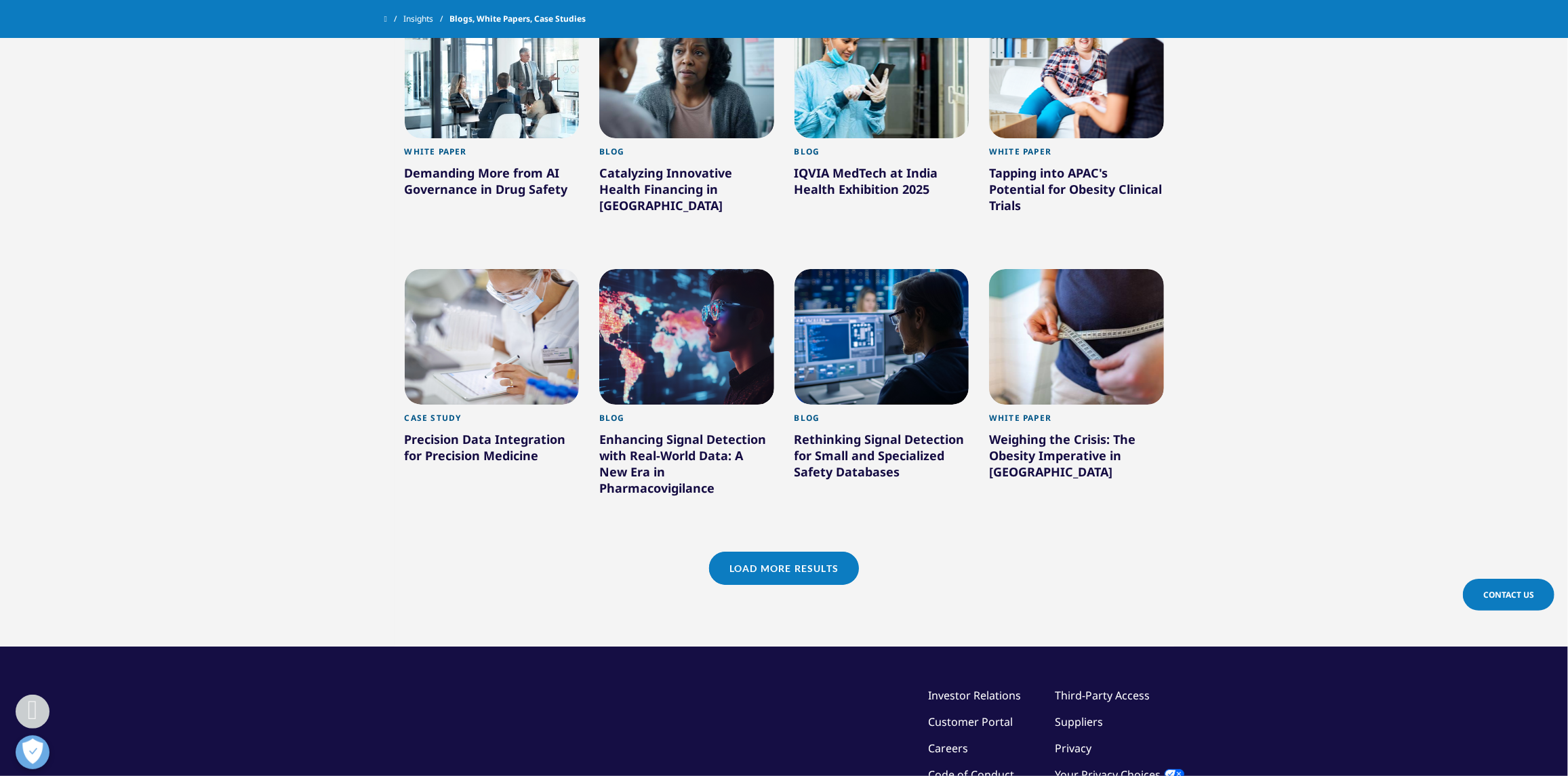
click at [909, 431] on div "Rethinking Signal Detection for Small and Specialized Safety Databases" at bounding box center [881, 458] width 175 height 54
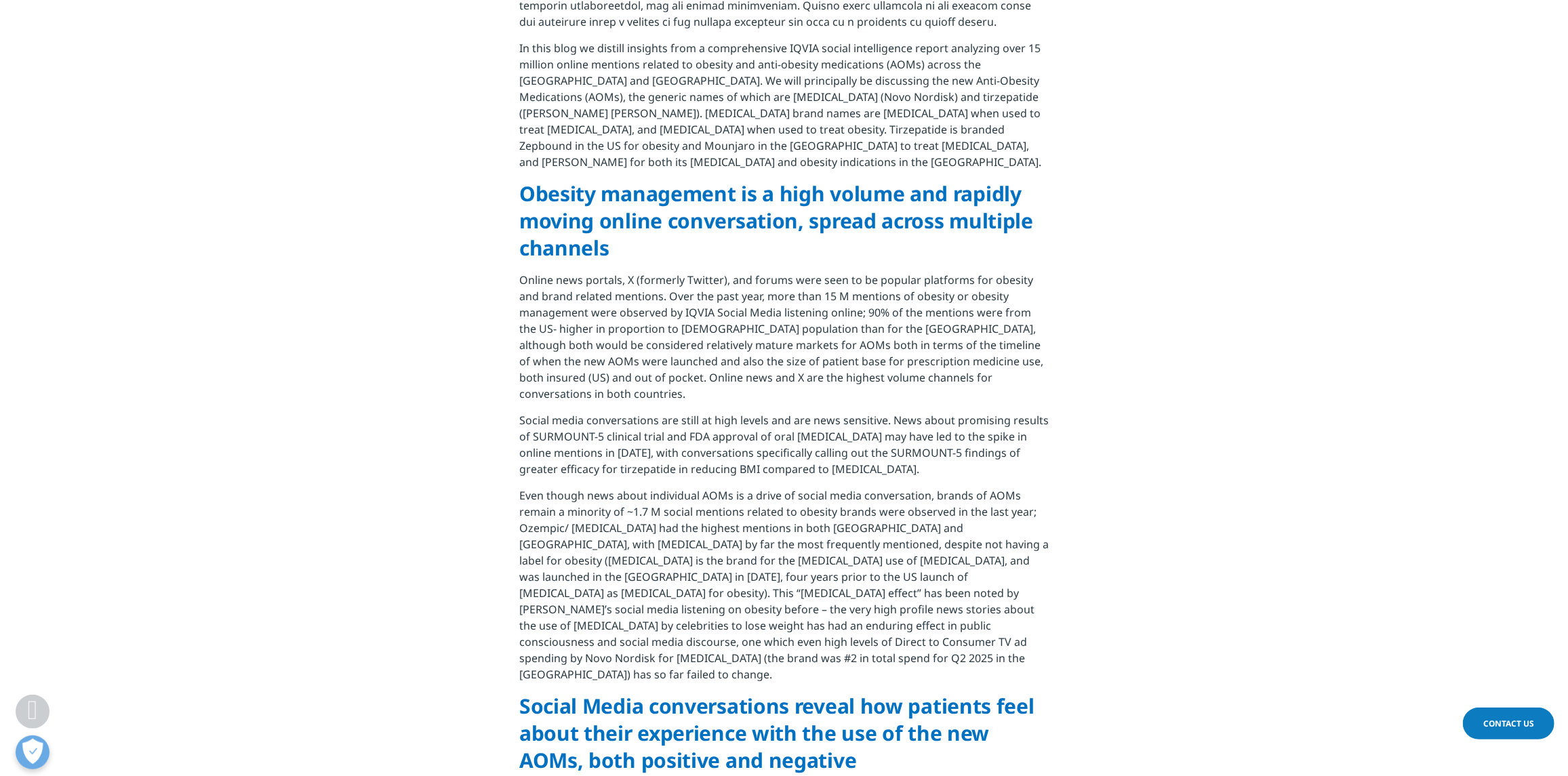
scroll to position [948, 0]
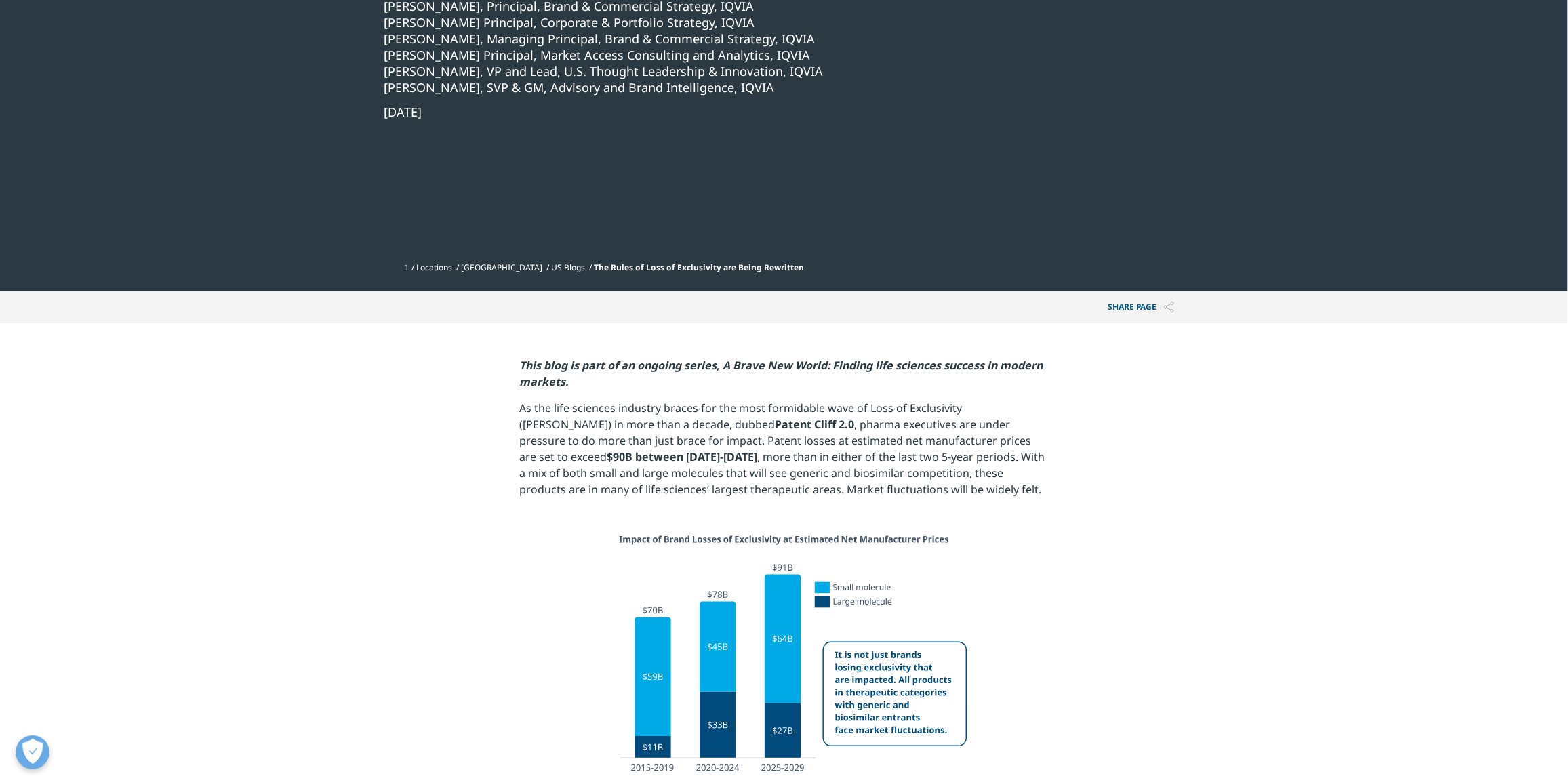
scroll to position [473, 0]
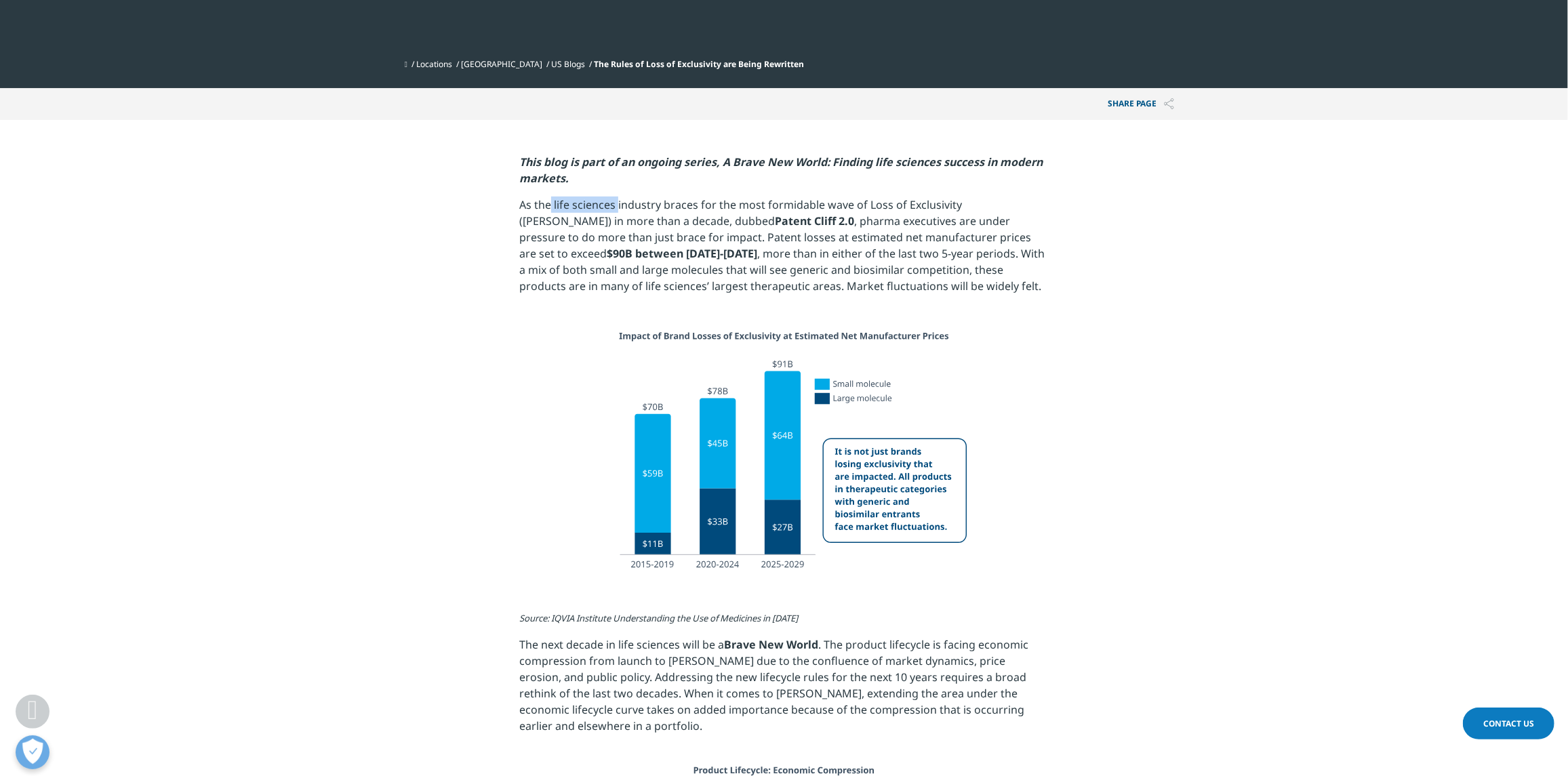
drag, startPoint x: 617, startPoint y: 204, endPoint x: 552, endPoint y: 207, distance: 65.1
click at [552, 207] on p "As the life sciences industry braces for the most formidable wave of Loss of Ex…" at bounding box center [783, 250] width 529 height 108
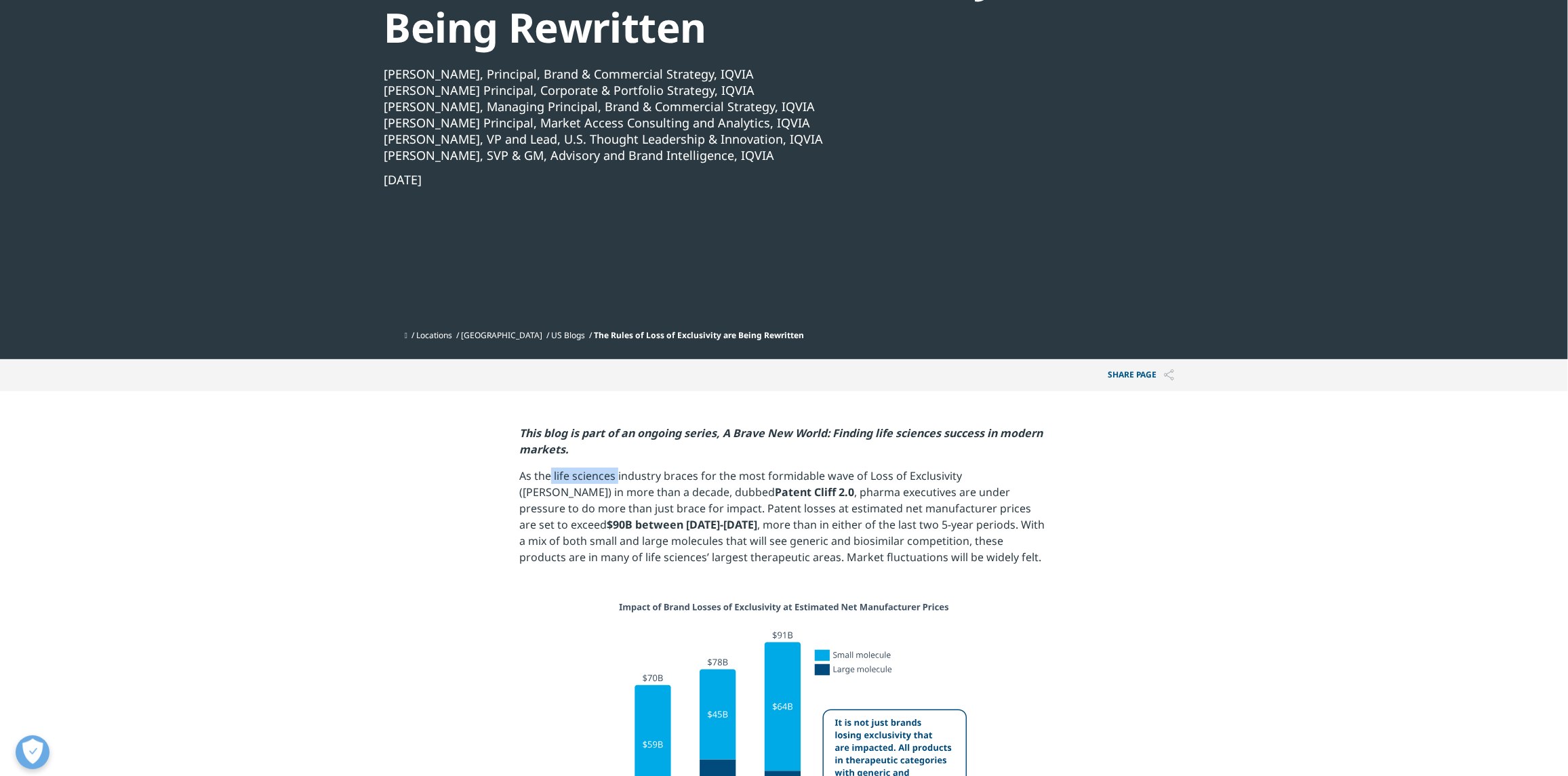
scroll to position [0, 0]
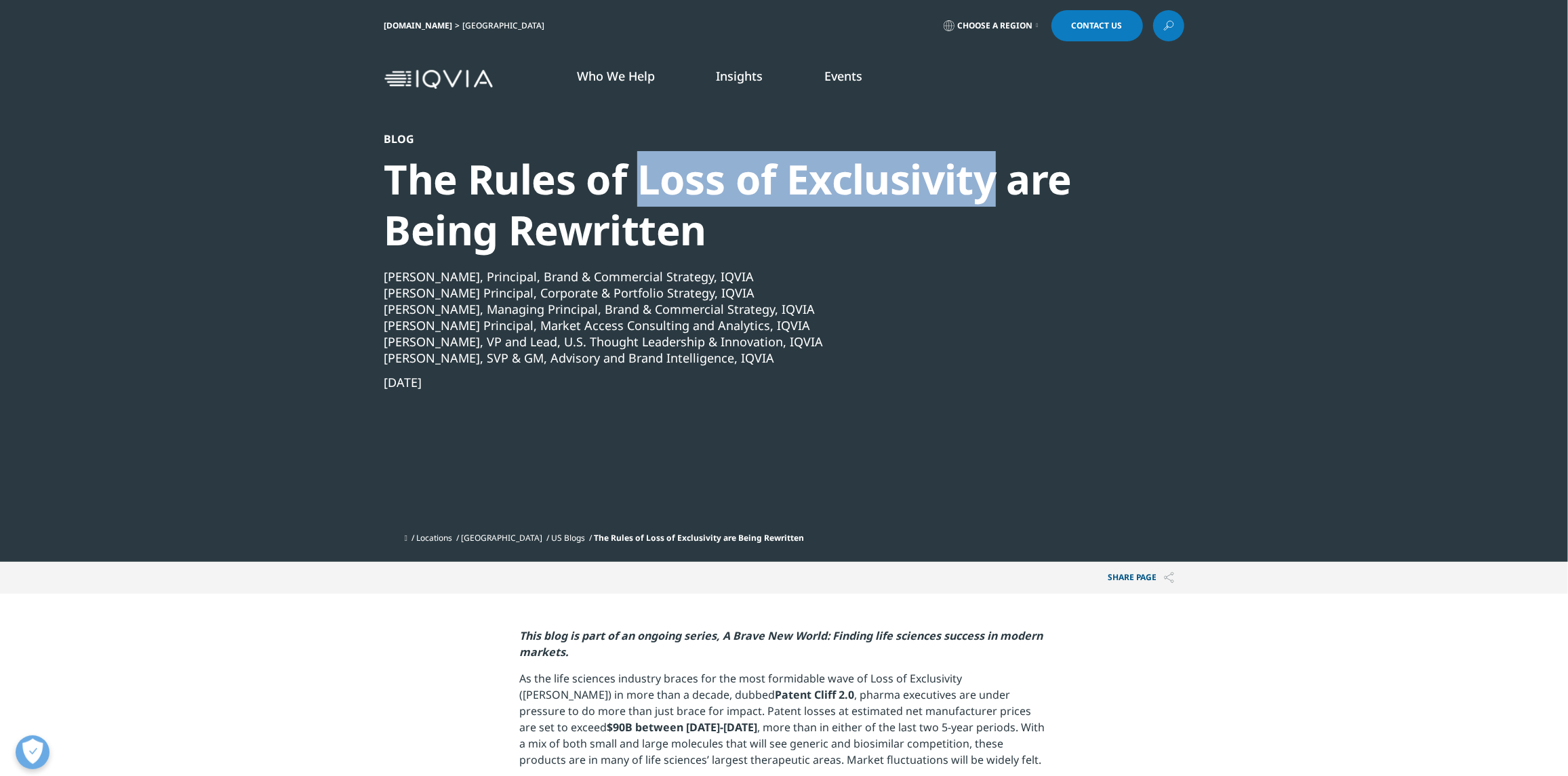
drag, startPoint x: 646, startPoint y: 178, endPoint x: 992, endPoint y: 184, distance: 346.1
click at [992, 184] on div "The Rules of Loss of Exclusivity are Being Rewritten" at bounding box center [747, 204] width 727 height 101
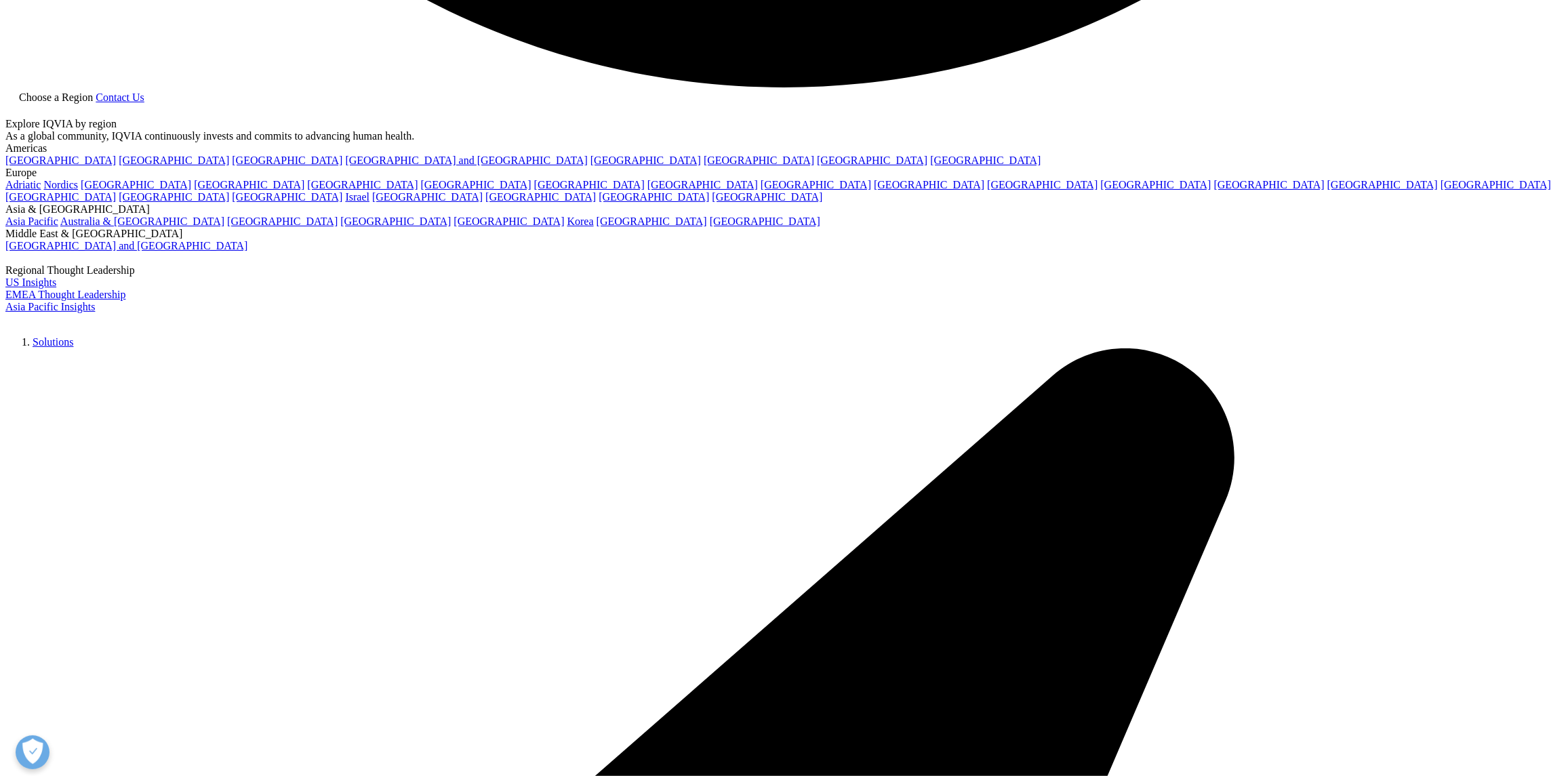
scroll to position [4949, 0]
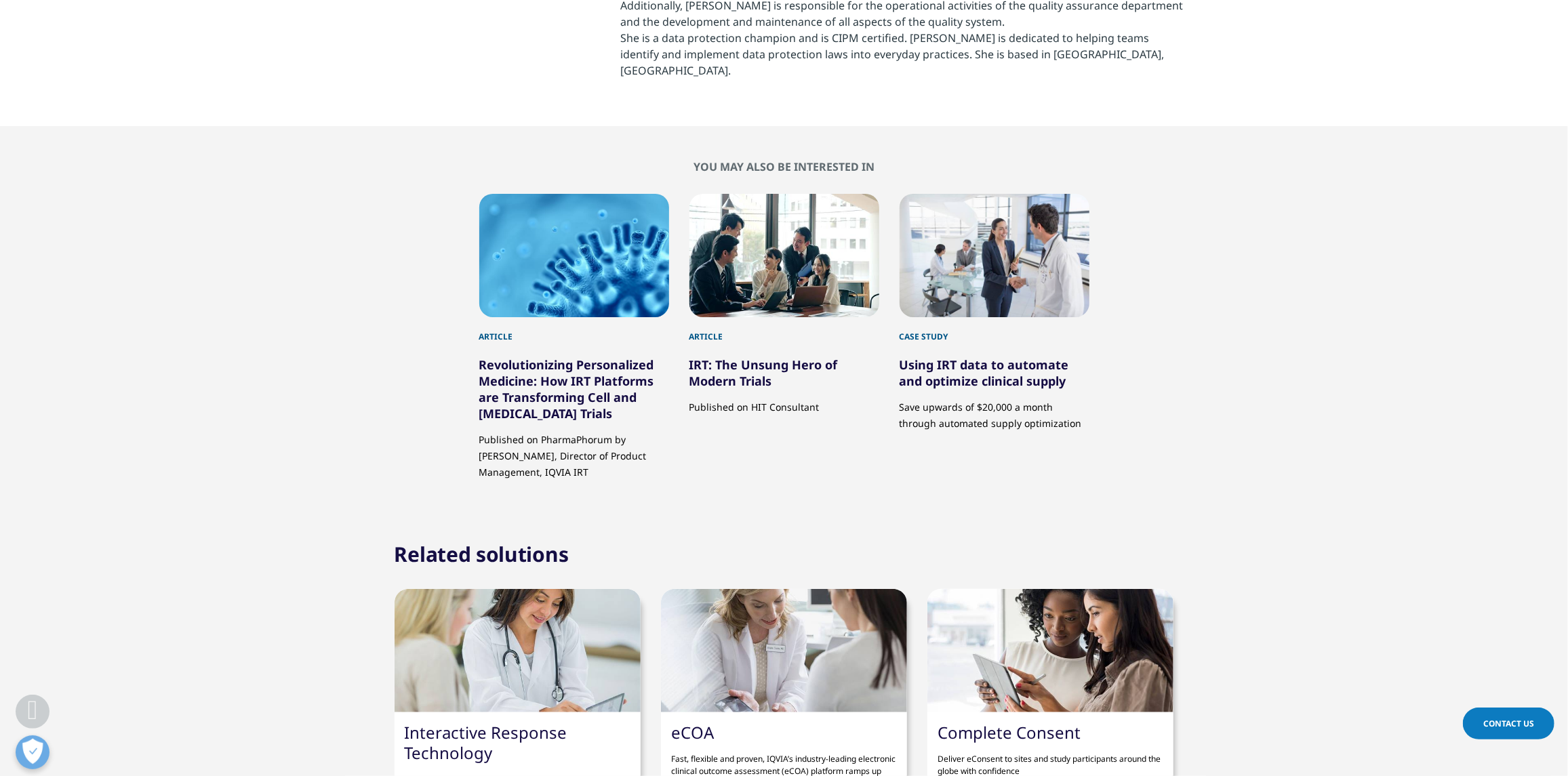
scroll to position [3454, 0]
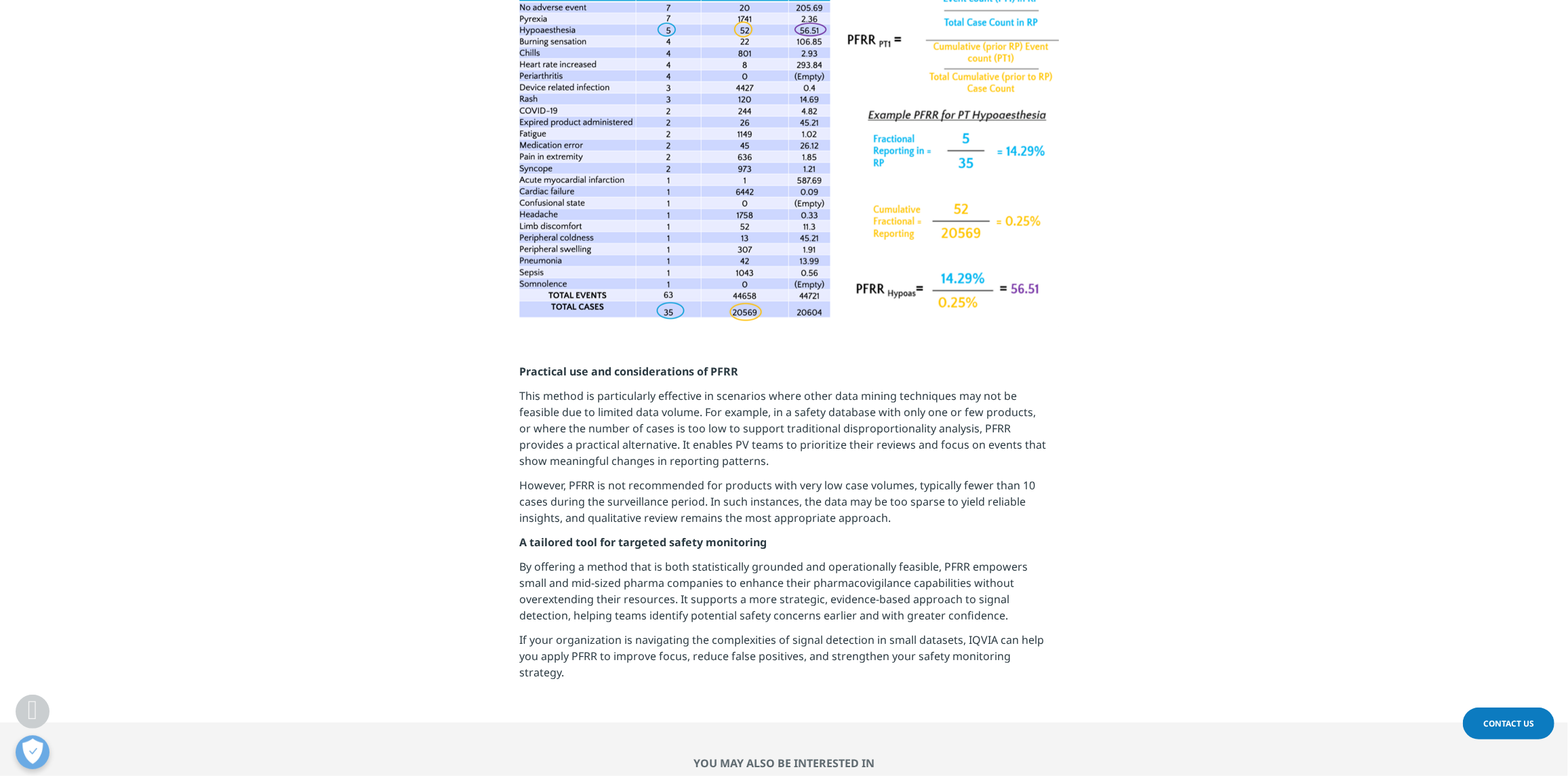
scroll to position [1693, 0]
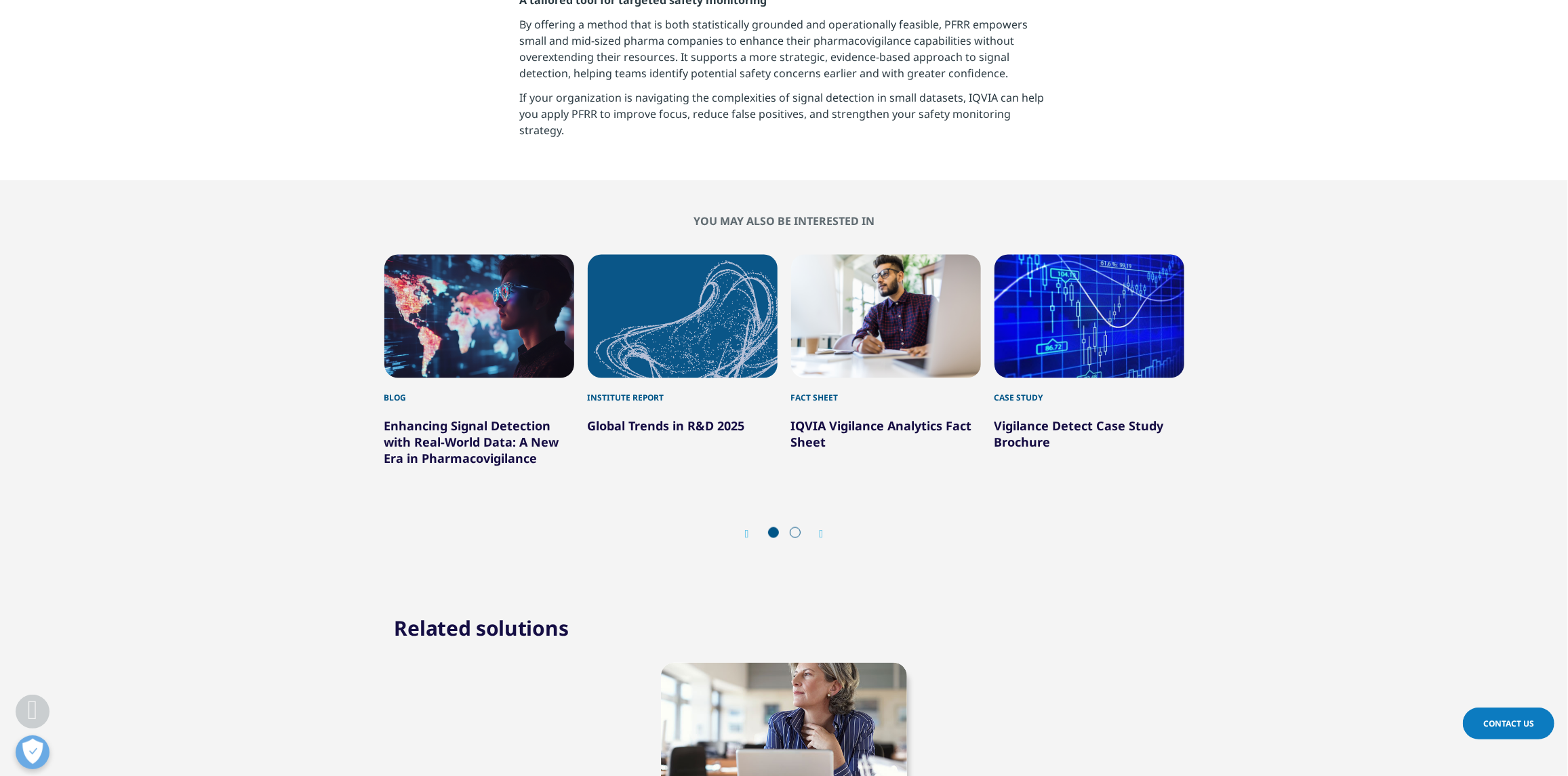
click at [470, 429] on link "Enhancing Signal Detection with Real-World Data: A New Era in Pharmacovigilance" at bounding box center [471, 442] width 175 height 49
drag, startPoint x: 835, startPoint y: 436, endPoint x: 816, endPoint y: 422, distance: 23.6
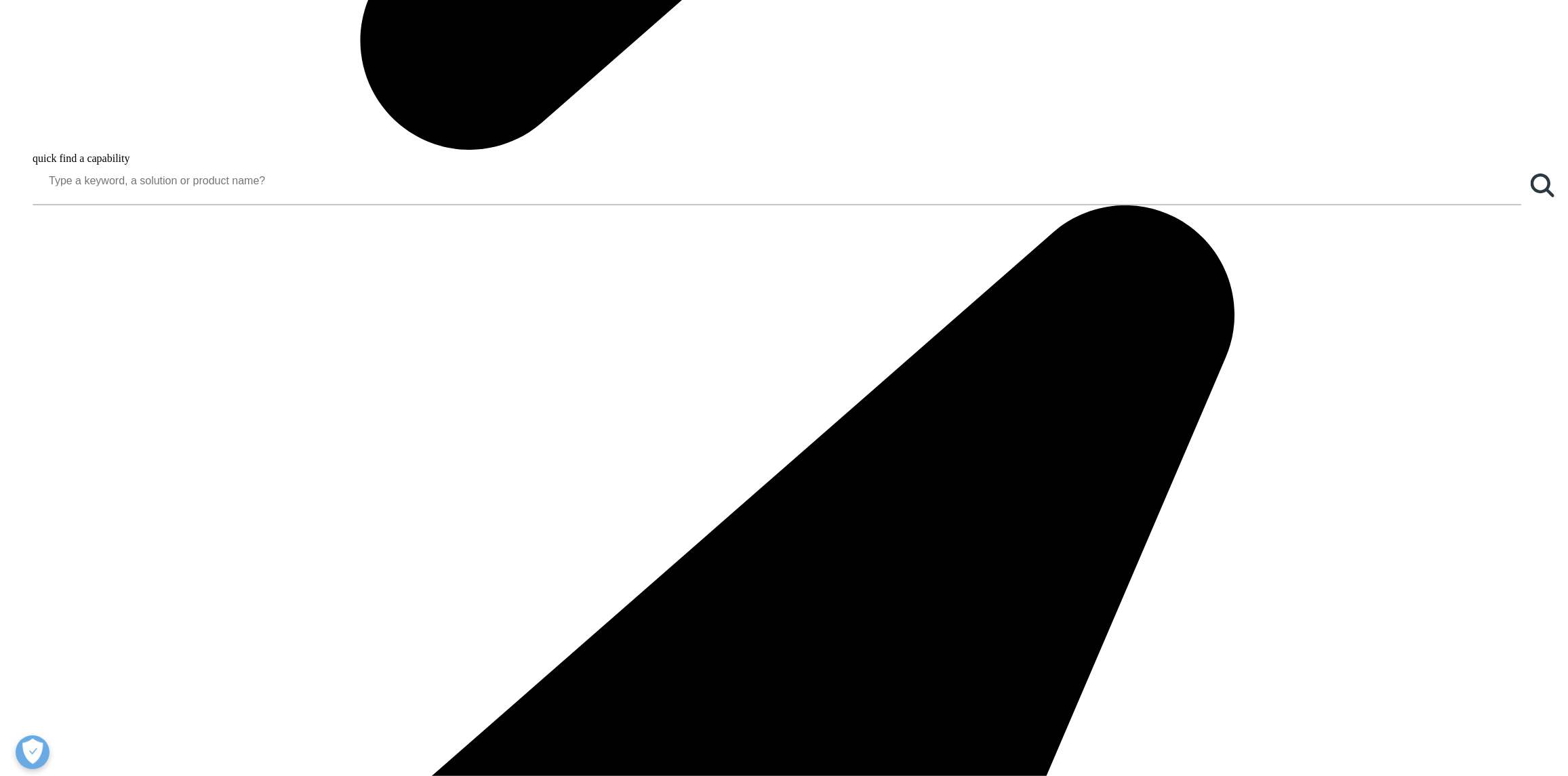
scroll to position [1462, 0]
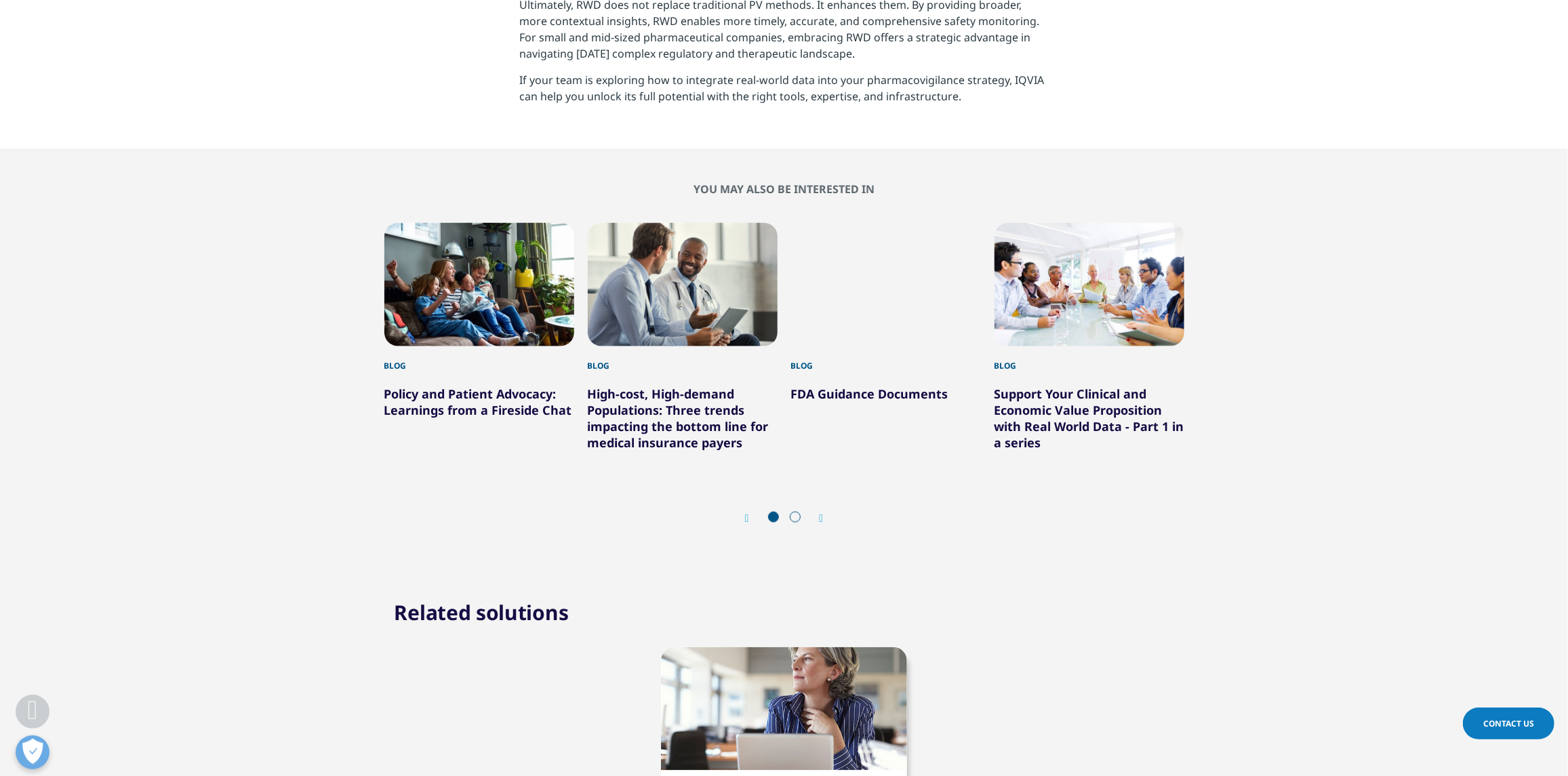
click at [906, 398] on link "FDA Guidance Documents" at bounding box center [870, 393] width 158 height 16
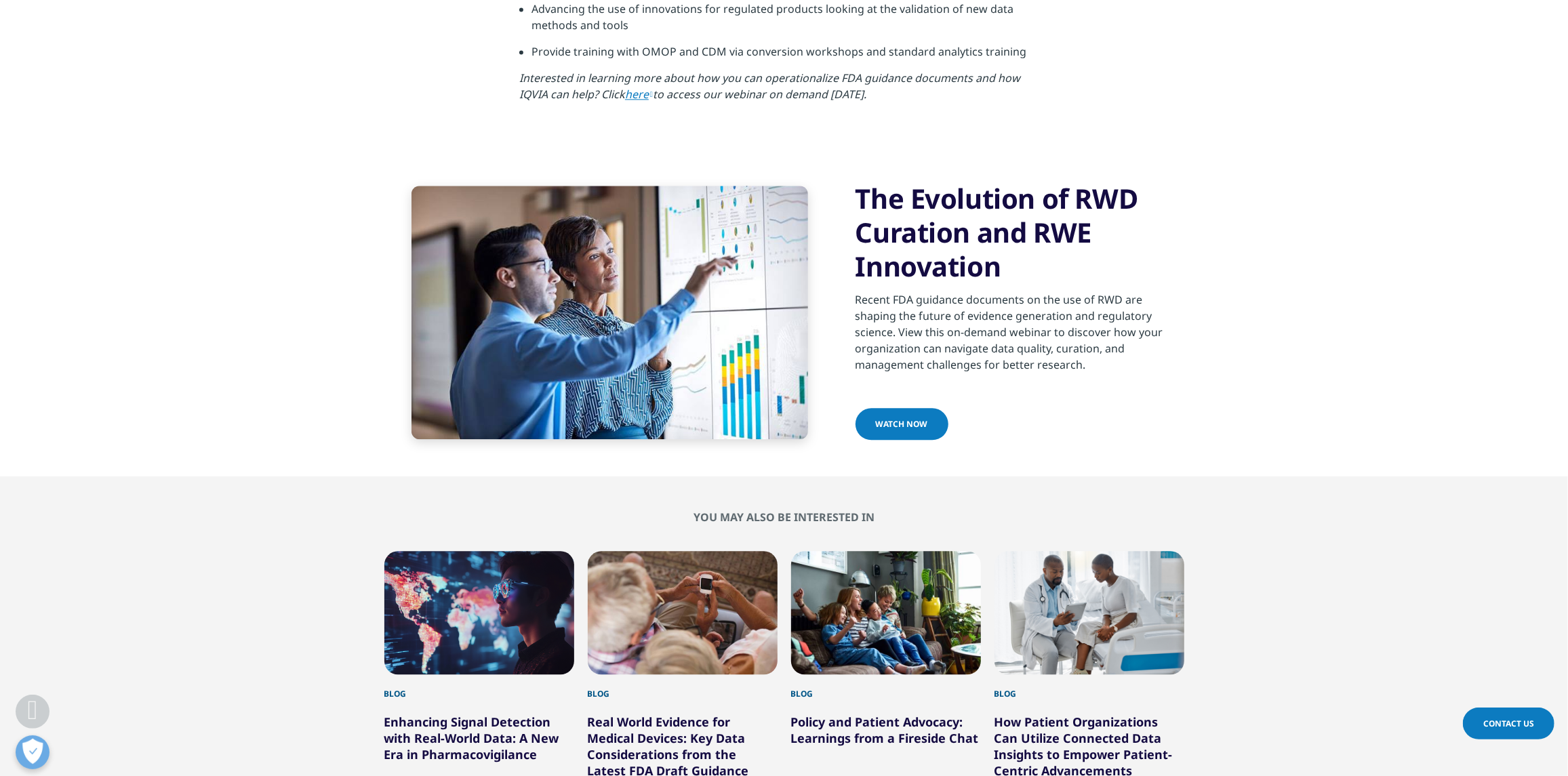
scroll to position [2912, 0]
